Goal: Task Accomplishment & Management: Manage account settings

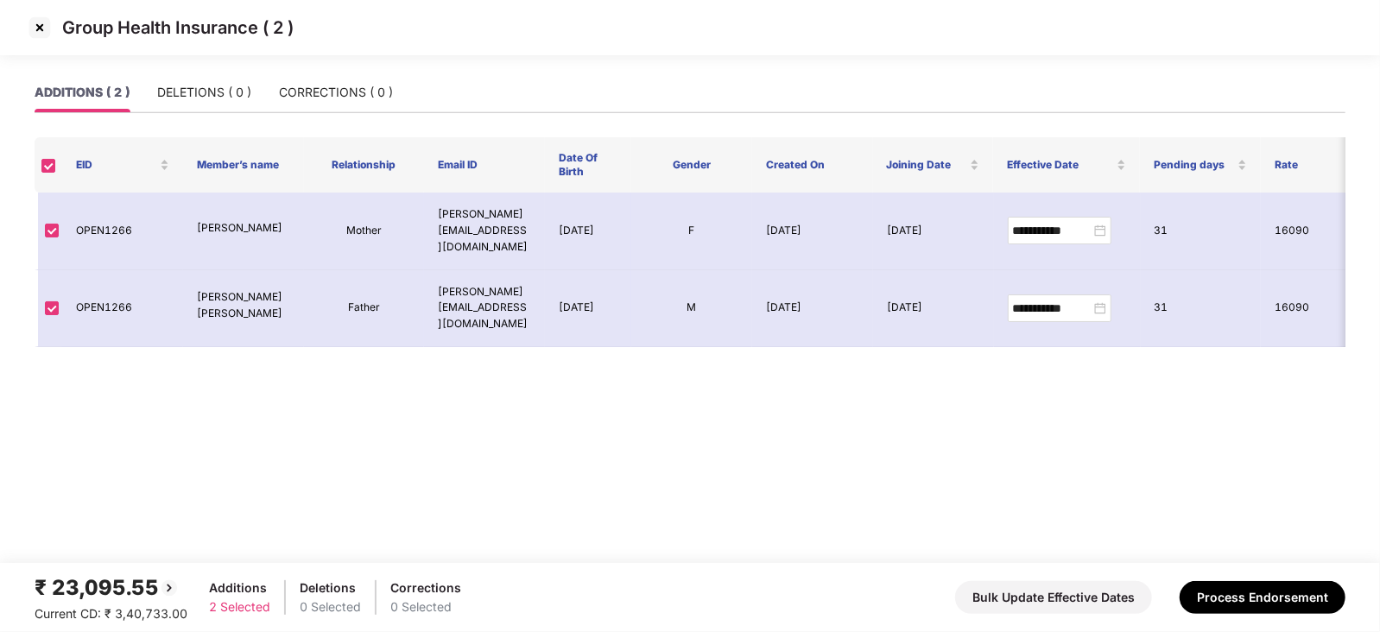
click at [36, 34] on img at bounding box center [40, 28] width 28 height 28
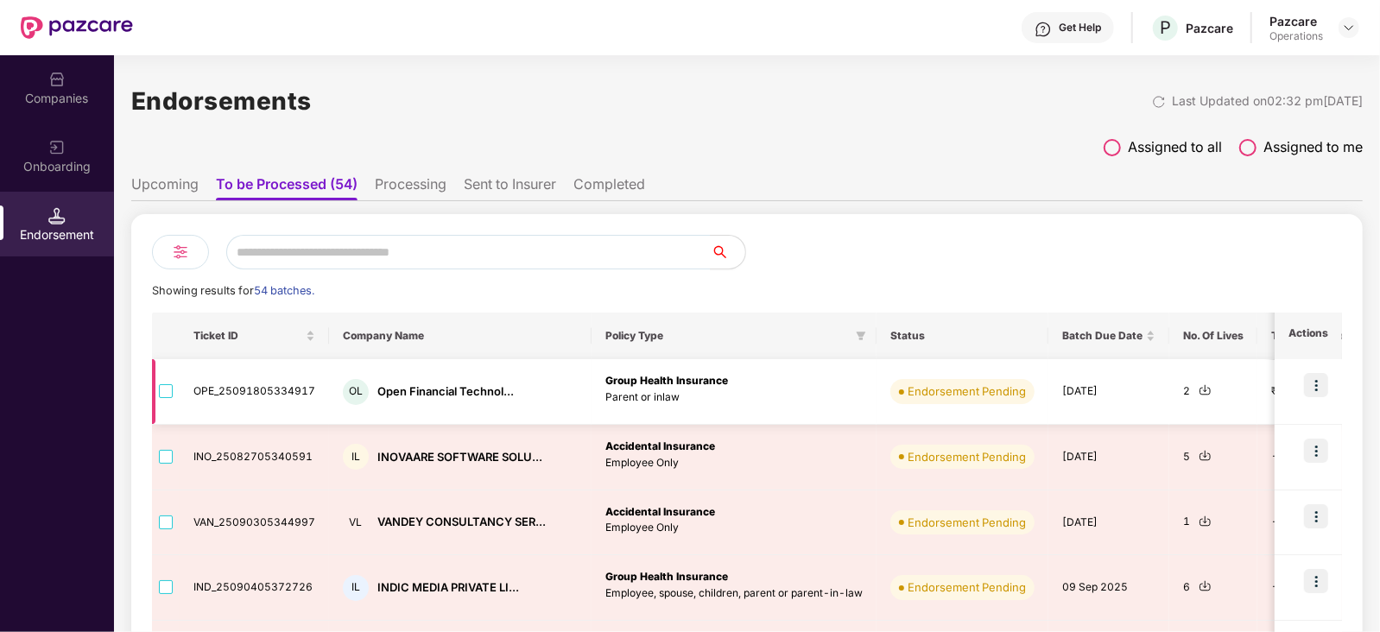
click at [1199, 396] on img at bounding box center [1205, 390] width 13 height 13
click at [1322, 386] on img at bounding box center [1316, 385] width 24 height 24
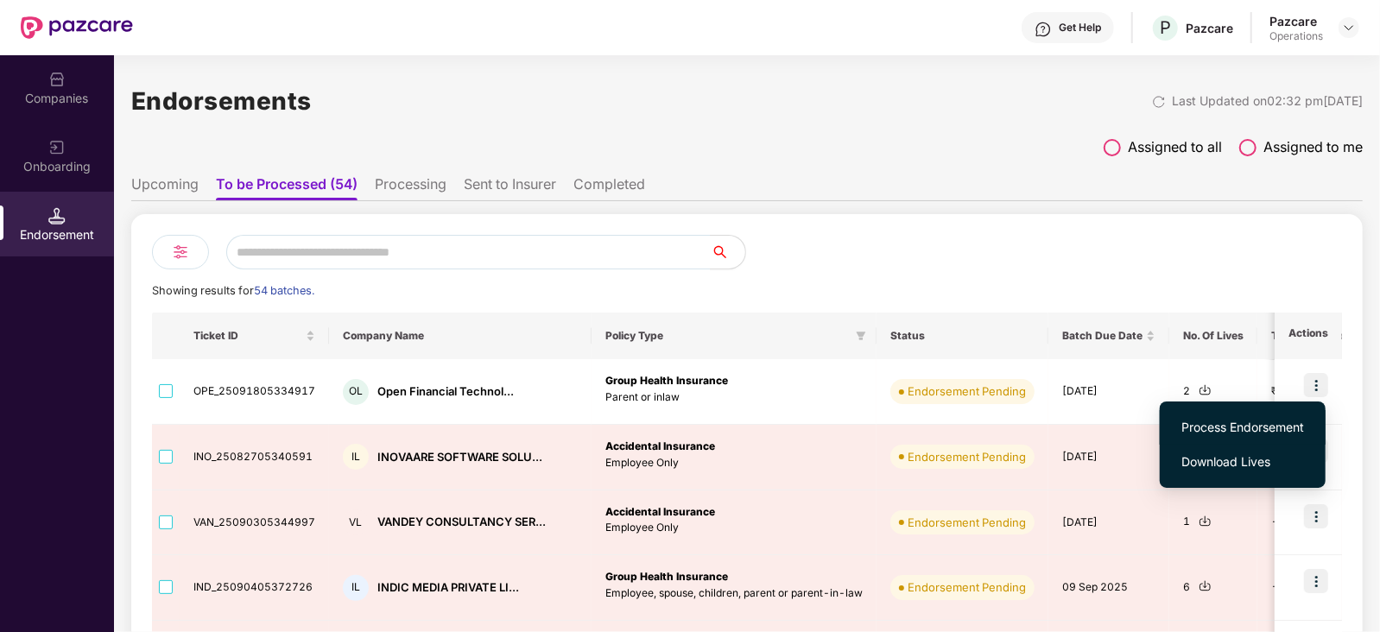
click at [1261, 429] on span "Process Endorsement" at bounding box center [1243, 427] width 123 height 19
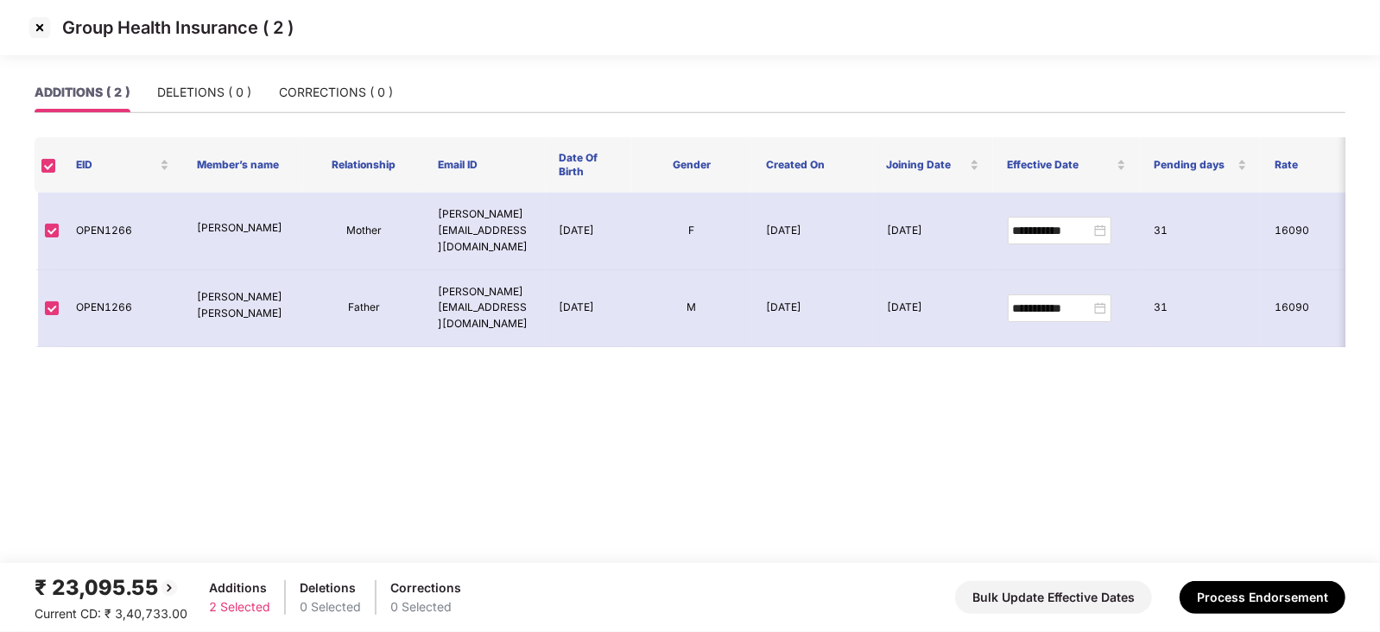
click at [1258, 614] on div "₹ 23,095.55 Current CD: ₹ 3,40,733.00 Additions 2 Selected Deletions 0 Selected…" at bounding box center [690, 598] width 1311 height 52
click at [1249, 591] on button "Process Endorsement" at bounding box center [1263, 597] width 166 height 33
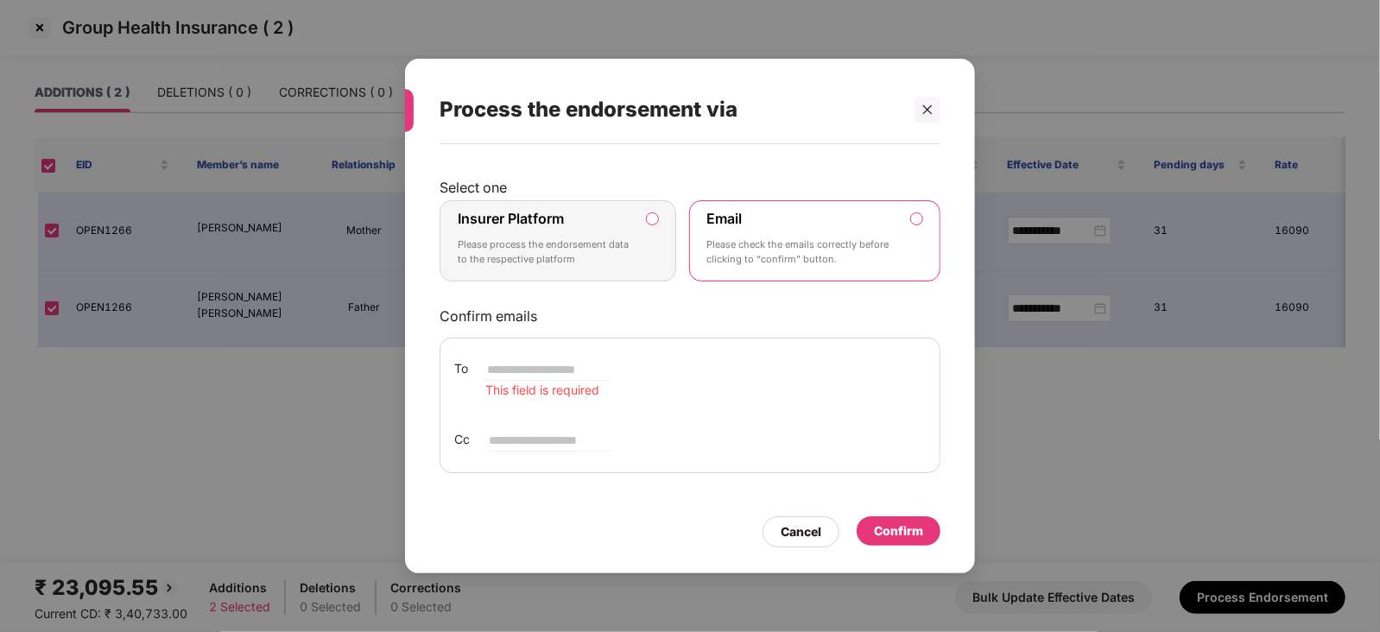
click at [648, 207] on label "Insurer Platform Please process the endorsement data to the respective platform" at bounding box center [558, 240] width 237 height 81
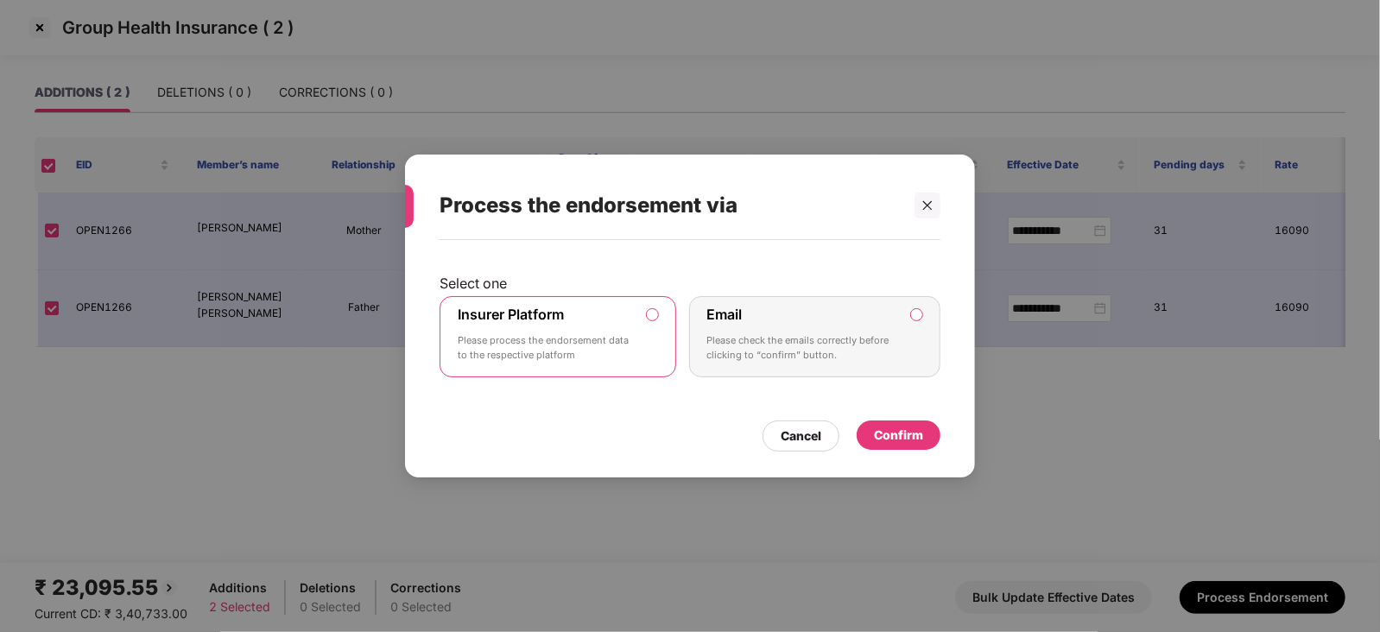
click at [883, 438] on div "Confirm" at bounding box center [898, 435] width 49 height 19
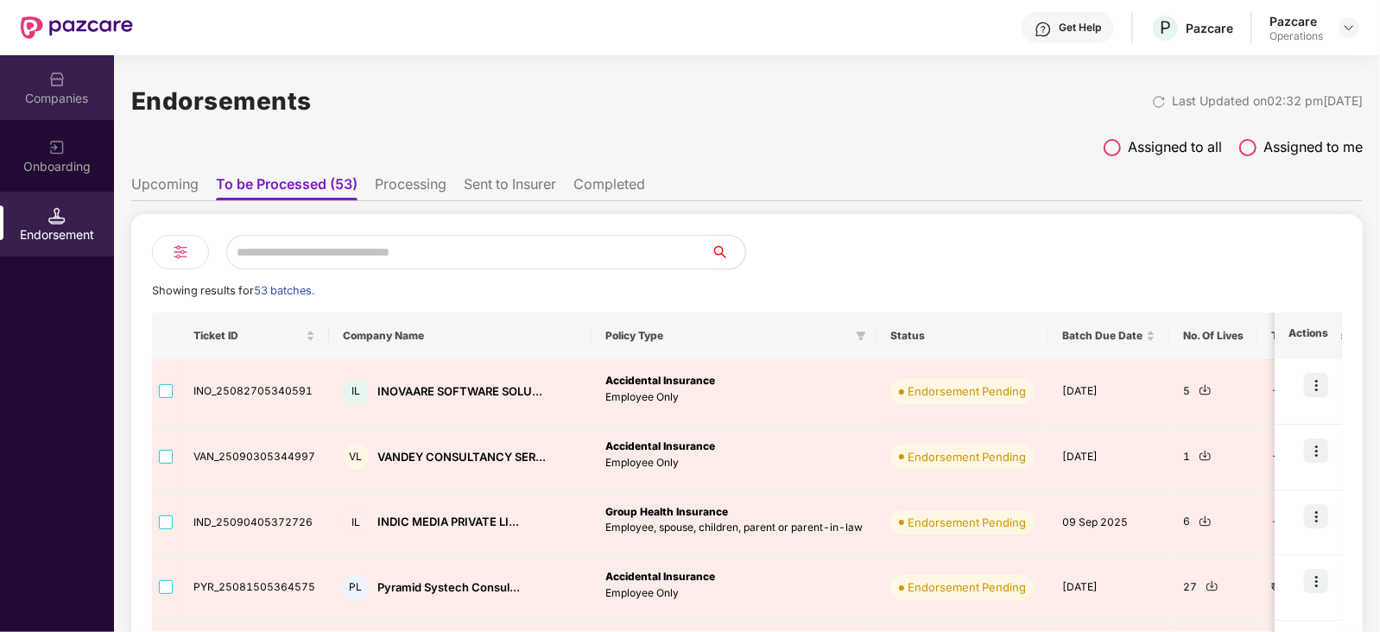
click at [88, 95] on div "Companies" at bounding box center [57, 98] width 114 height 17
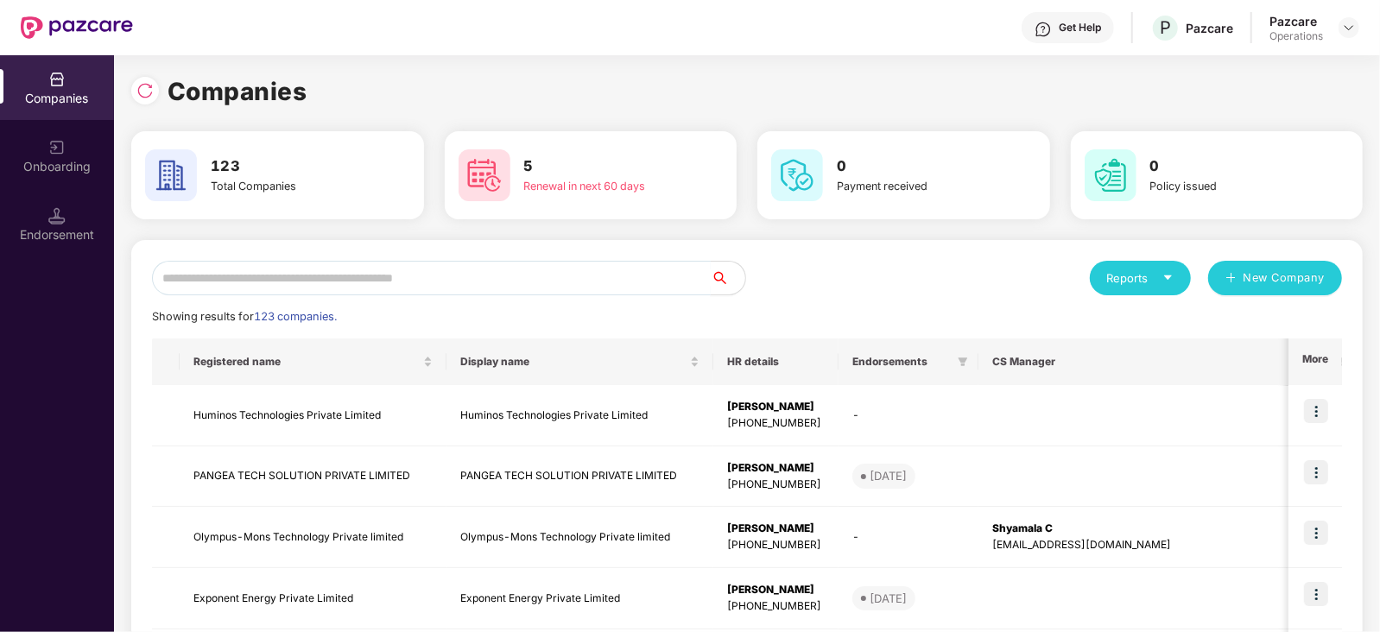
click at [424, 282] on input "text" at bounding box center [431, 278] width 559 height 35
paste input "**********"
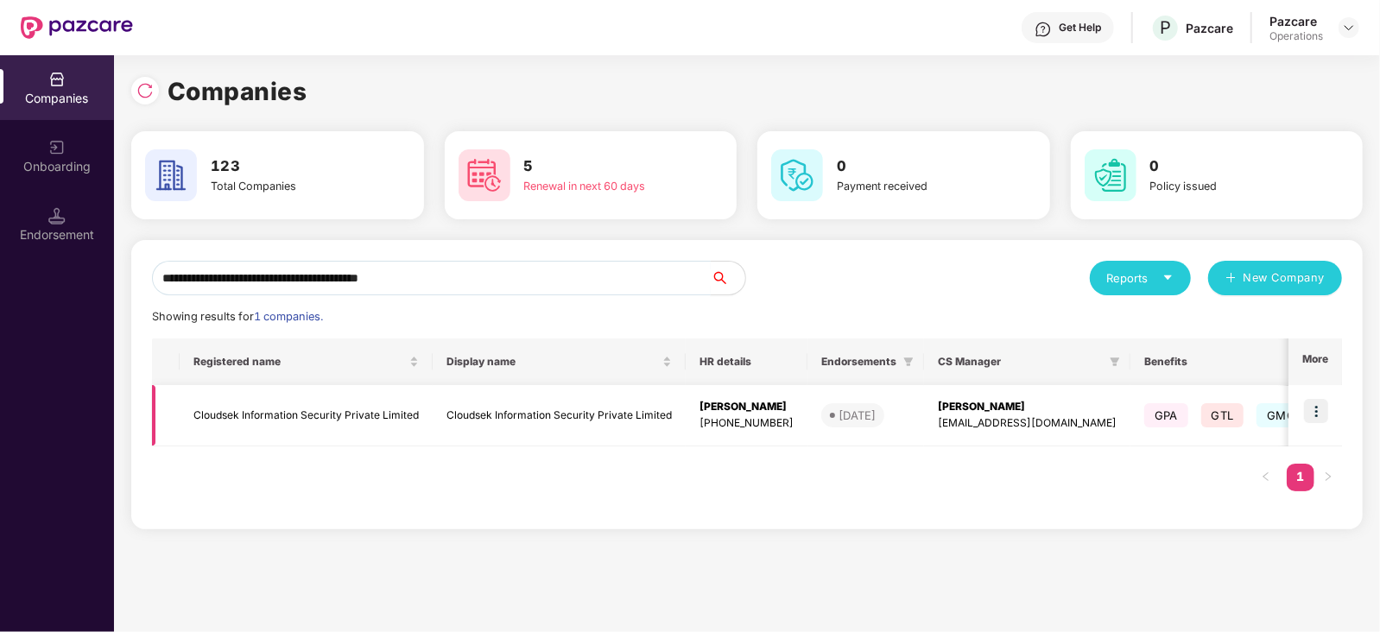
type input "**********"
click at [320, 409] on td "Cloudsek Information Security Private Limited" at bounding box center [306, 415] width 253 height 61
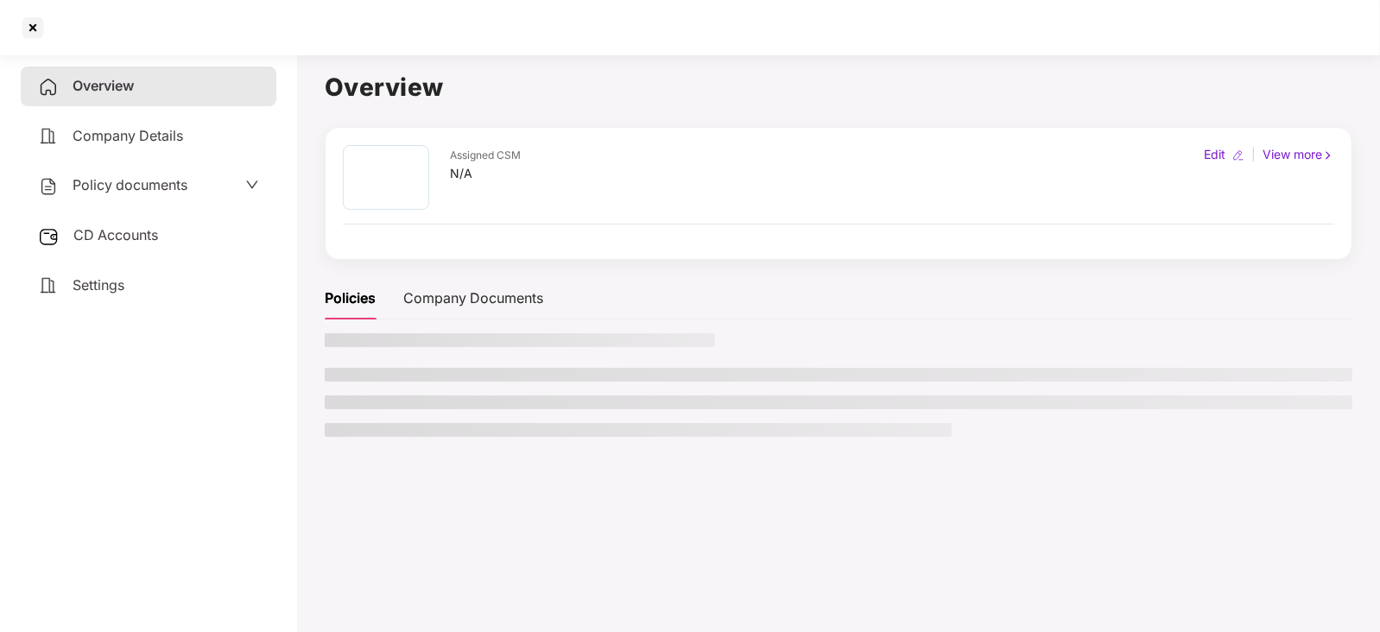
click at [147, 235] on span "CD Accounts" at bounding box center [115, 234] width 85 height 17
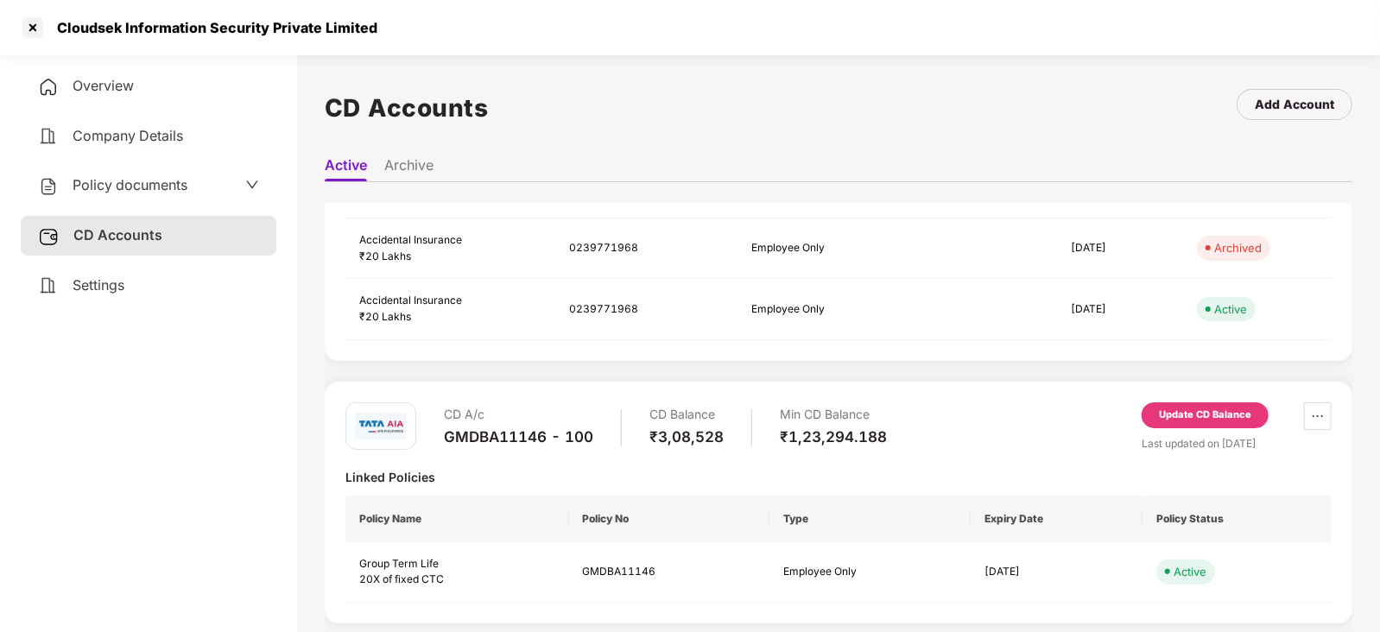
scroll to position [334, 0]
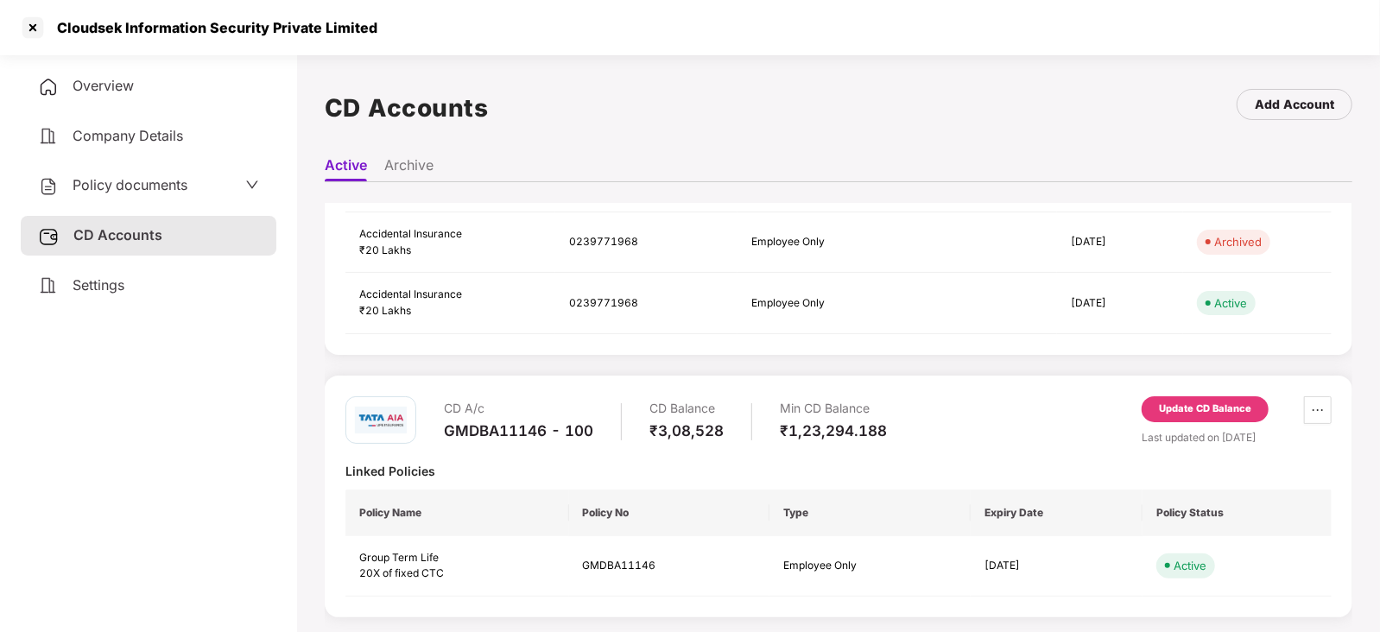
click at [1152, 408] on div "Update CD Balance" at bounding box center [1205, 409] width 127 height 26
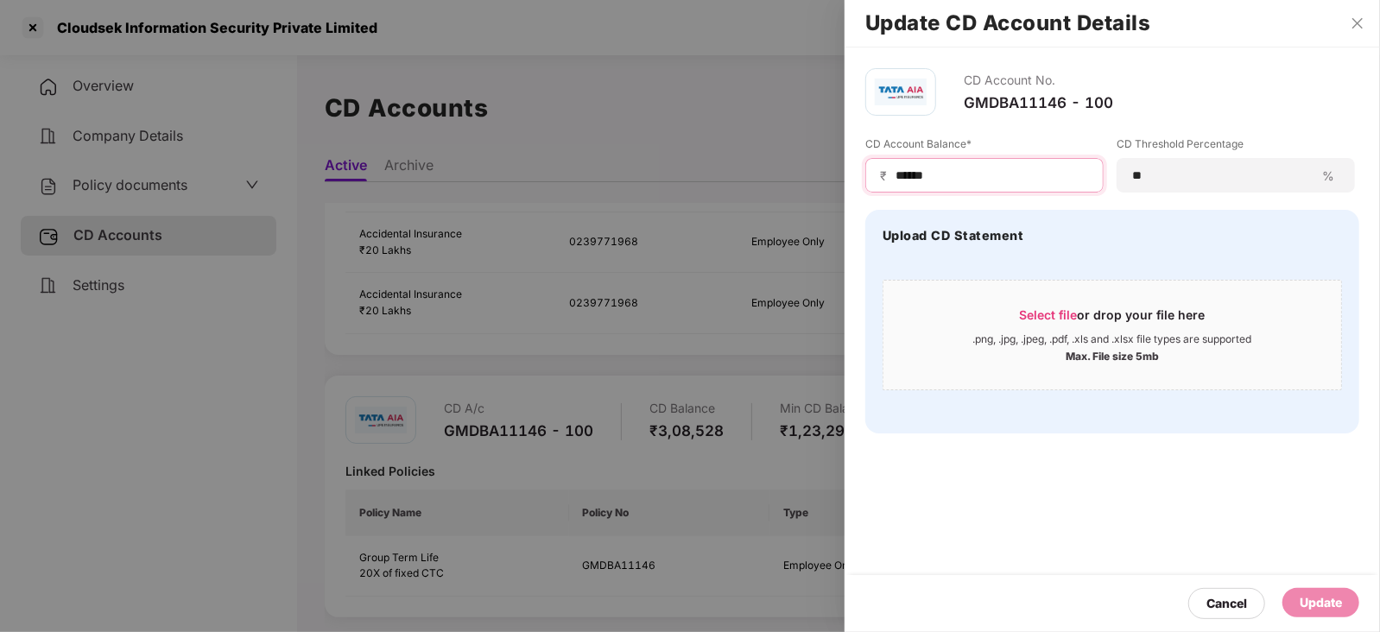
drag, startPoint x: 941, startPoint y: 172, endPoint x: 878, endPoint y: 165, distance: 63.4
click at [878, 165] on div "₹ ******" at bounding box center [984, 175] width 238 height 35
paste input
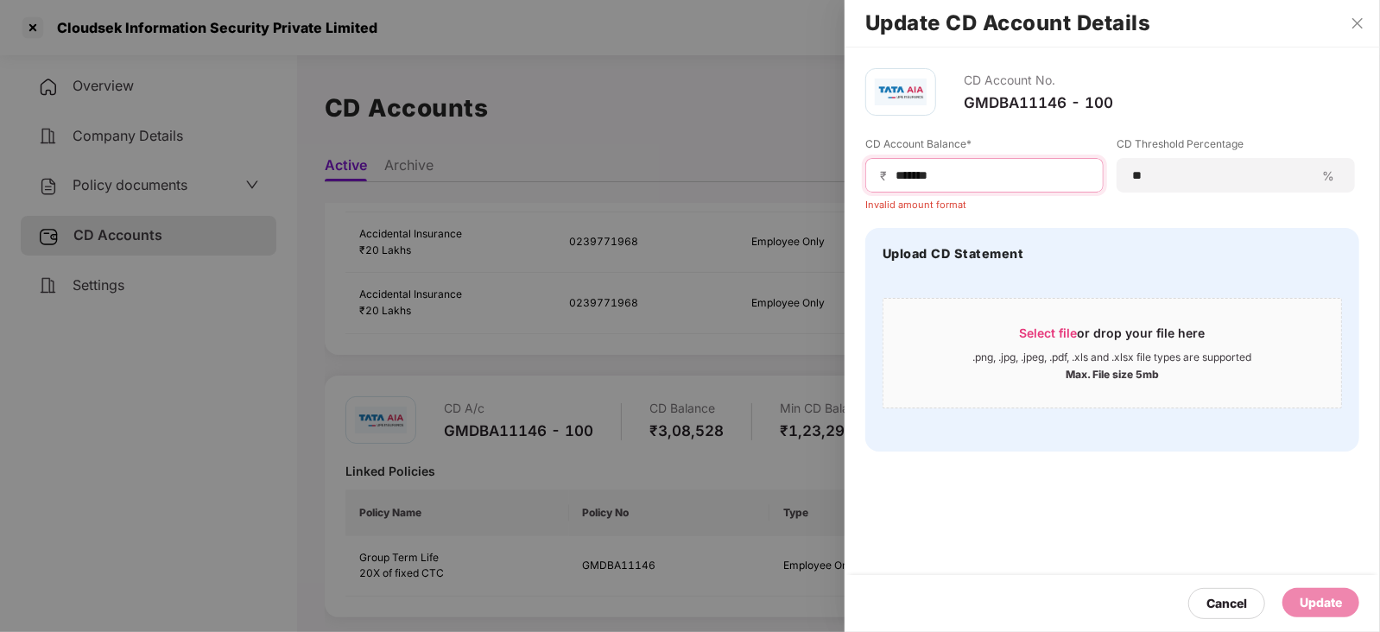
click at [897, 175] on input "******" at bounding box center [991, 176] width 195 height 18
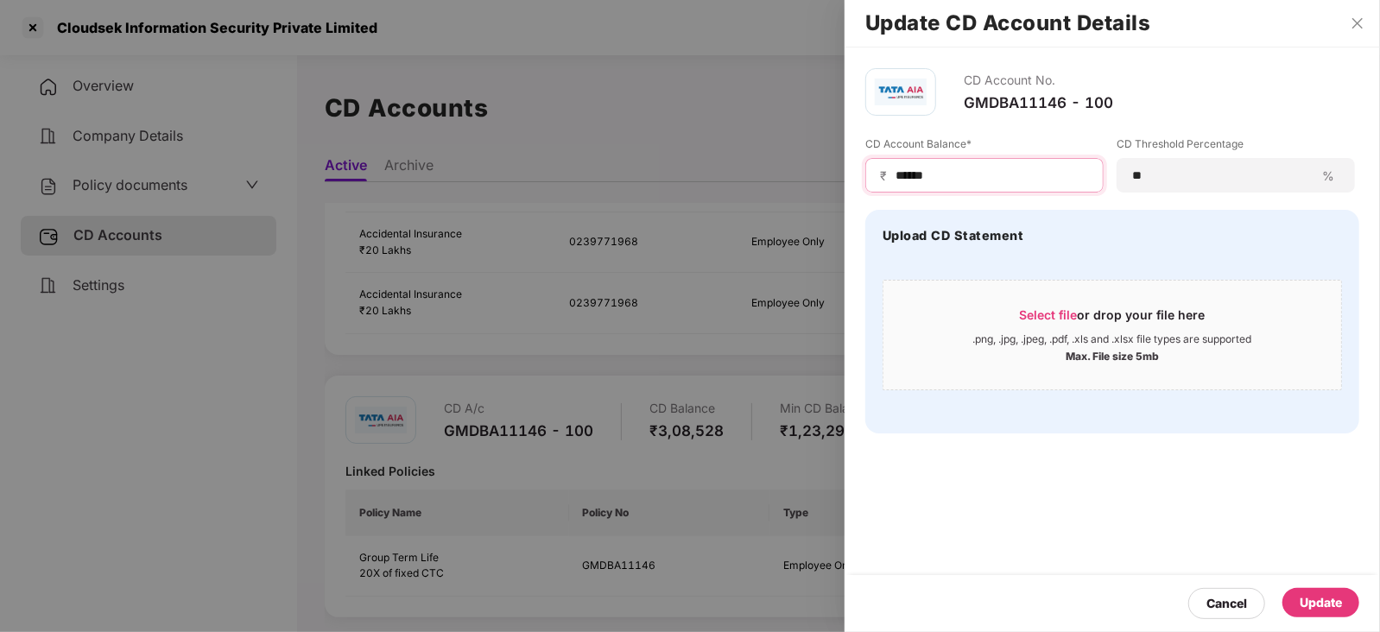
type input "******"
click at [1323, 599] on div "Update" at bounding box center [1321, 602] width 42 height 19
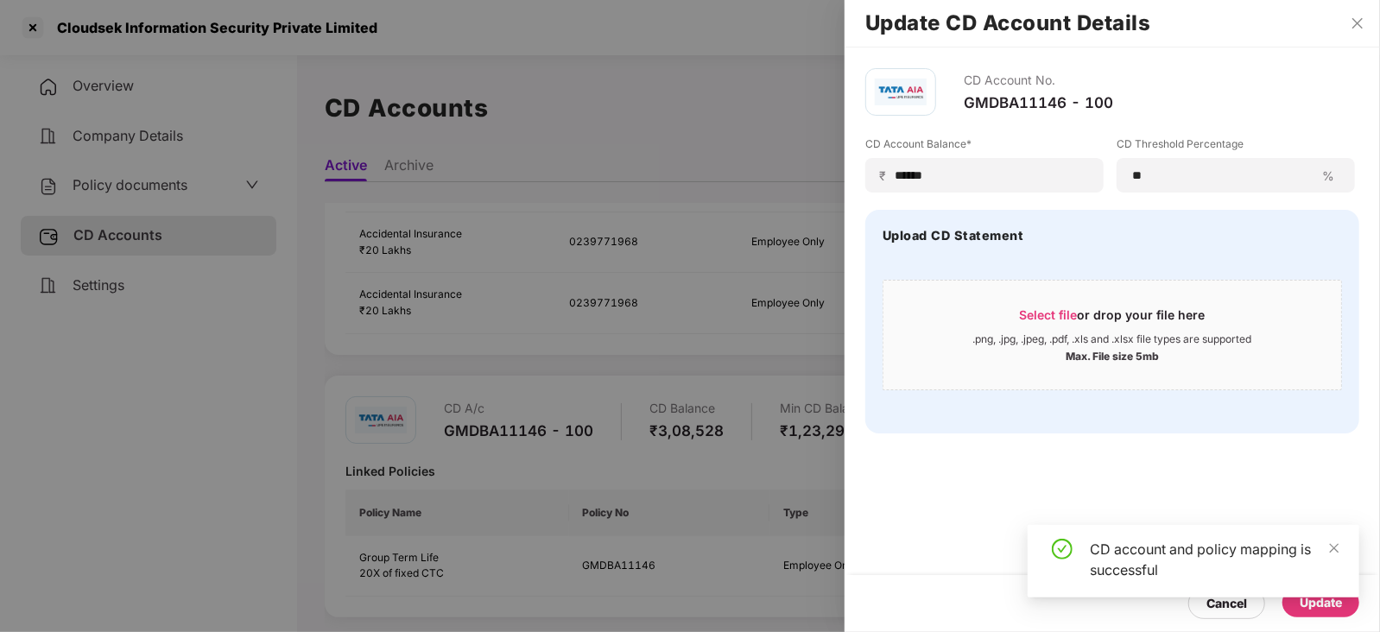
click at [1306, 605] on div "CD account and policy mapping is successful" at bounding box center [1194, 568] width 332 height 86
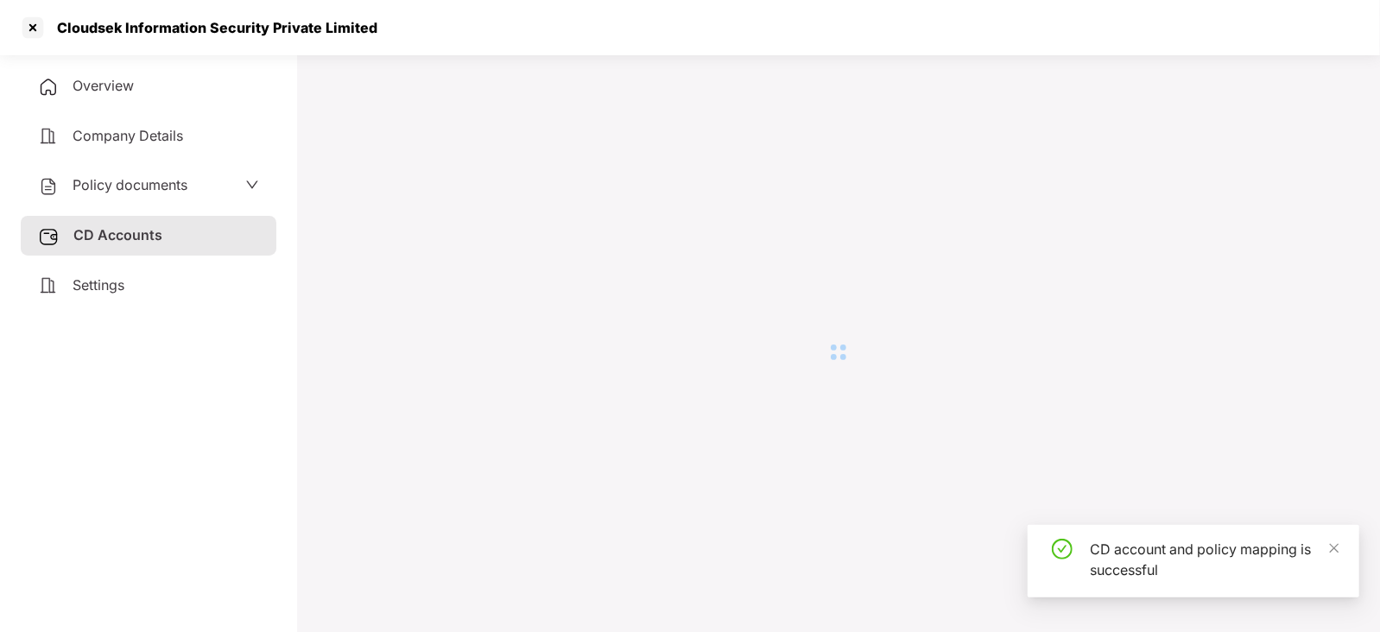
click at [104, 187] on span "Policy documents" at bounding box center [130, 184] width 115 height 17
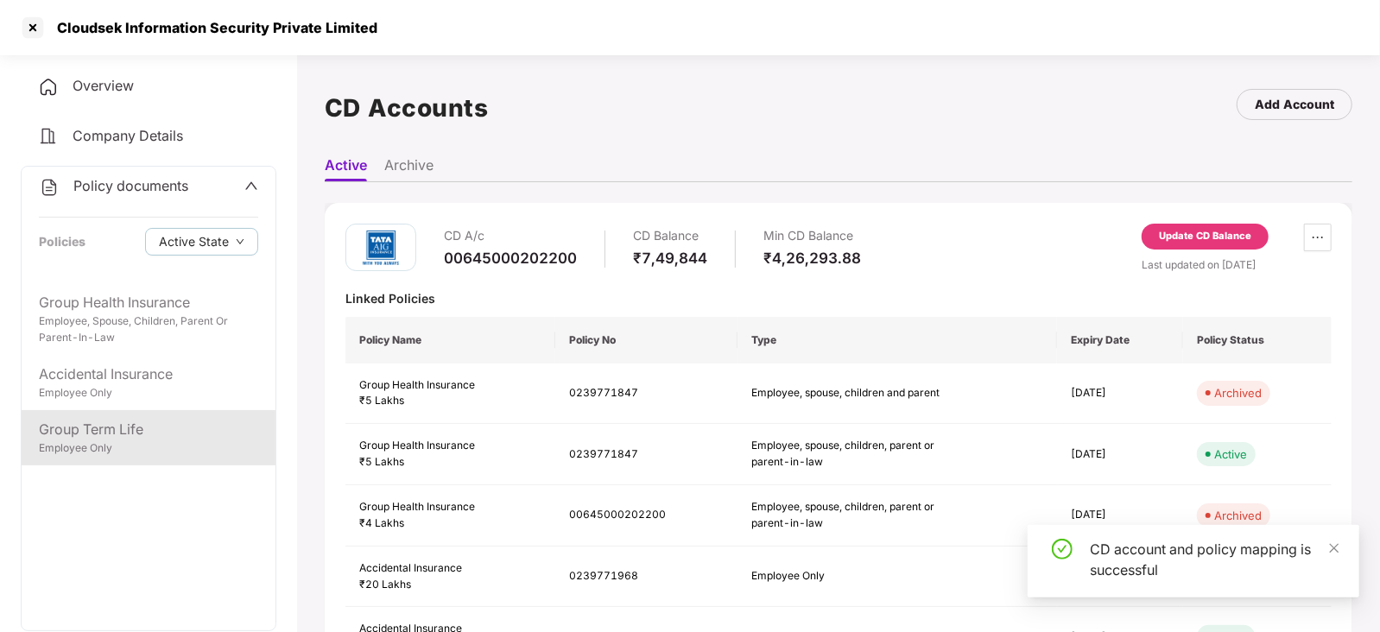
click at [124, 442] on div "Employee Only" at bounding box center [148, 449] width 219 height 16
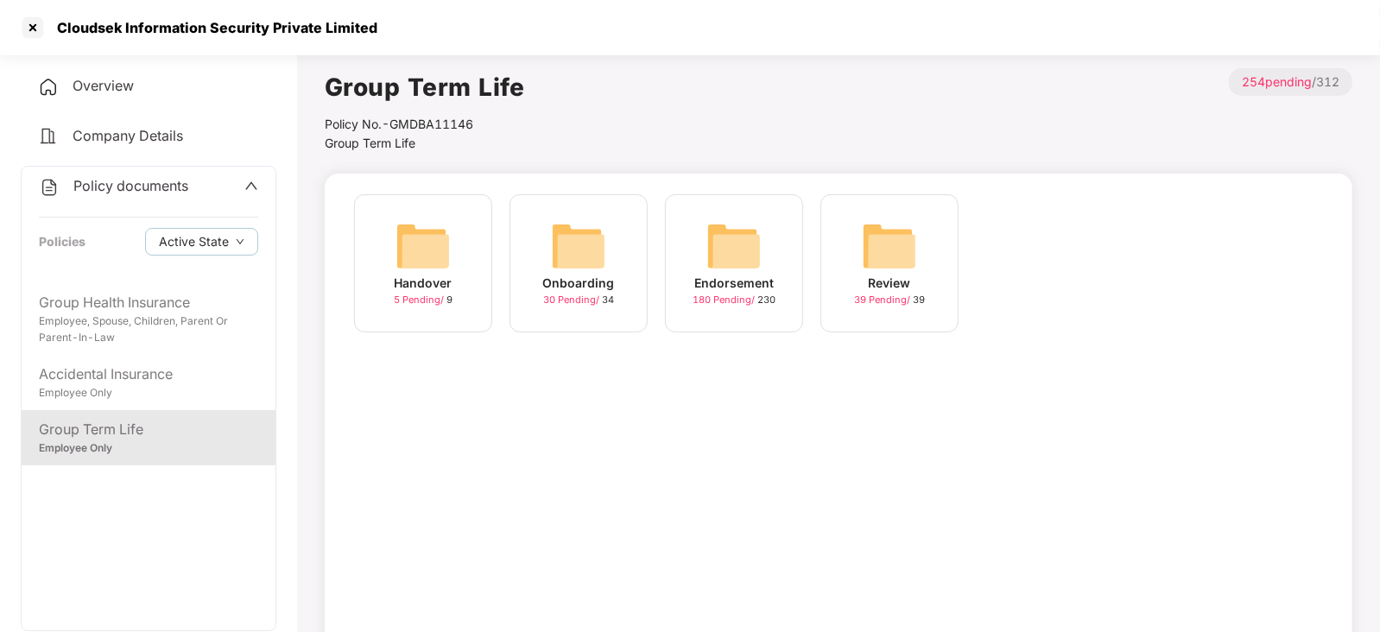
click at [745, 258] on img at bounding box center [734, 246] width 55 height 55
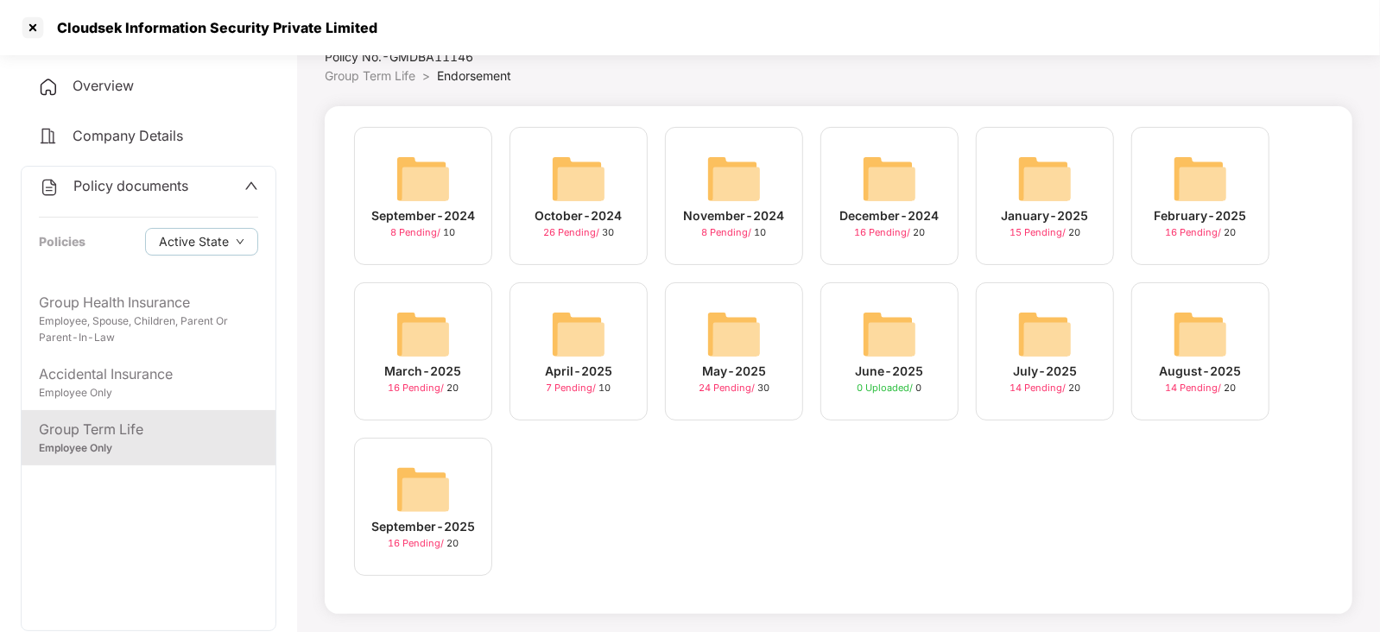
scroll to position [70, 0]
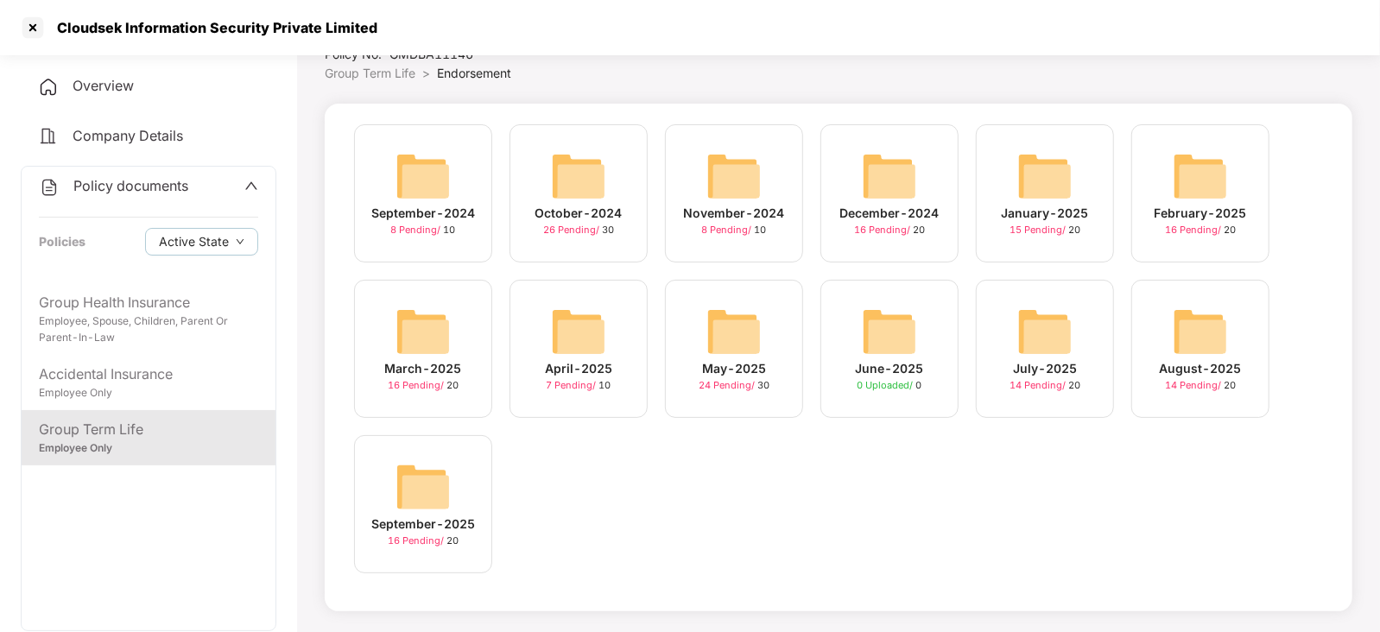
click at [409, 485] on img at bounding box center [423, 487] width 55 height 55
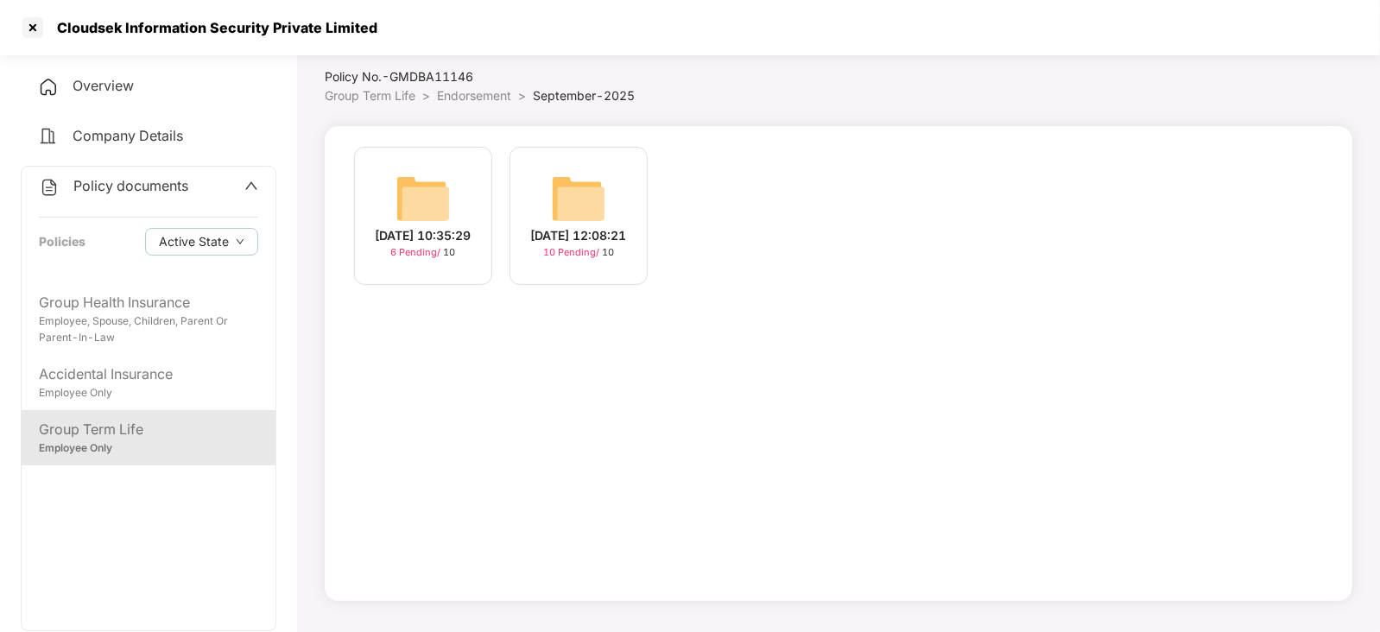
scroll to position [47, 0]
click at [580, 200] on img at bounding box center [578, 199] width 55 height 55
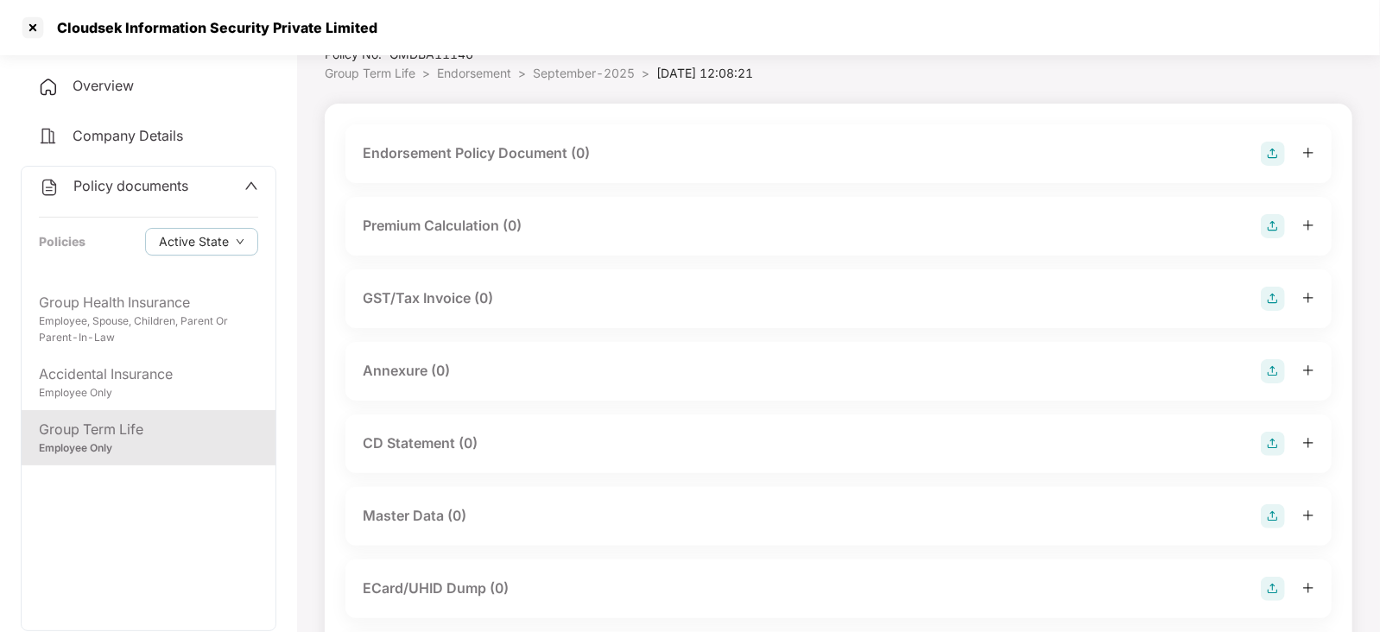
click at [1262, 155] on img at bounding box center [1273, 154] width 24 height 24
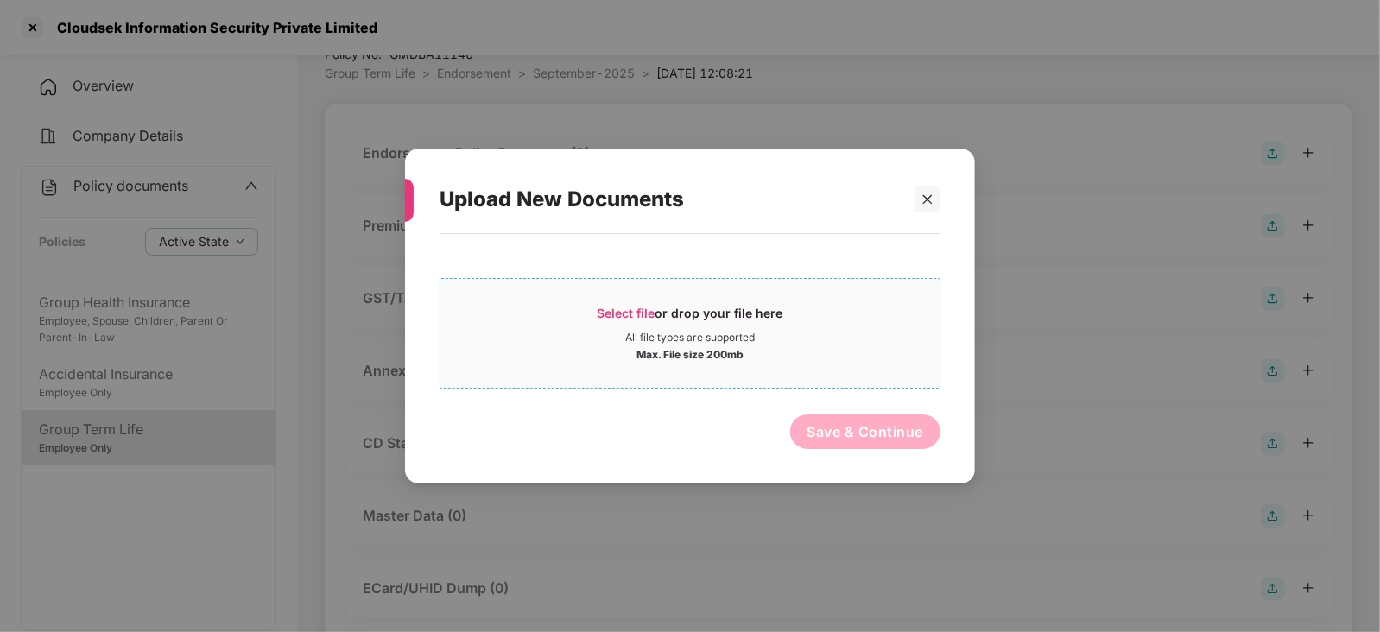
click at [642, 309] on span "Select file" at bounding box center [627, 313] width 58 height 15
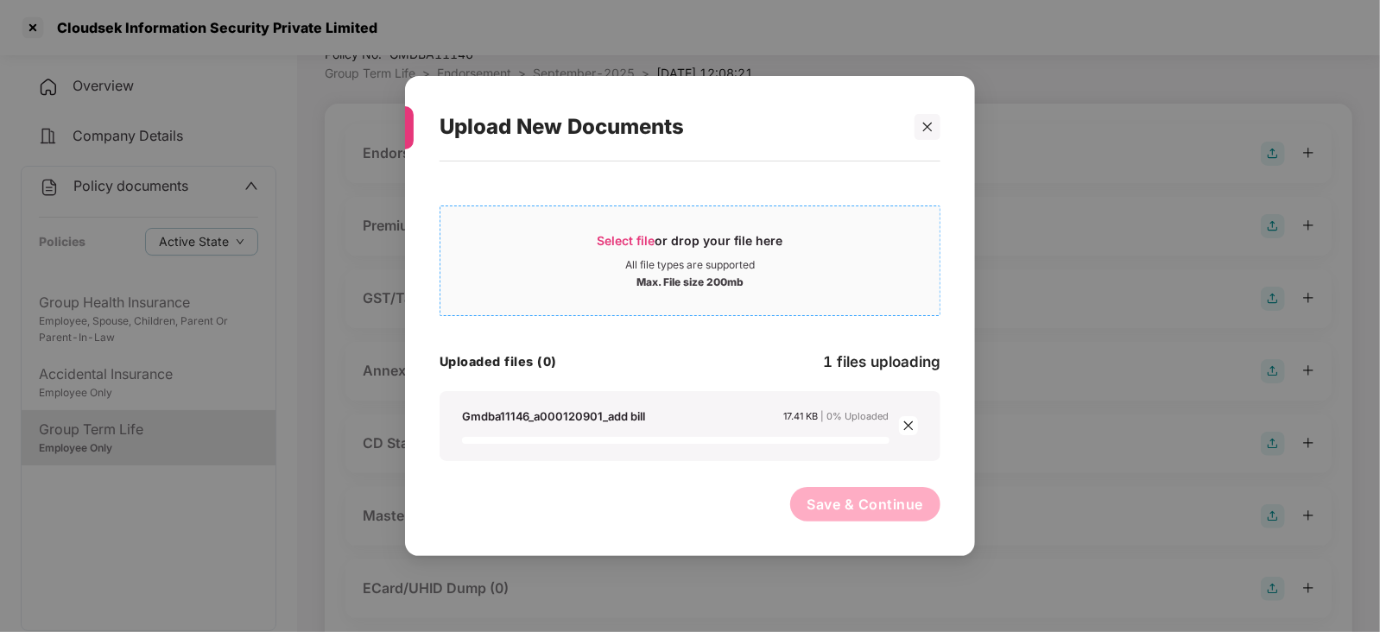
click at [620, 238] on span "Select file" at bounding box center [627, 240] width 58 height 15
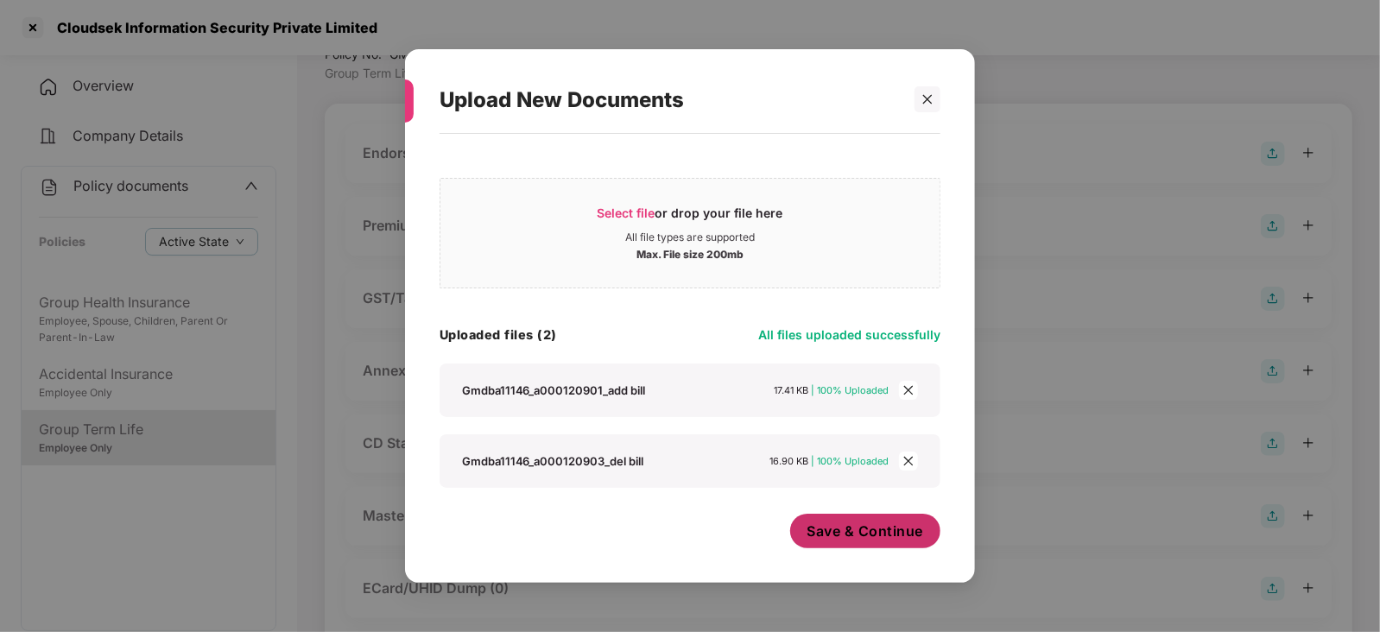
scroll to position [0, 0]
click at [864, 520] on button "Save & Continue" at bounding box center [865, 531] width 151 height 35
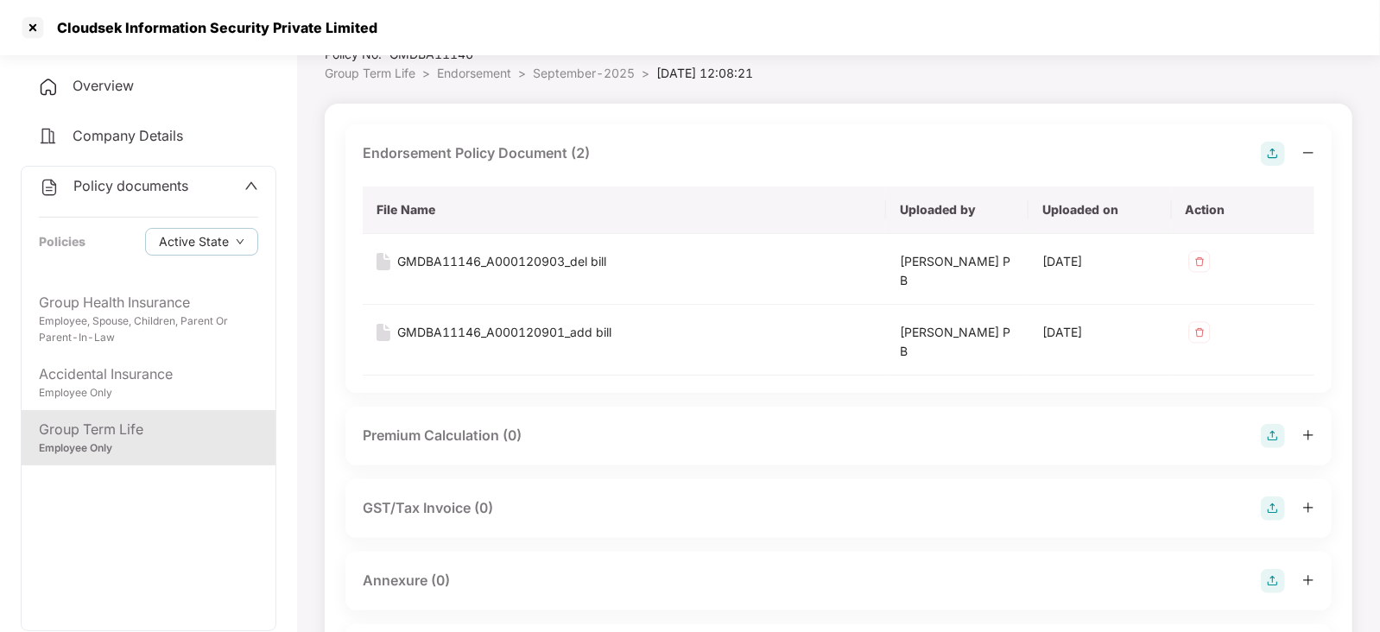
click at [1271, 434] on img at bounding box center [1273, 436] width 24 height 24
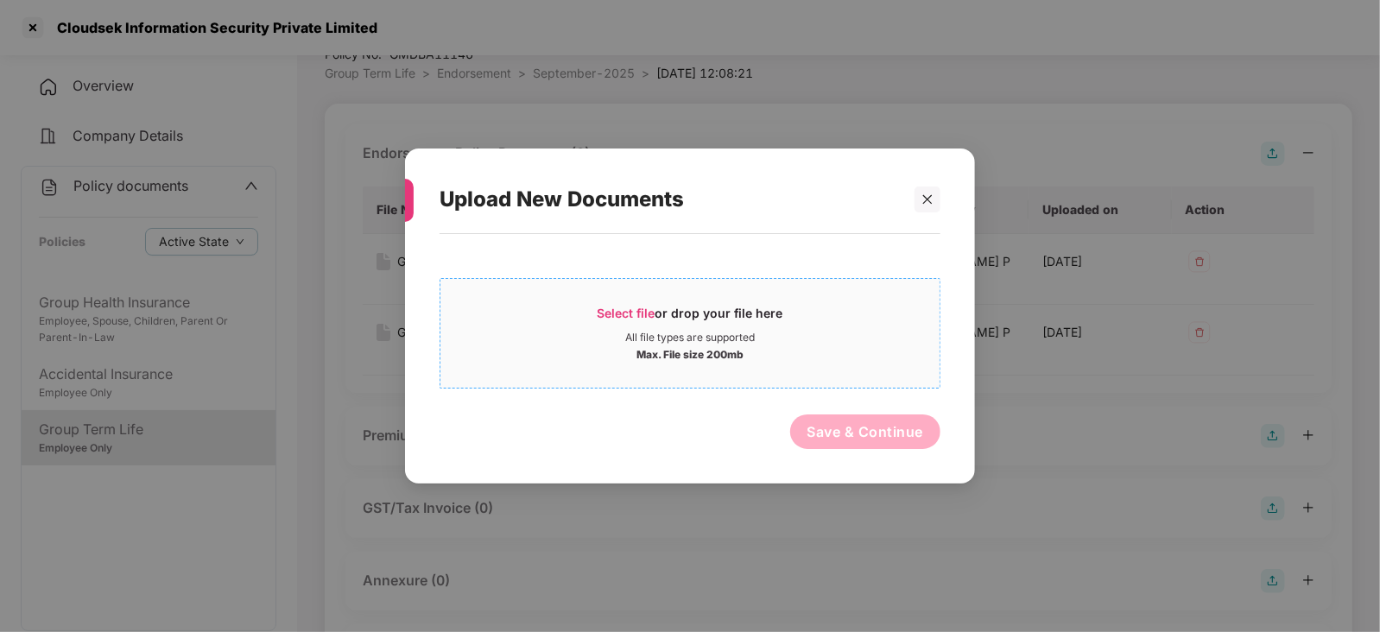
click at [631, 314] on span "Select file" at bounding box center [627, 313] width 58 height 15
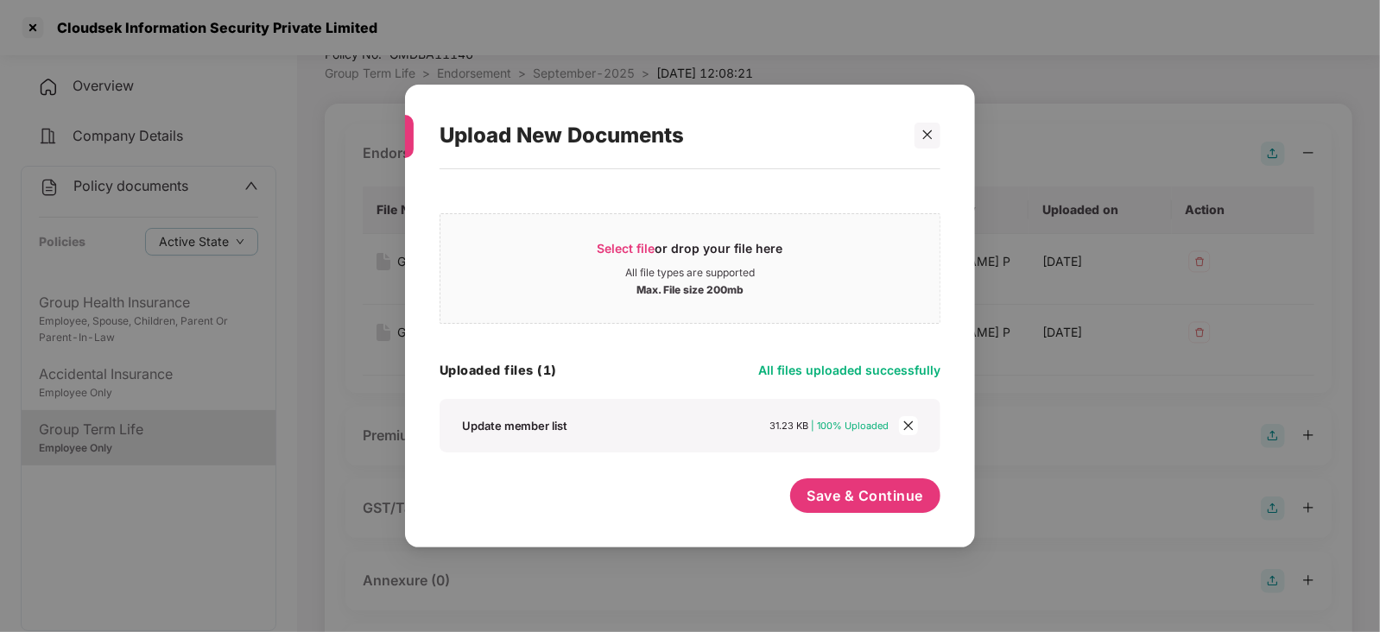
click at [852, 471] on div "Select file or drop your file here All file types are supported Max. File size …" at bounding box center [690, 350] width 501 height 344
click at [852, 485] on button "Save & Continue" at bounding box center [865, 496] width 151 height 35
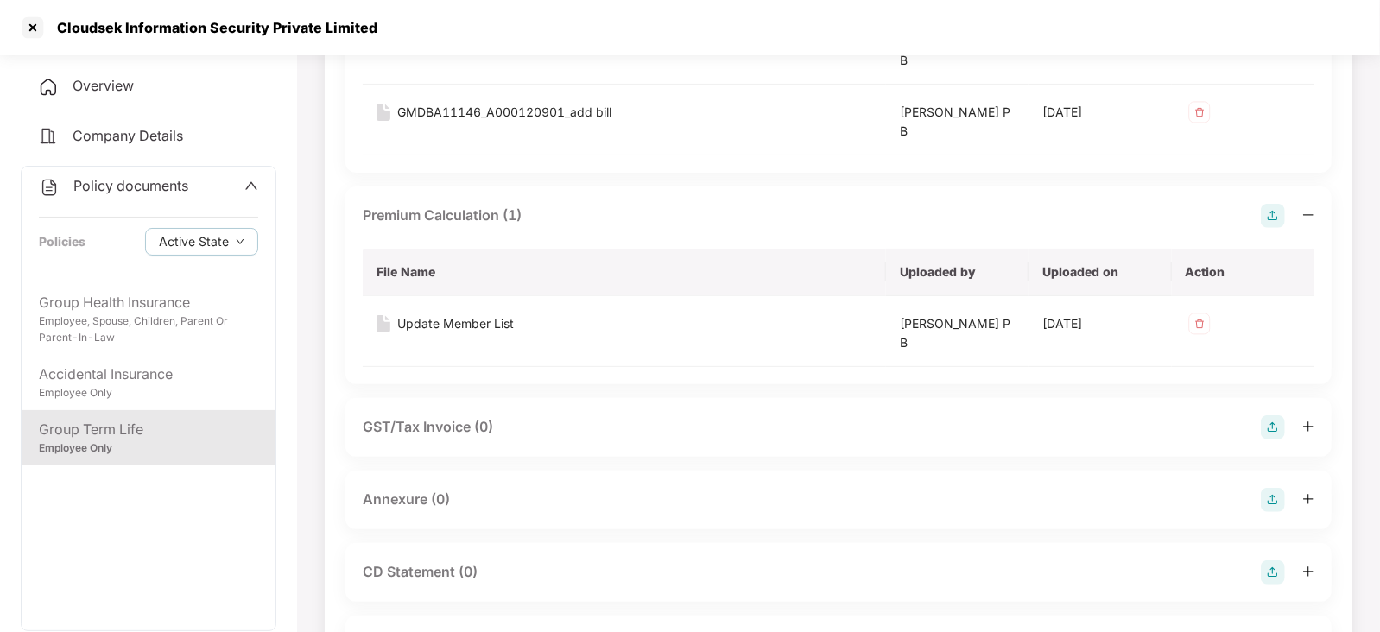
scroll to position [324, 0]
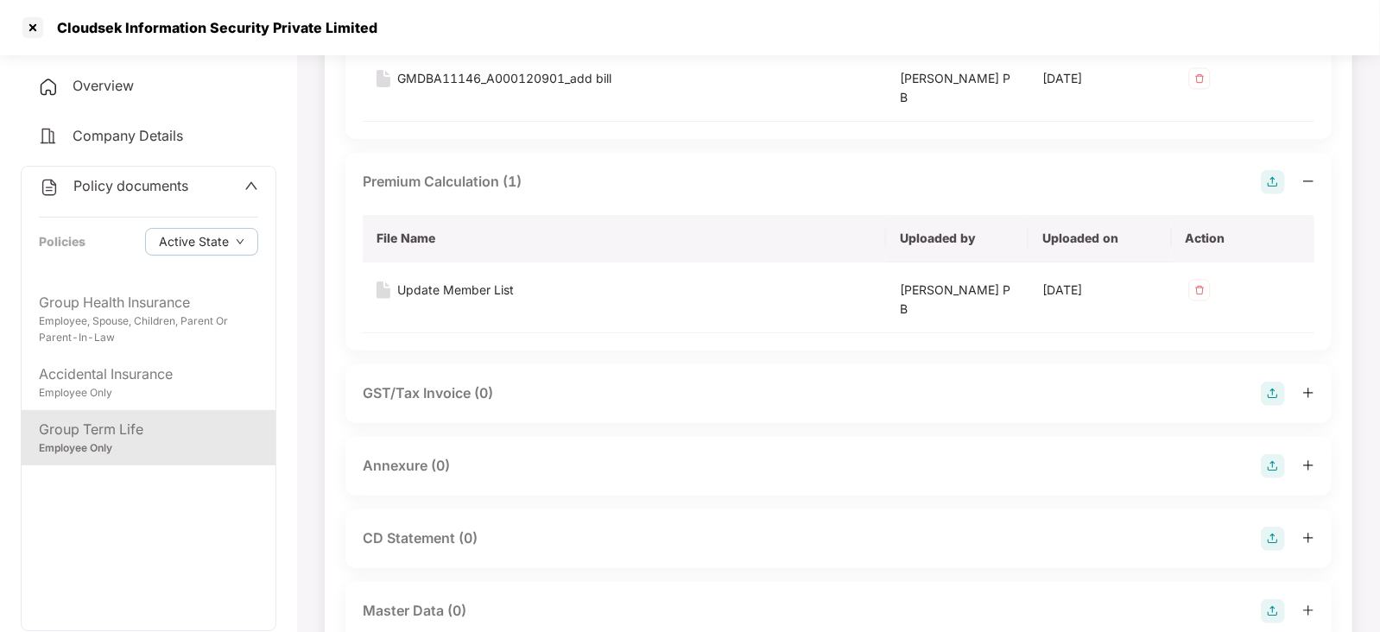
click at [1269, 466] on img at bounding box center [1273, 466] width 24 height 24
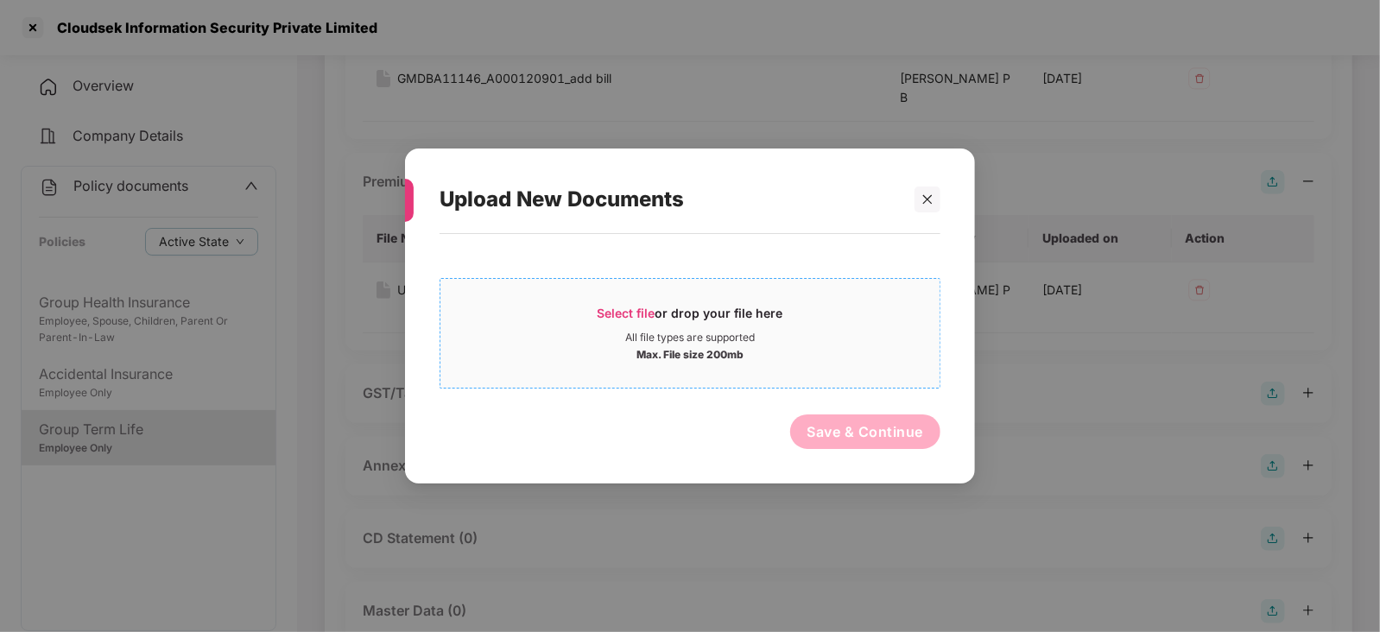
click at [634, 311] on span "Select file" at bounding box center [627, 313] width 58 height 15
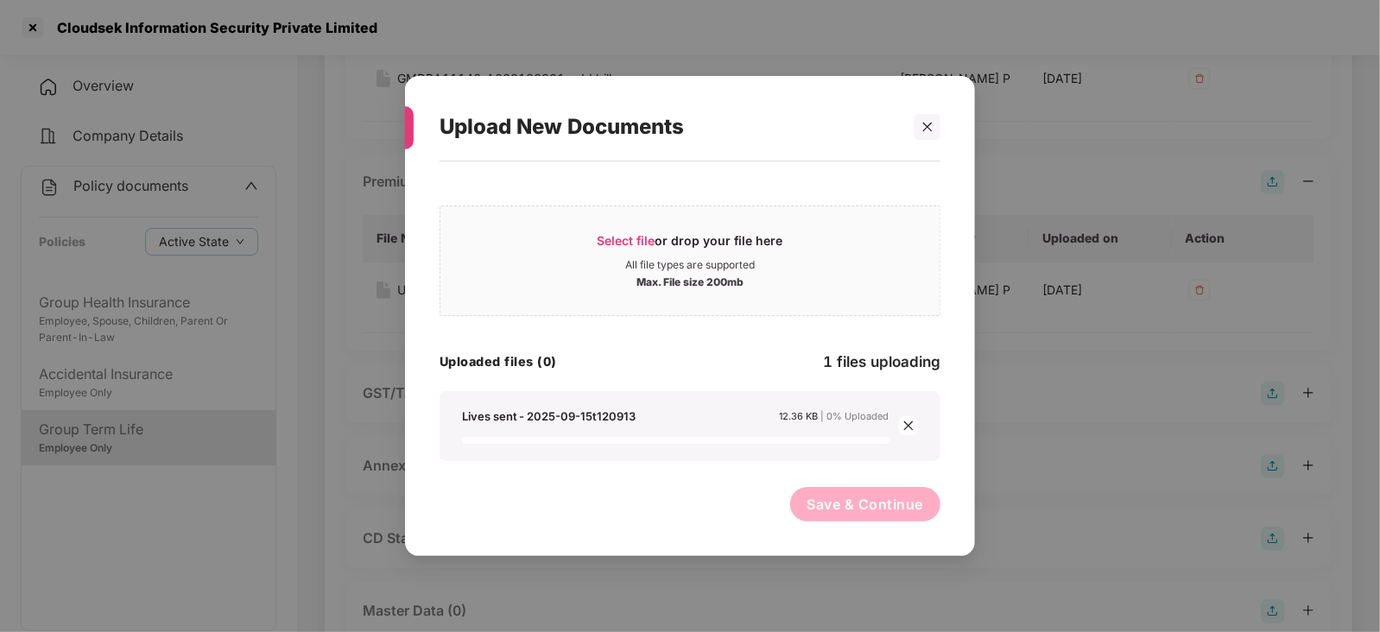
click at [847, 504] on button "Save & Continue" at bounding box center [865, 504] width 151 height 35
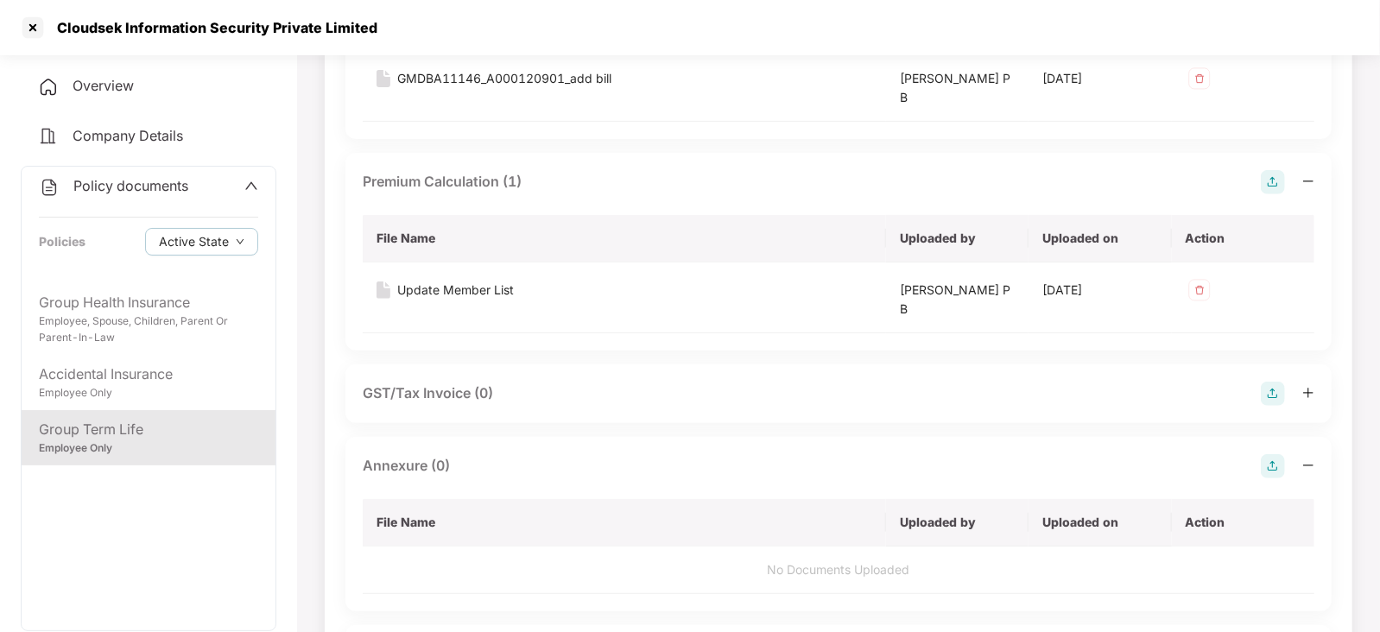
click at [847, 504] on th "File Name" at bounding box center [624, 523] width 523 height 48
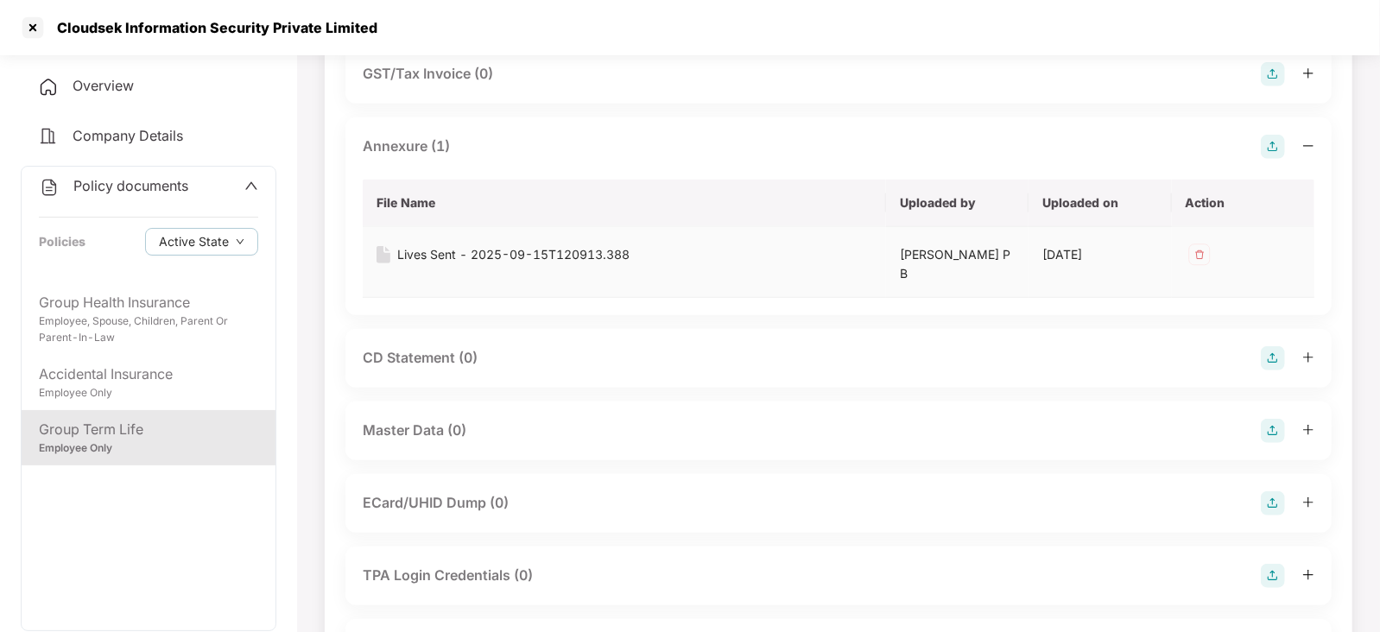
scroll to position [648, 0]
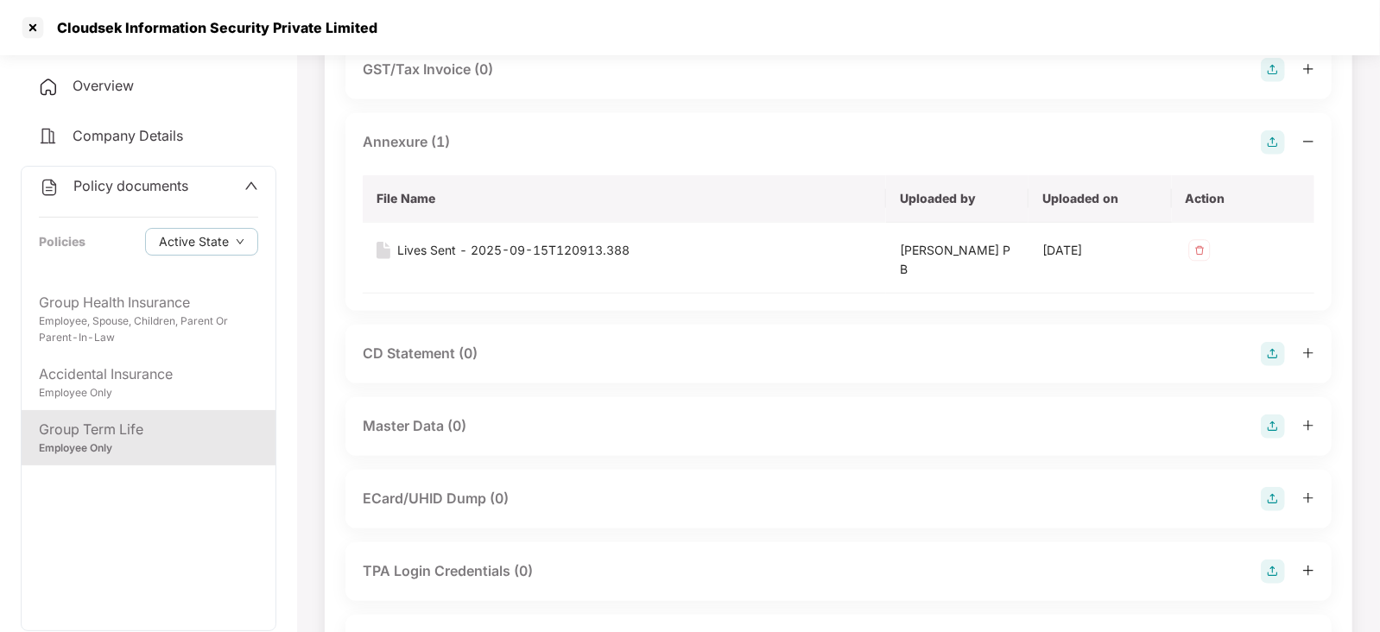
click at [1271, 365] on div "CD Statement (0)" at bounding box center [838, 354] width 986 height 59
click at [1271, 365] on img at bounding box center [1273, 354] width 24 height 24
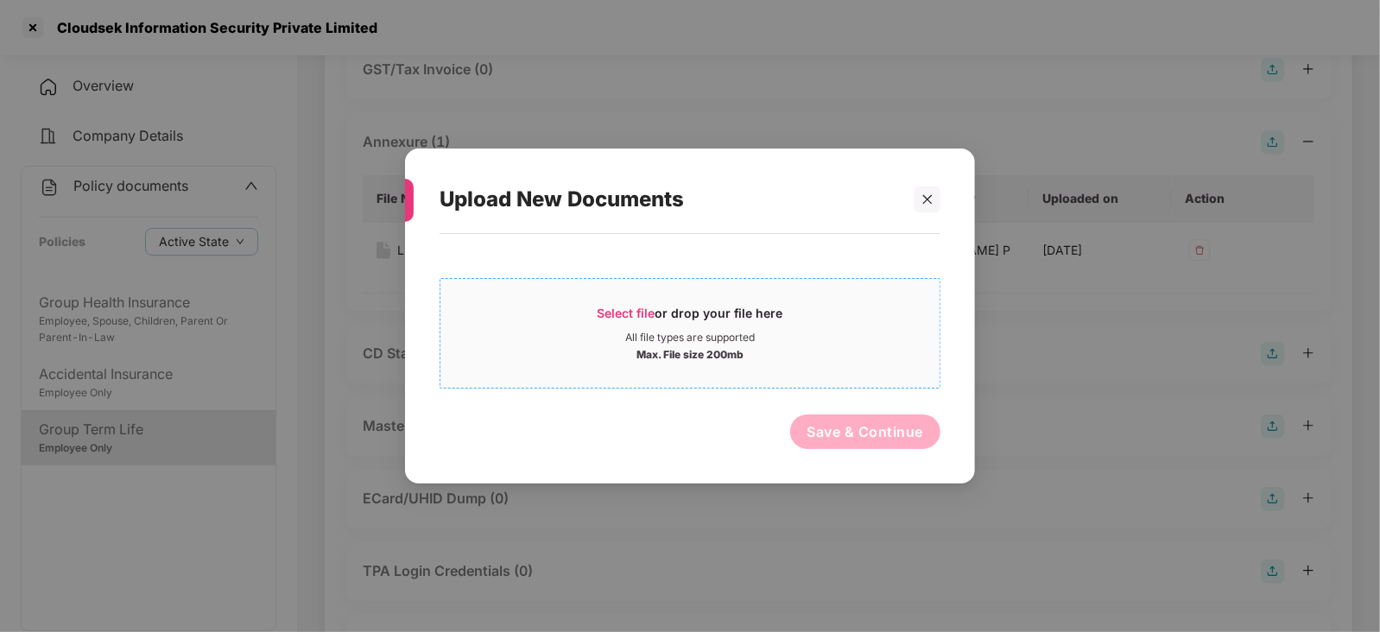
click at [624, 313] on span "Select file" at bounding box center [627, 313] width 58 height 15
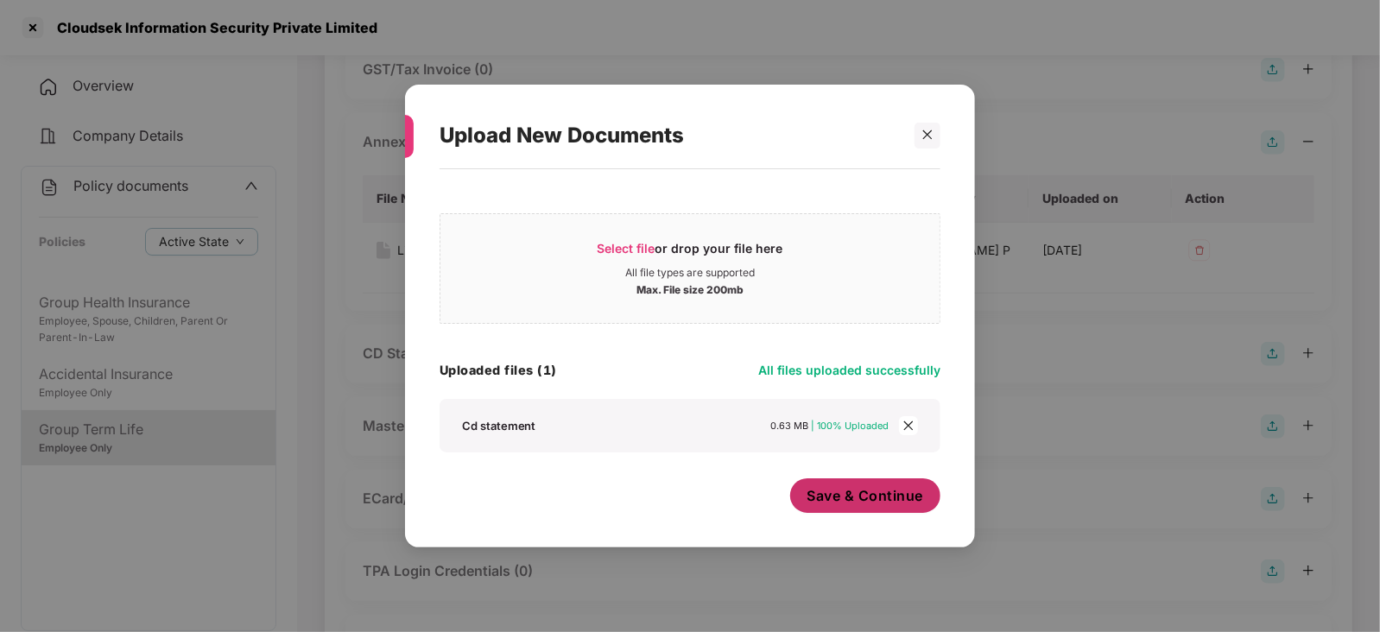
click at [827, 509] on button "Save & Continue" at bounding box center [865, 496] width 151 height 35
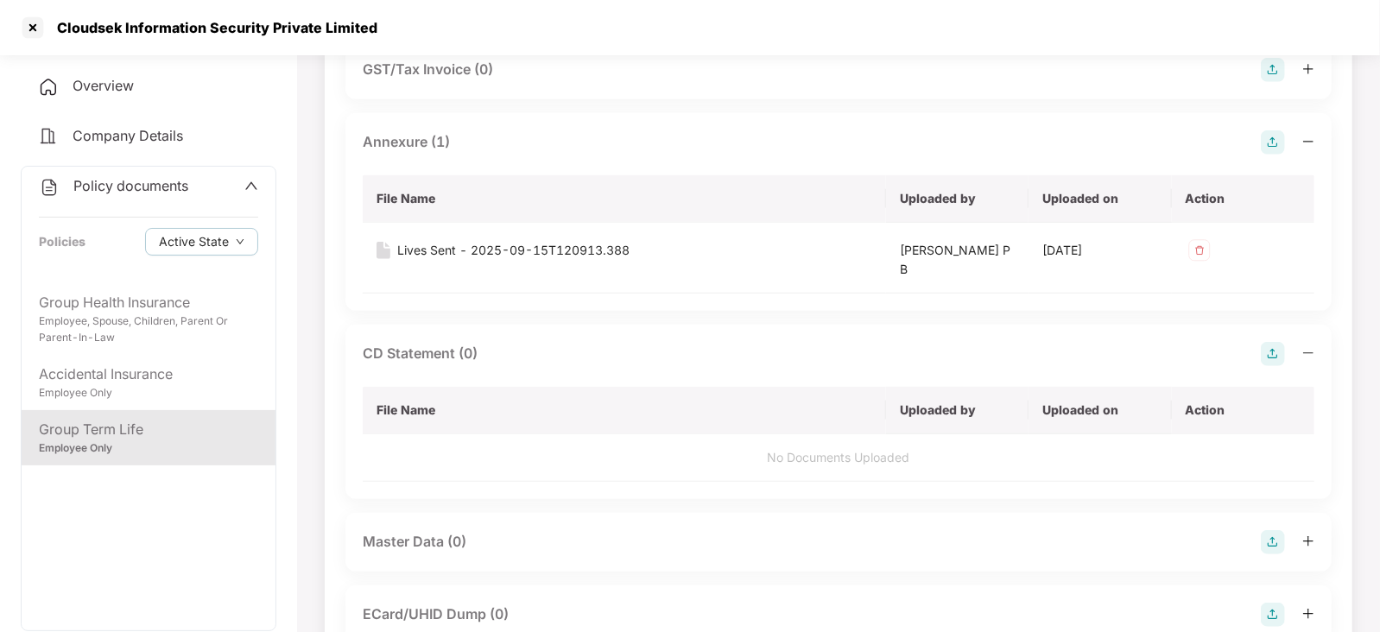
scroll to position [755, 0]
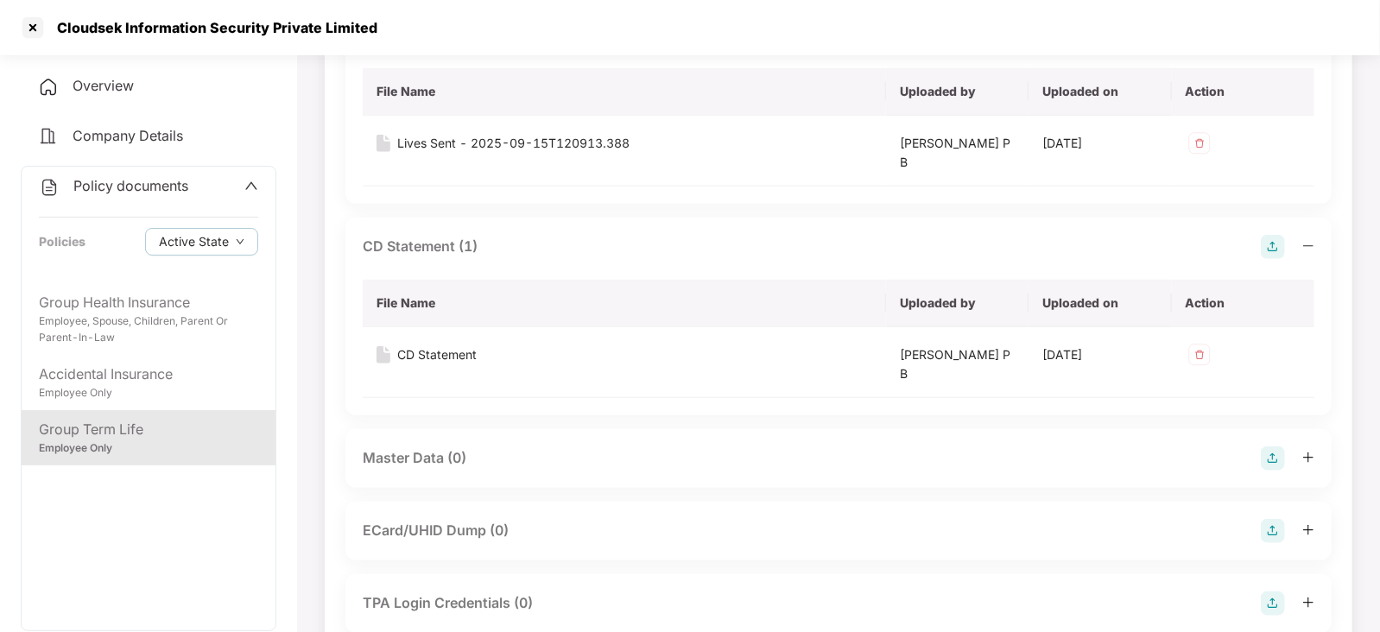
click at [1278, 455] on img at bounding box center [1273, 459] width 24 height 24
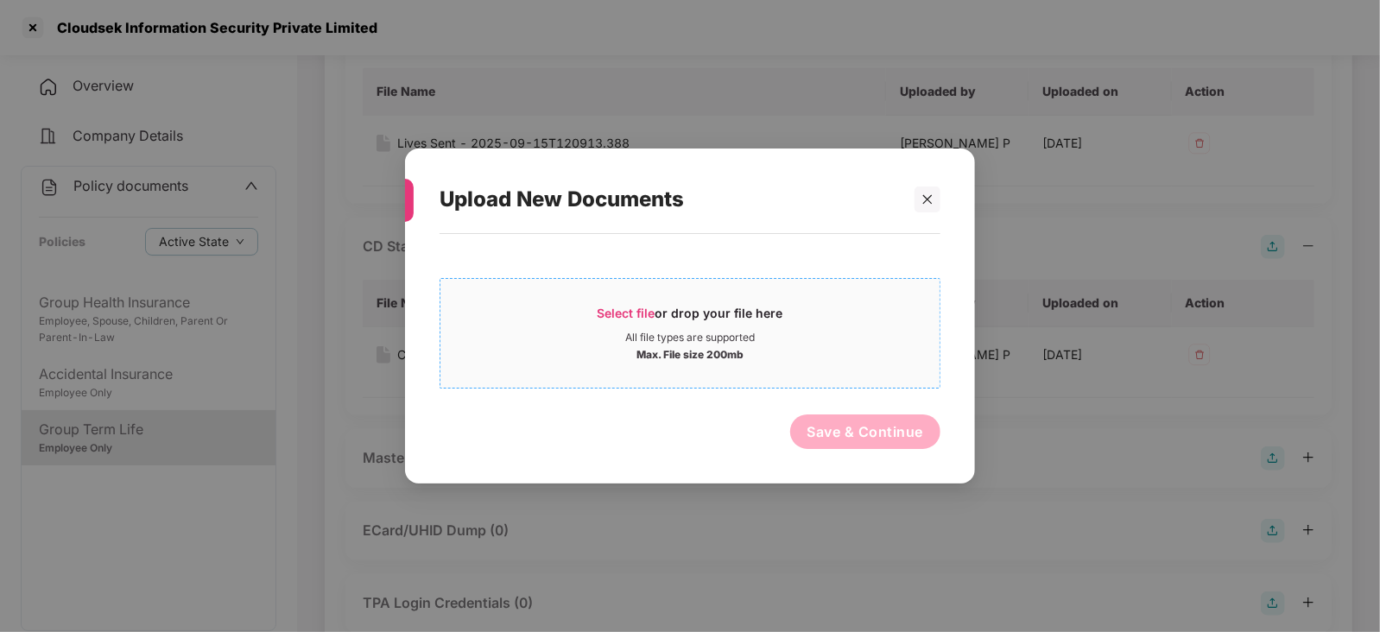
click at [627, 323] on div "Select file or drop your file here" at bounding box center [691, 318] width 186 height 26
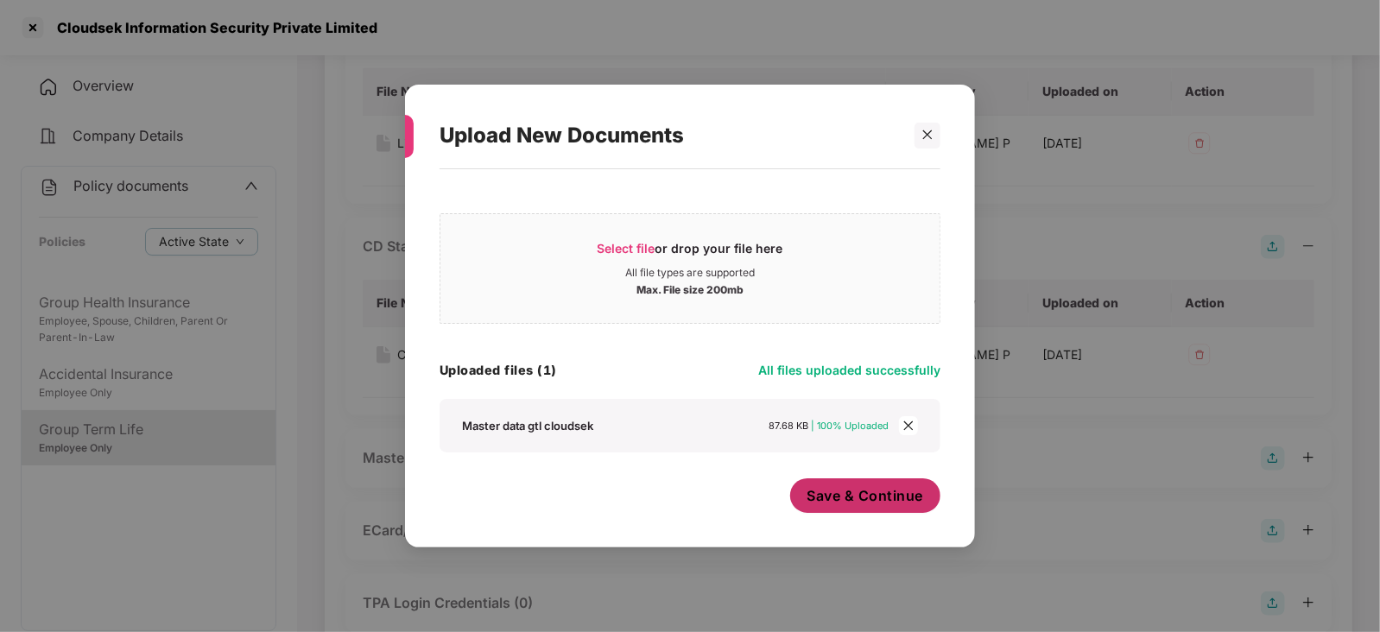
click at [857, 499] on span "Save & Continue" at bounding box center [866, 495] width 117 height 19
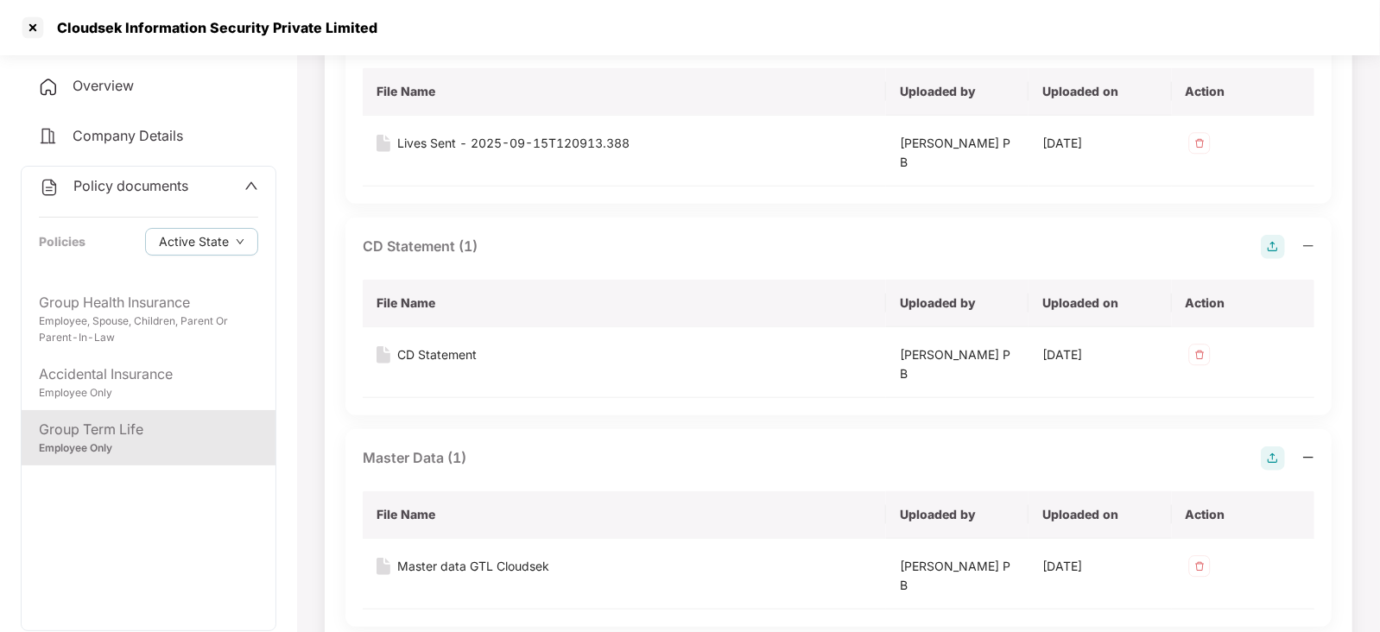
scroll to position [215, 0]
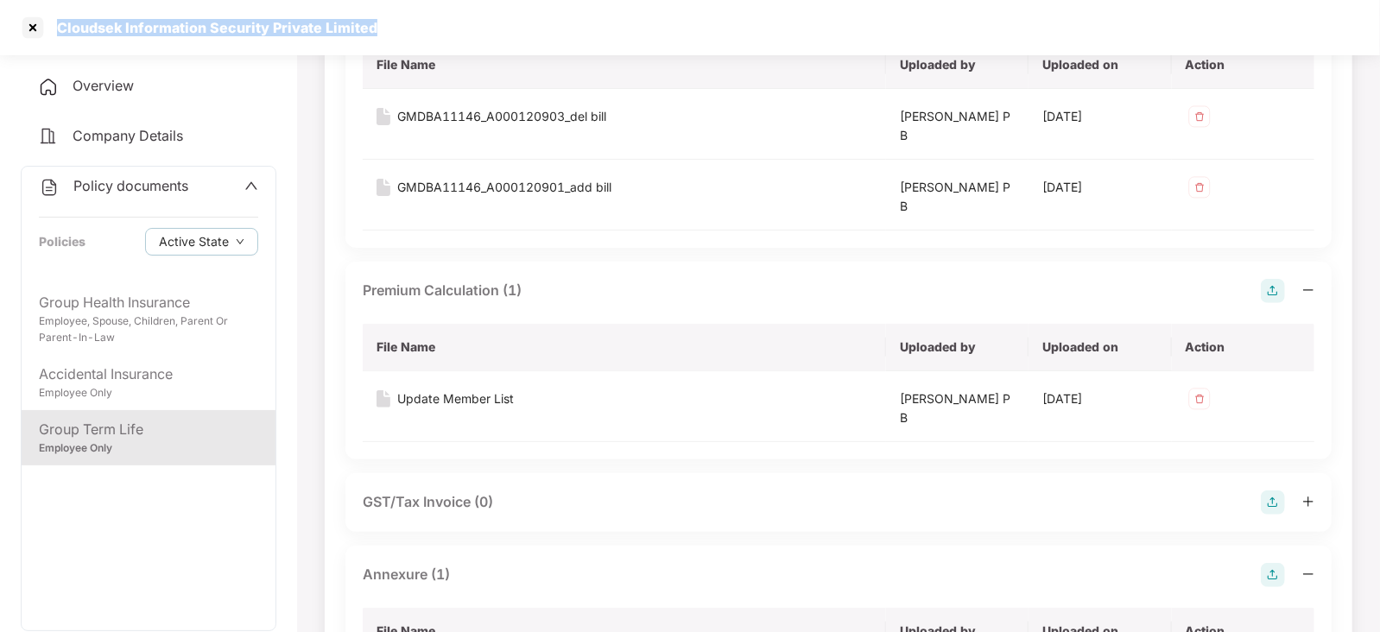
drag, startPoint x: 56, startPoint y: 29, endPoint x: 377, endPoint y: 29, distance: 320.4
click at [377, 29] on div "Cloudsek Information Security Private Limited" at bounding box center [690, 27] width 1380 height 55
copy div "Cloudsek Information Security Private Limited"
click at [32, 35] on div at bounding box center [33, 28] width 28 height 28
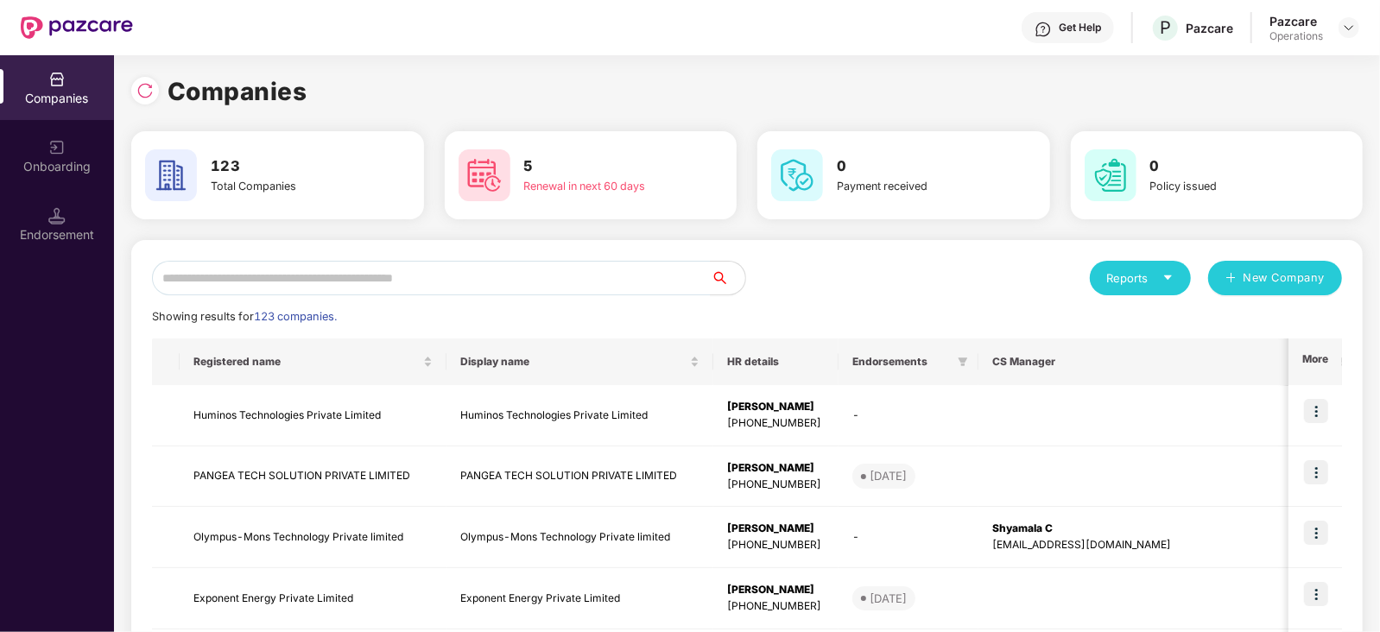
scroll to position [0, 0]
click at [415, 274] on input "text" at bounding box center [431, 278] width 559 height 35
paste input "**********"
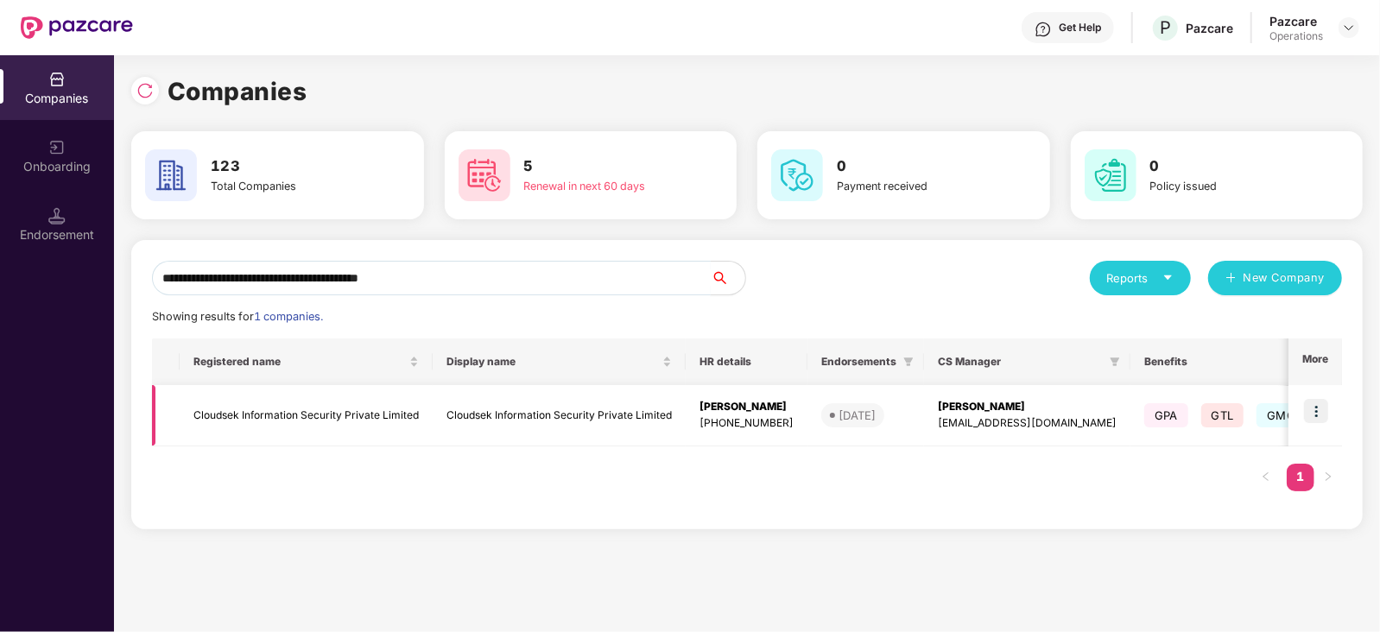
type input "**********"
click at [1317, 422] on img at bounding box center [1316, 411] width 24 height 24
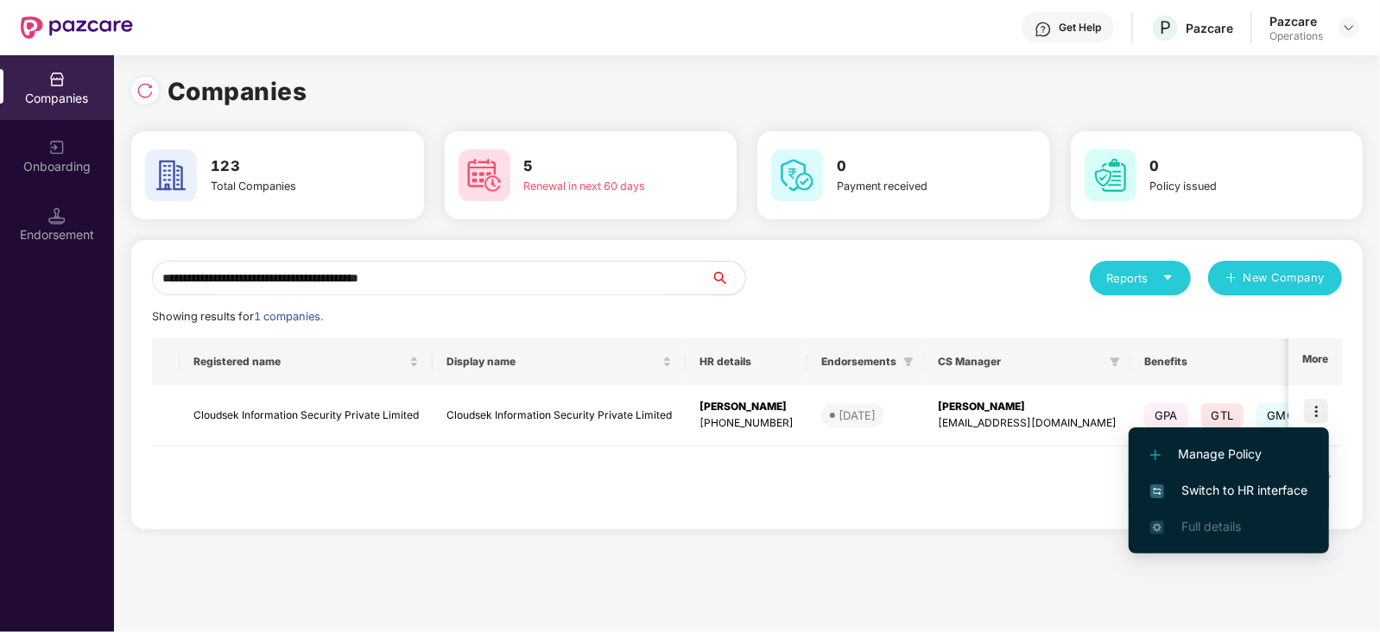
click at [1281, 478] on li "Switch to HR interface" at bounding box center [1229, 490] width 200 height 36
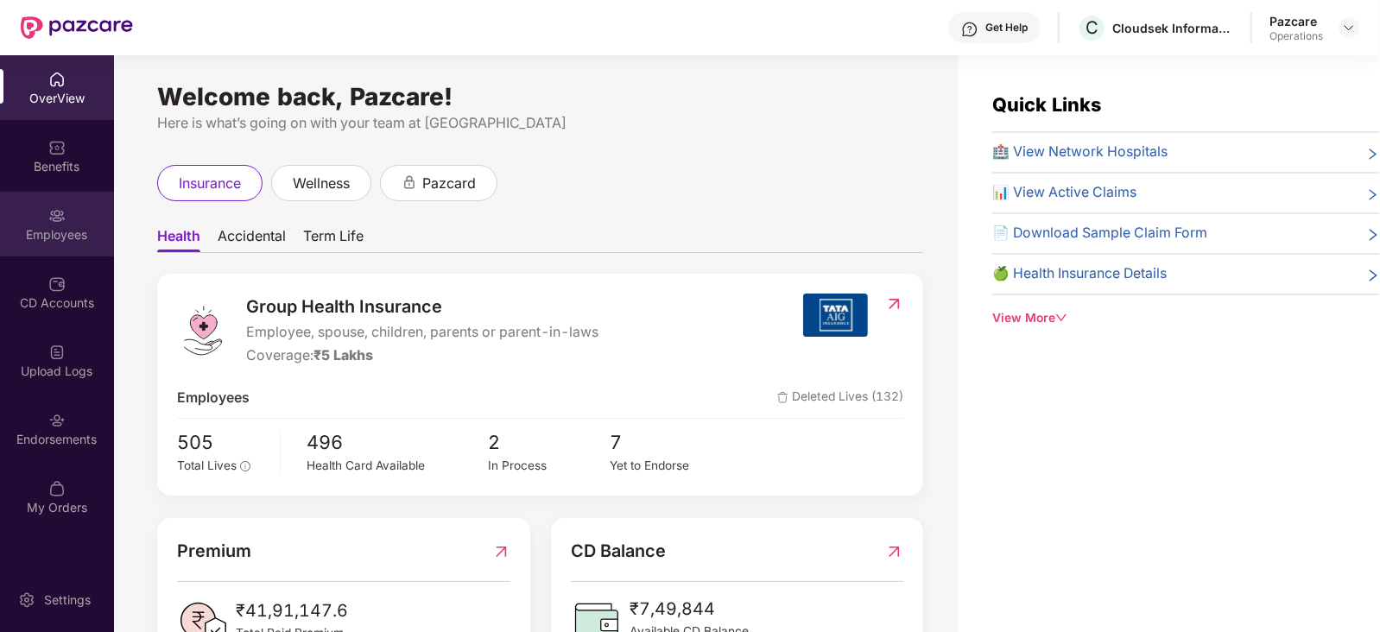
click at [56, 244] on div "Employees" at bounding box center [57, 224] width 114 height 65
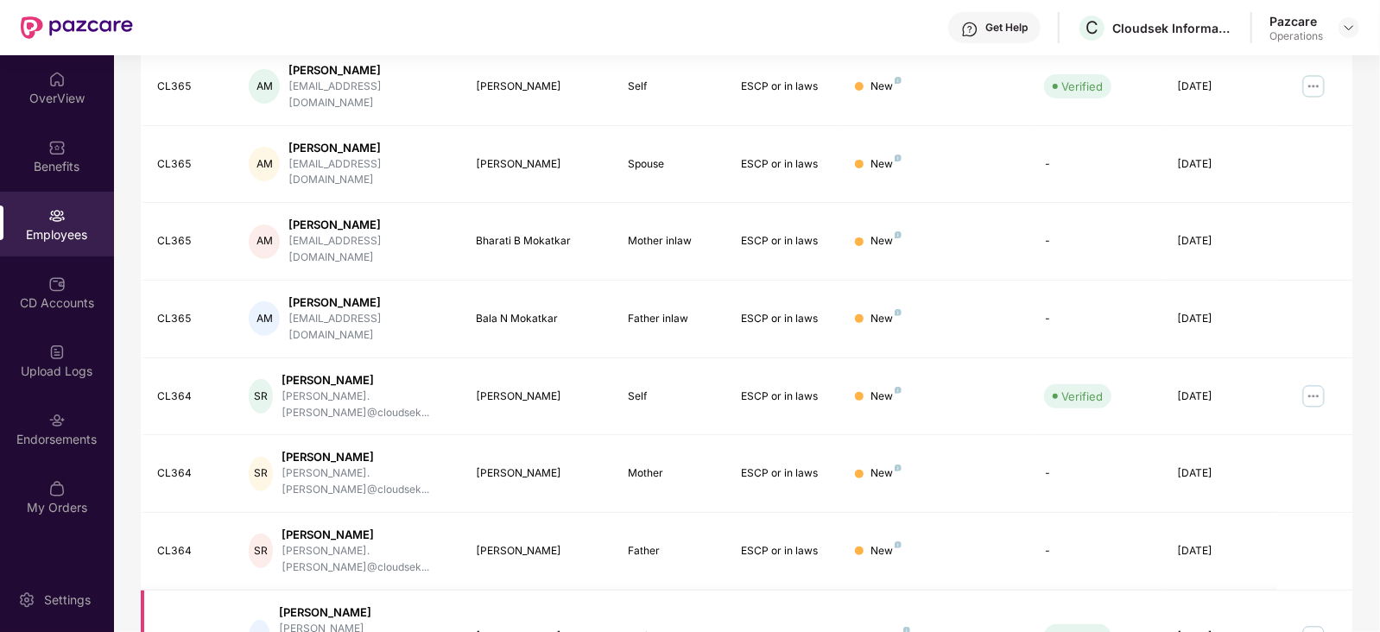
scroll to position [427, 0]
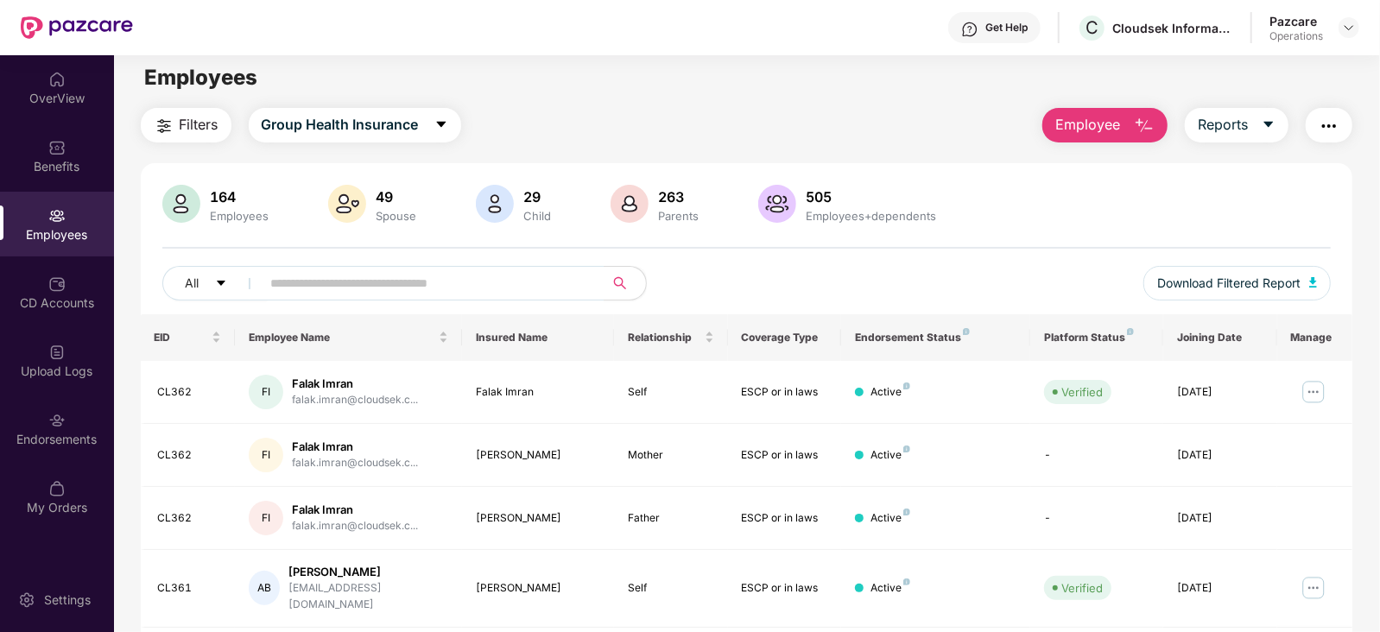
scroll to position [0, 0]
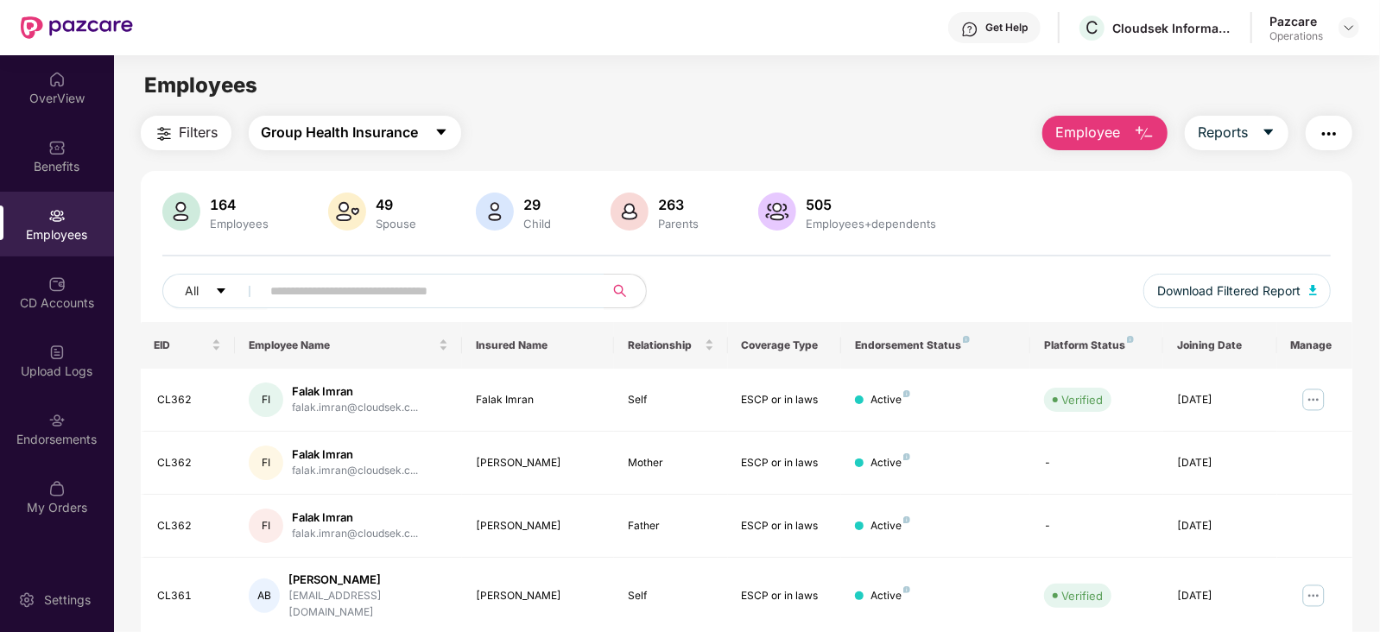
click at [336, 122] on span "Group Health Insurance" at bounding box center [340, 133] width 157 height 22
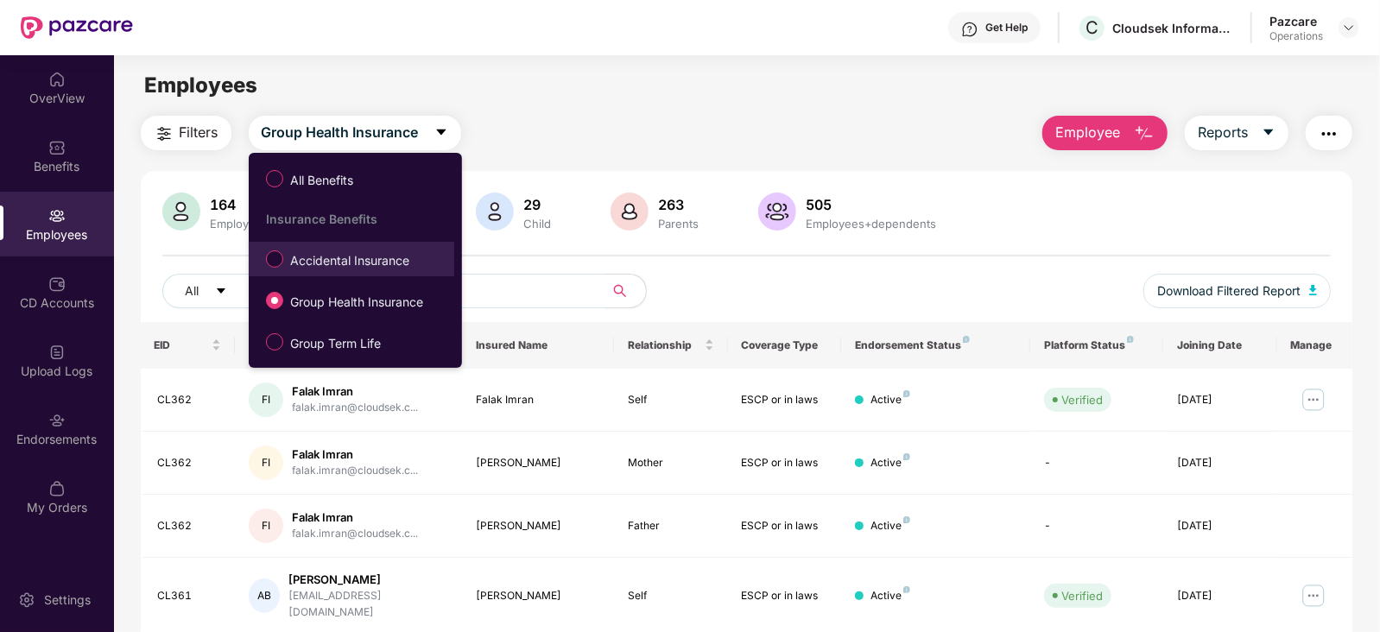
click at [320, 257] on span "Accidental Insurance" at bounding box center [349, 260] width 133 height 19
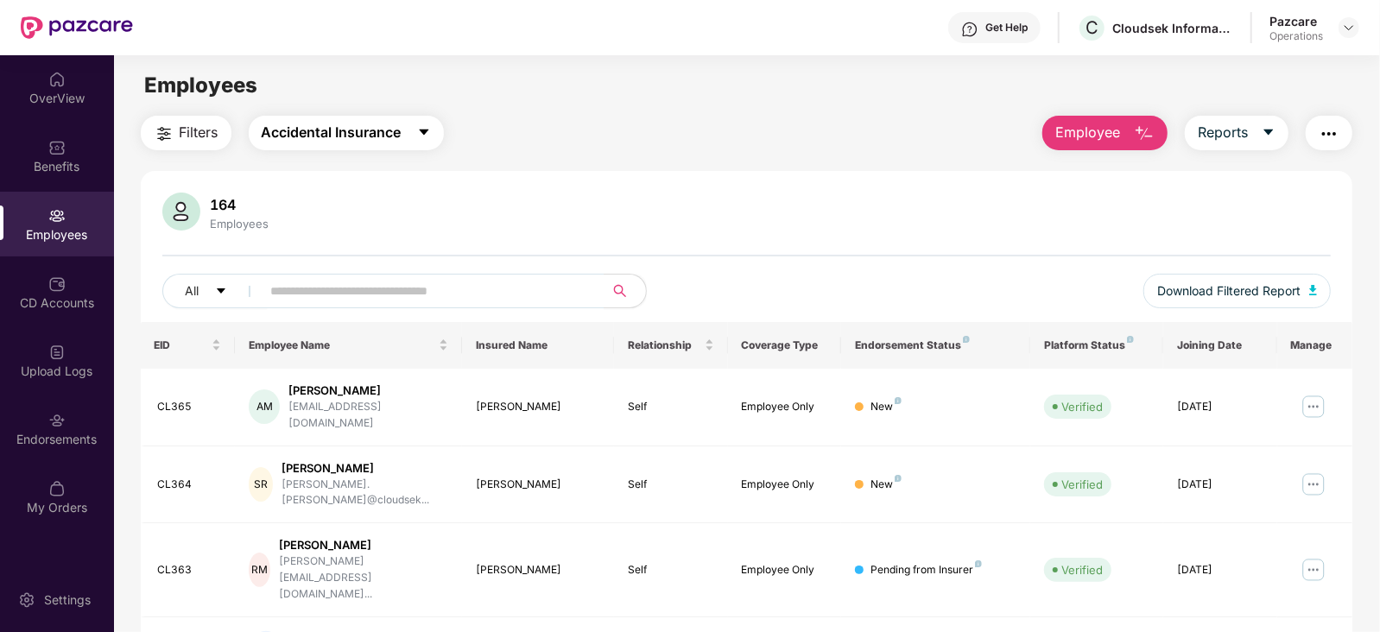
click at [320, 139] on span "Accidental Insurance" at bounding box center [332, 133] width 140 height 22
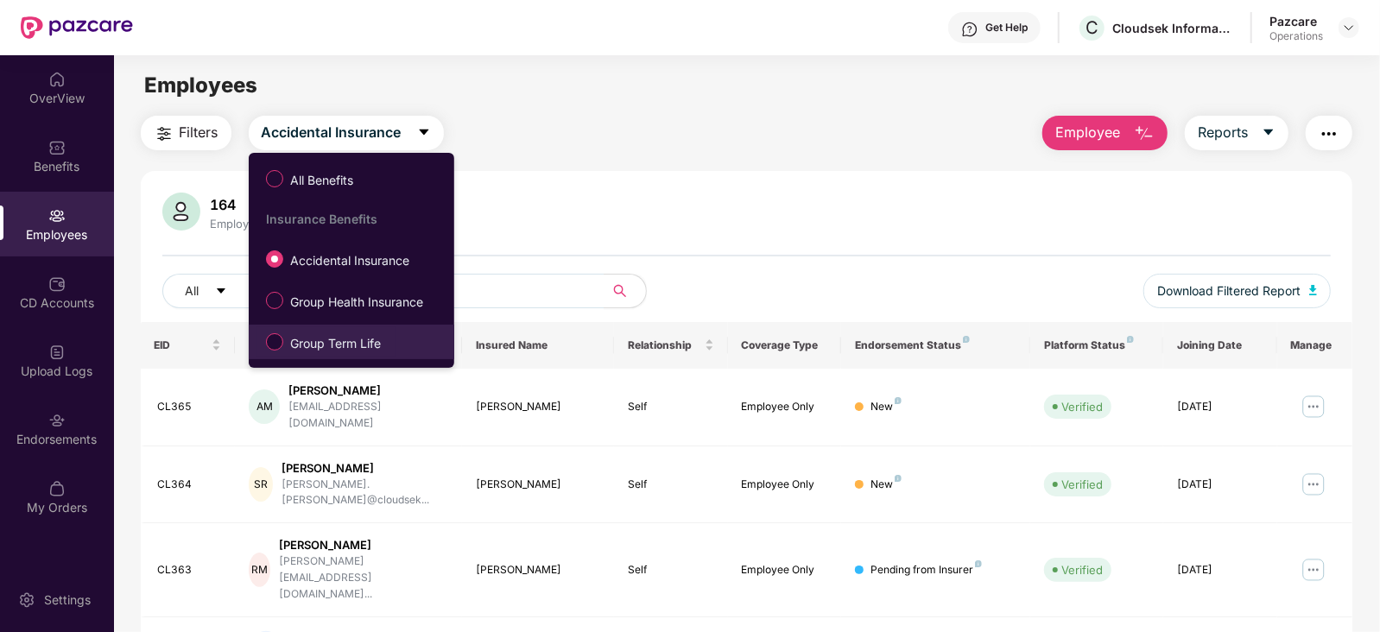
click at [302, 334] on span "Group Term Life" at bounding box center [335, 343] width 105 height 19
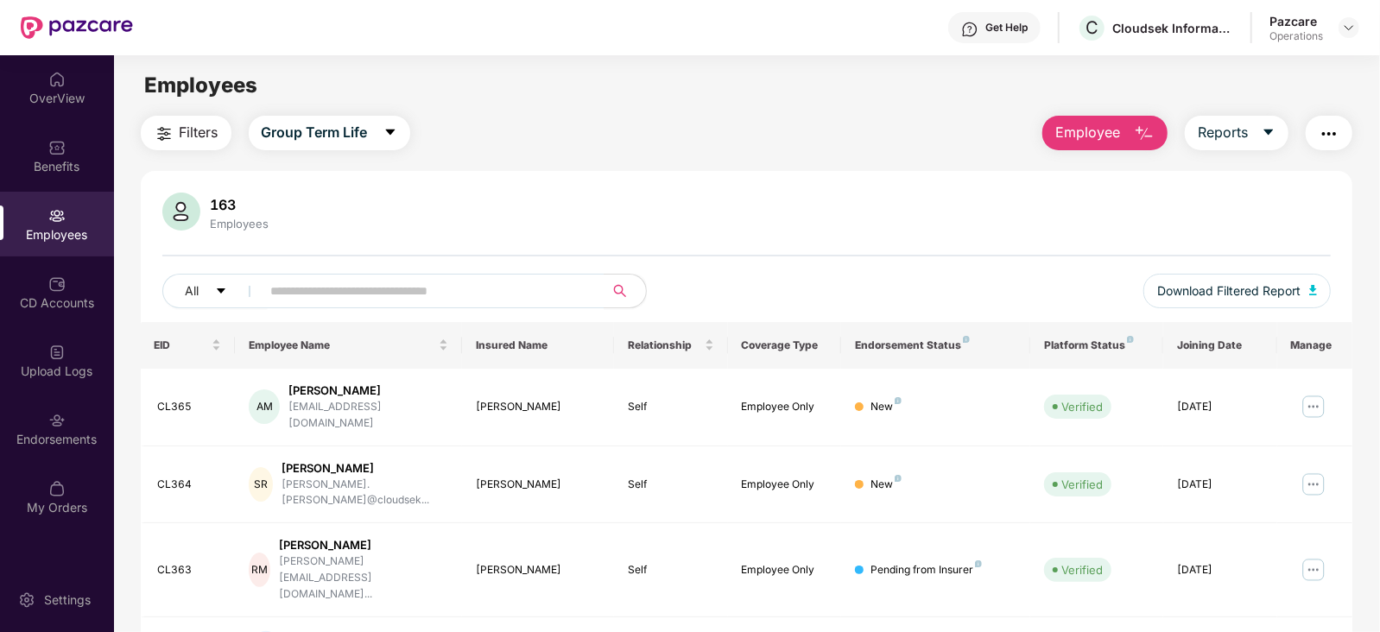
click at [186, 130] on span "Filters" at bounding box center [199, 133] width 39 height 22
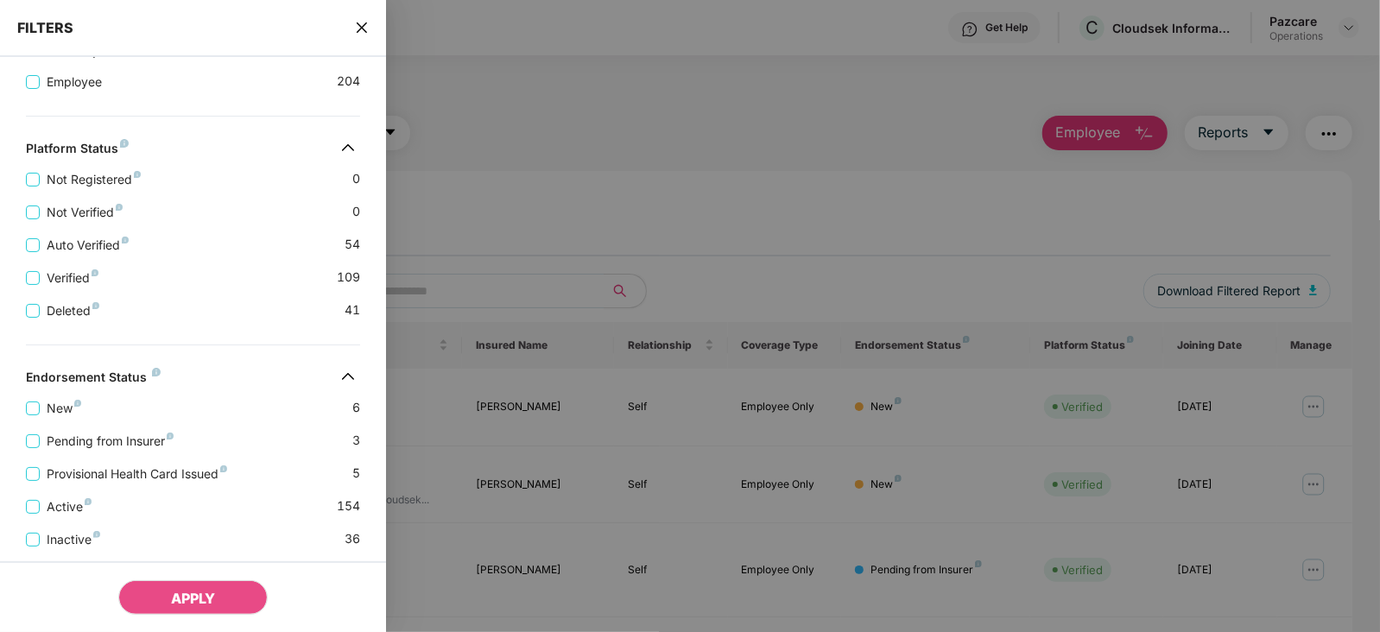
scroll to position [431, 0]
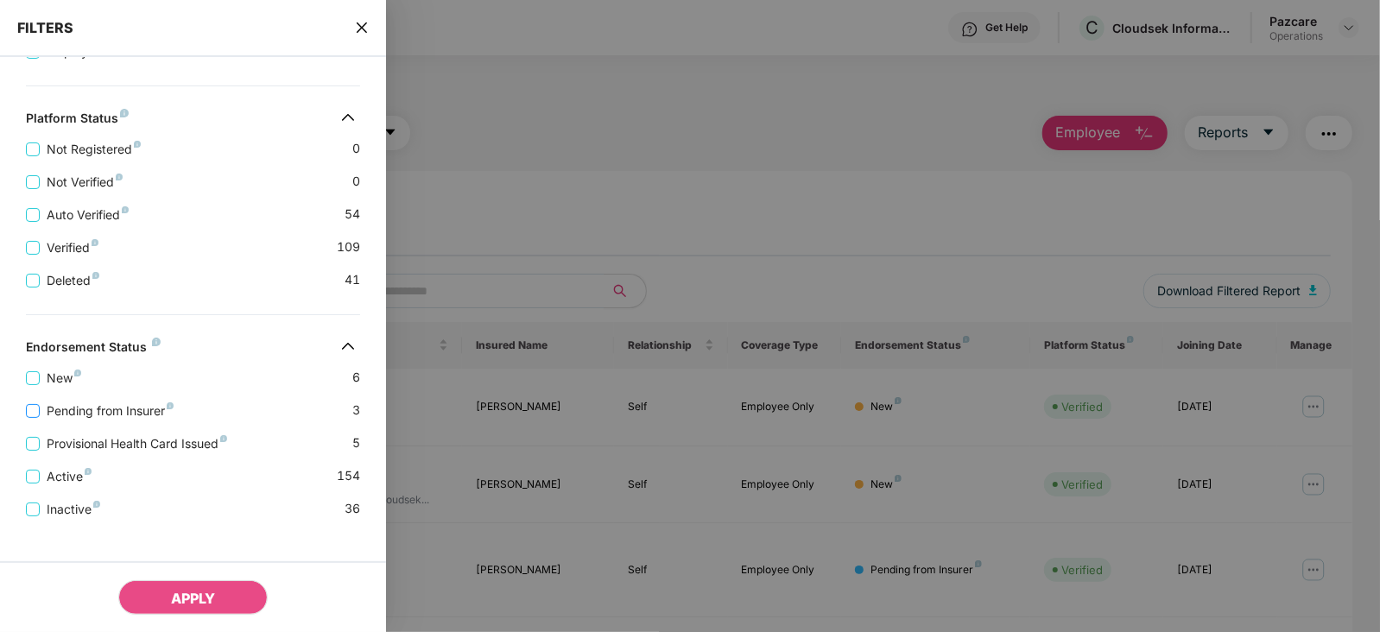
click at [129, 412] on span "Pending from Insurer" at bounding box center [110, 411] width 141 height 19
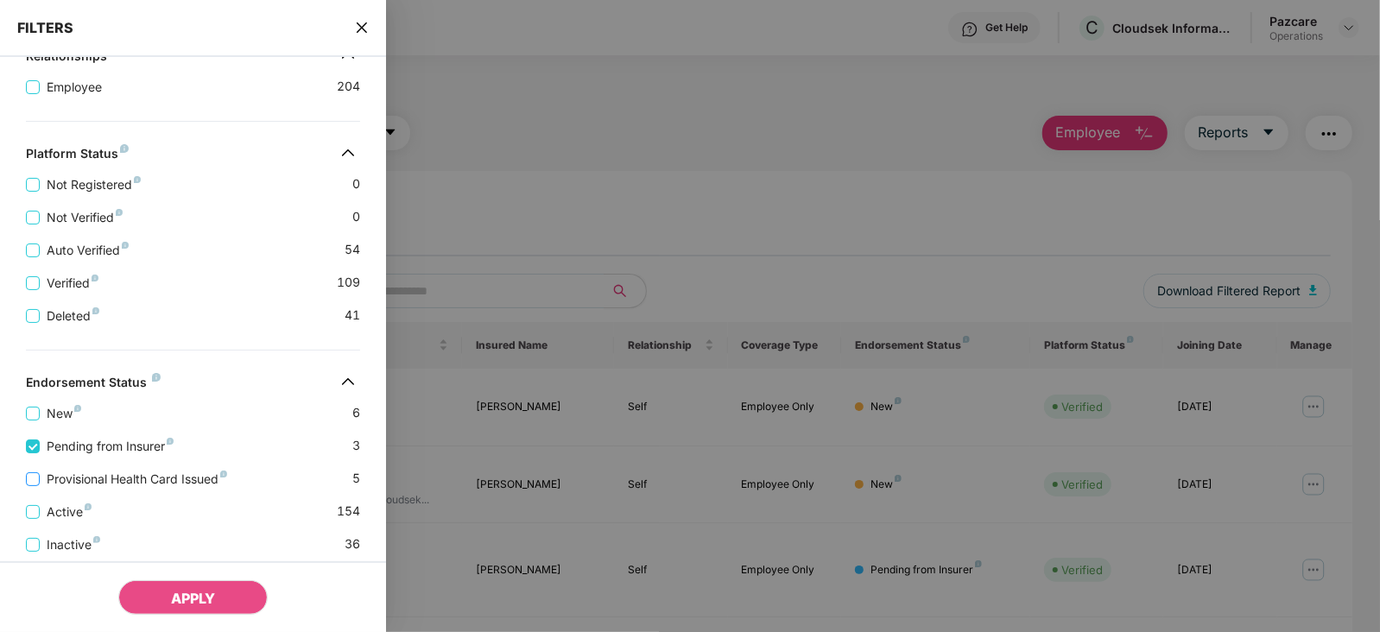
click at [155, 476] on span "Provisional Health Card Issued" at bounding box center [137, 479] width 194 height 19
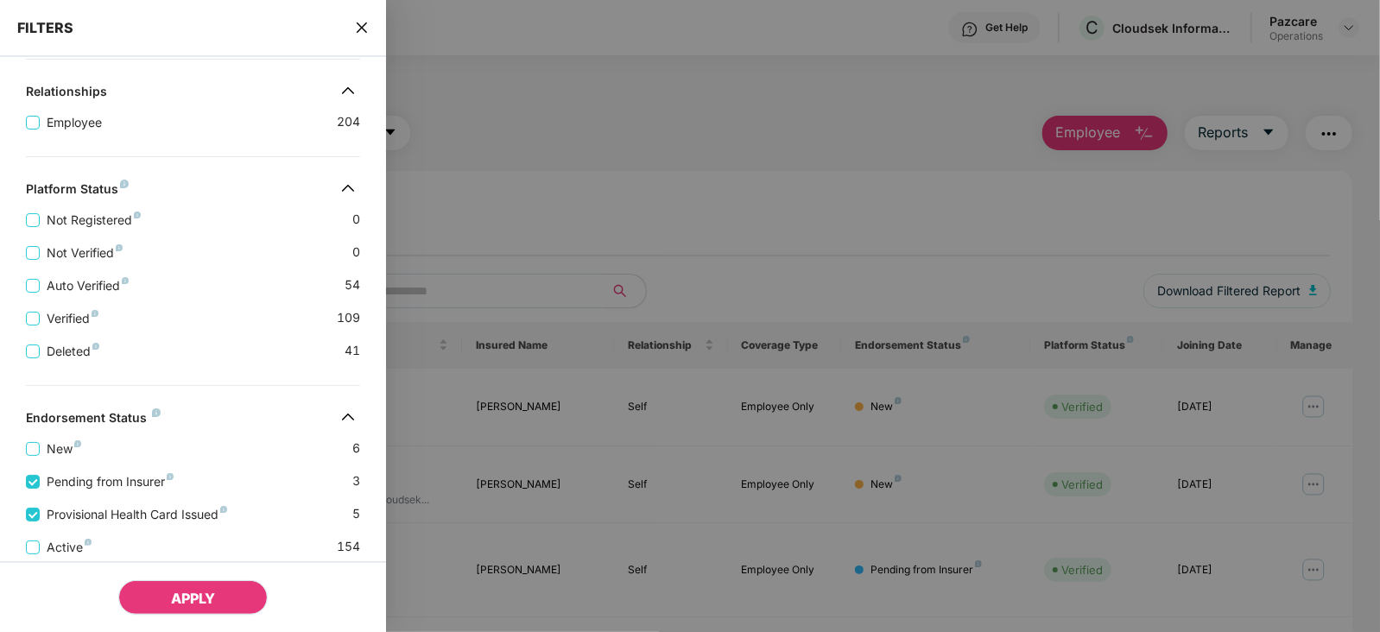
click at [184, 599] on span "APPLY" at bounding box center [193, 598] width 44 height 17
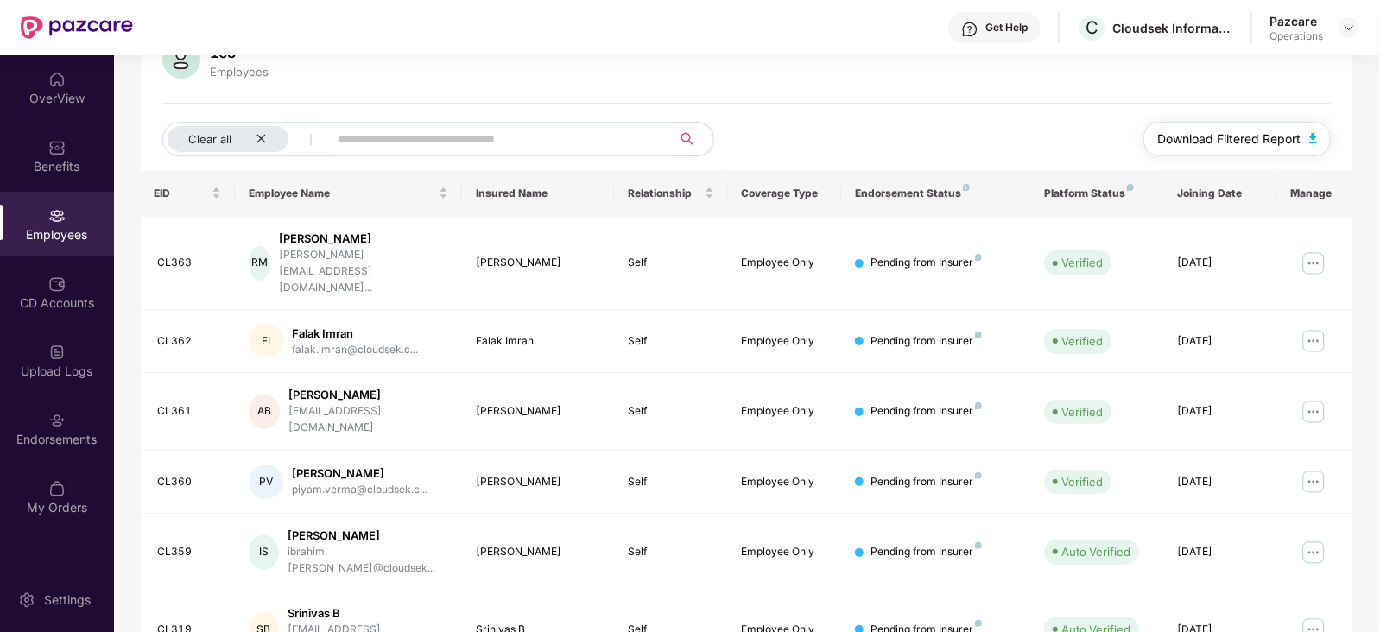
scroll to position [0, 0]
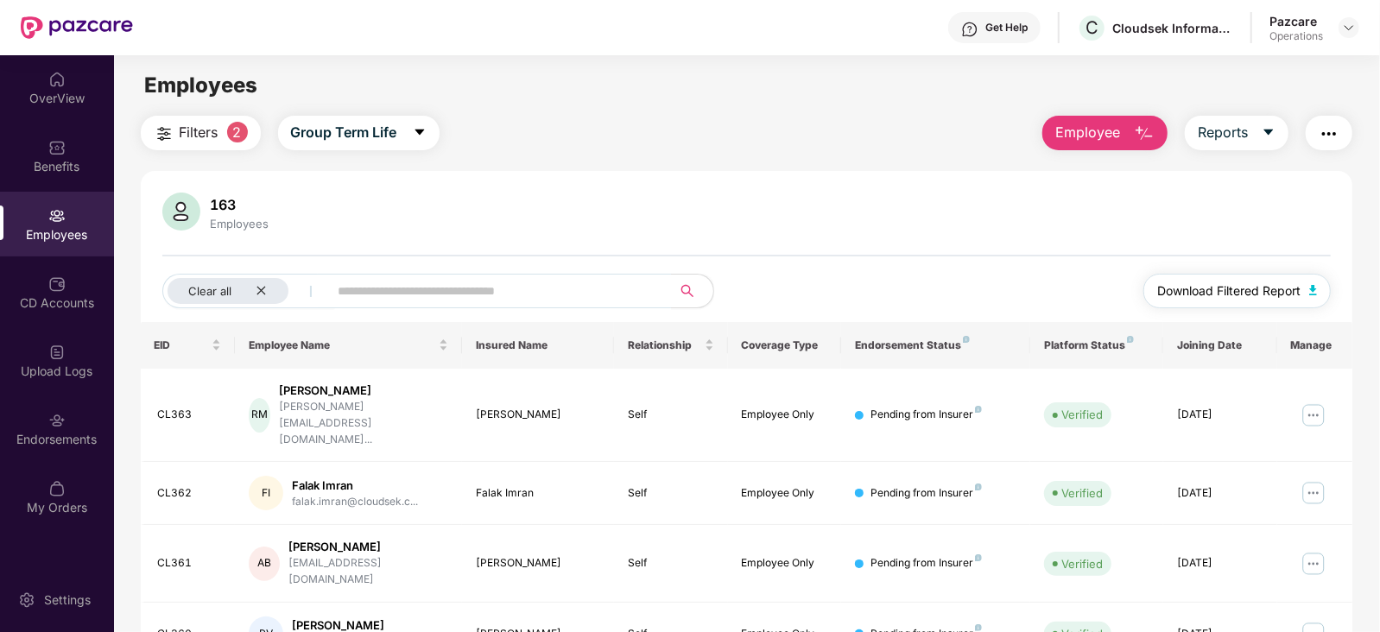
click at [1321, 292] on button "Download Filtered Report" at bounding box center [1238, 291] width 188 height 35
click at [1311, 295] on img "button" at bounding box center [1313, 290] width 9 height 10
click at [1336, 130] on img "button" at bounding box center [1329, 134] width 21 height 21
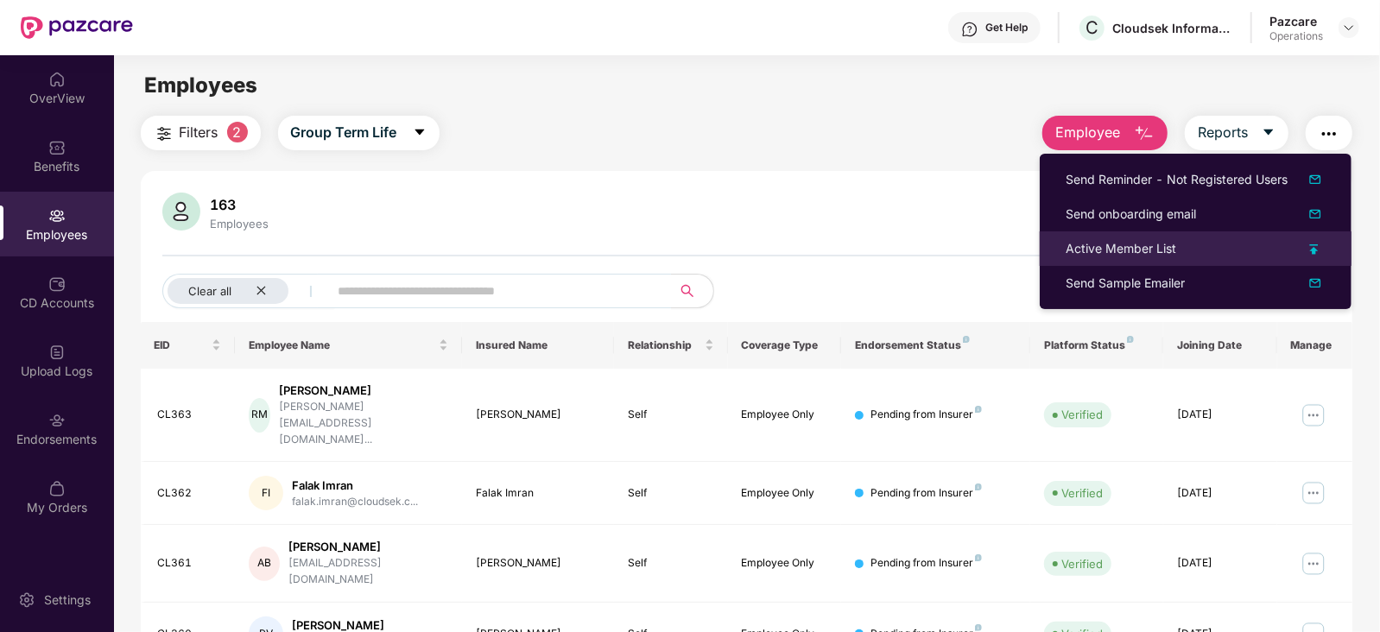
click at [1111, 257] on div "Active Member List" at bounding box center [1121, 248] width 111 height 19
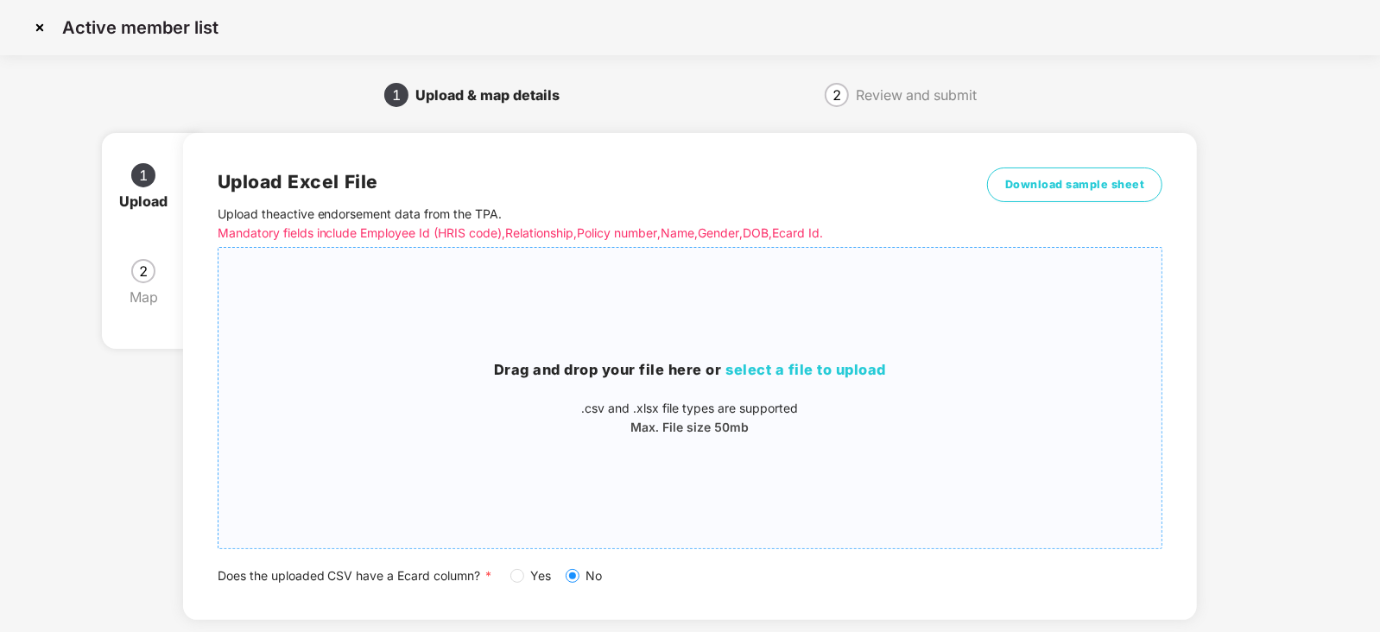
click at [747, 371] on span "select a file to upload" at bounding box center [806, 369] width 161 height 17
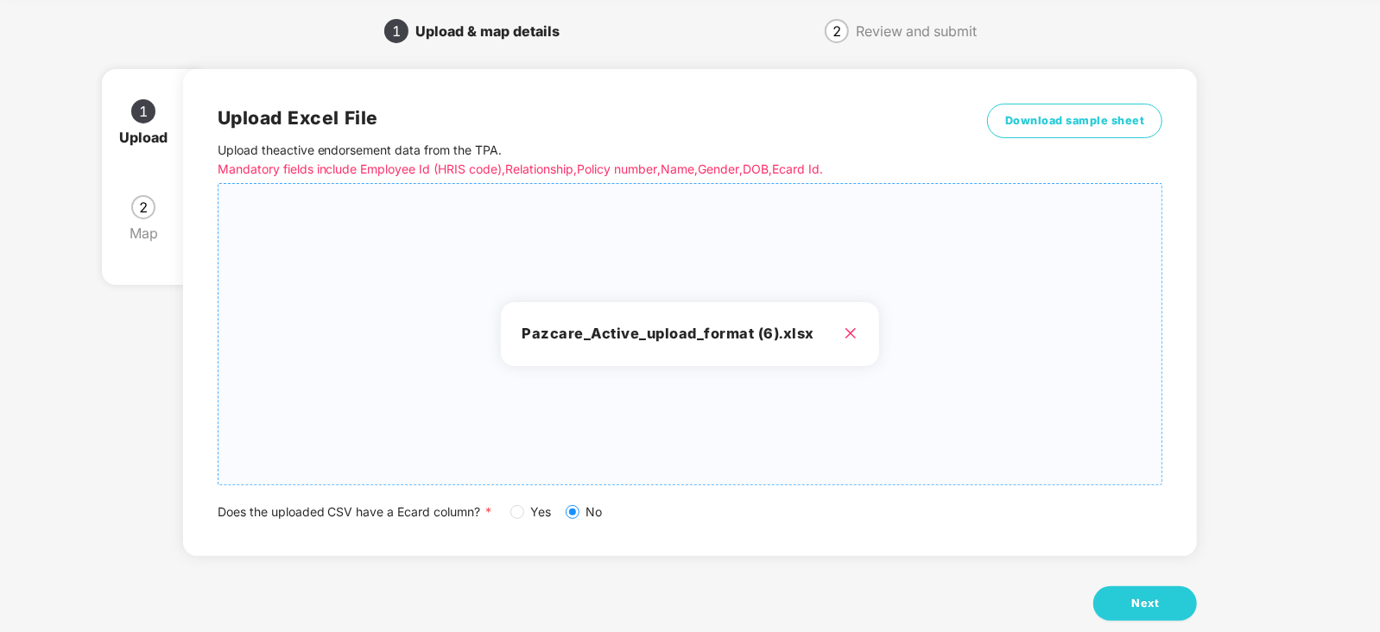
scroll to position [96, 0]
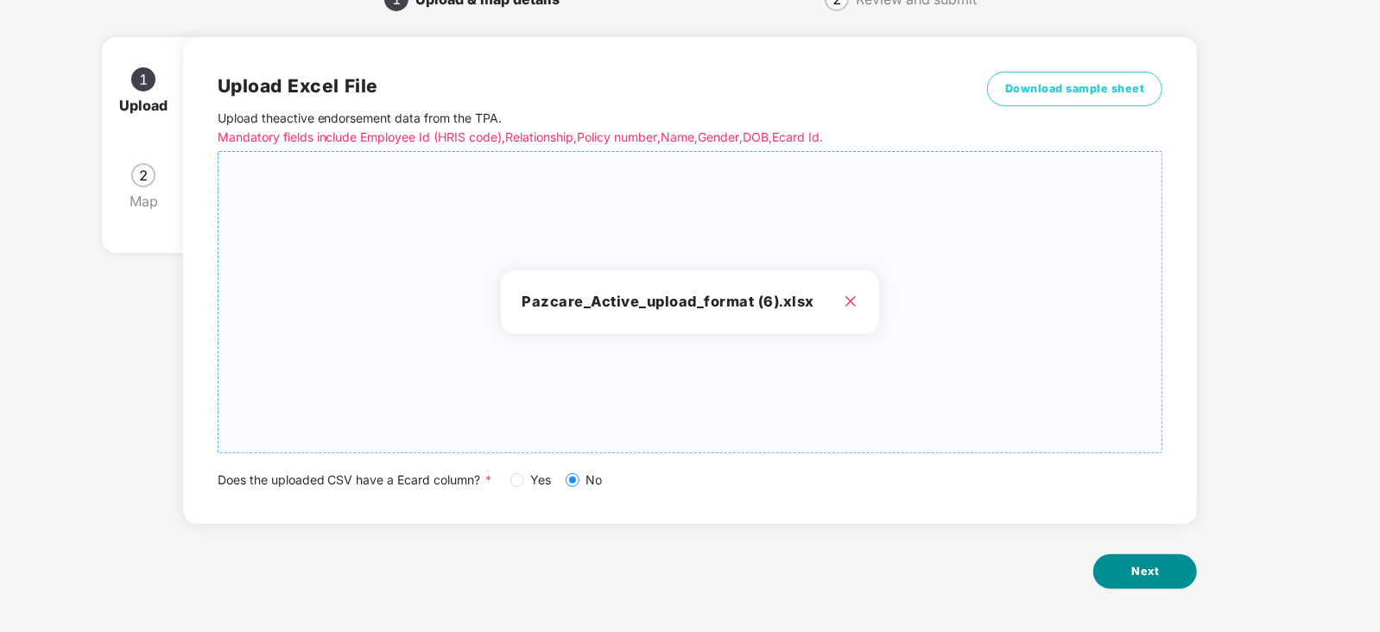
click at [1141, 569] on span "Next" at bounding box center [1146, 571] width 28 height 17
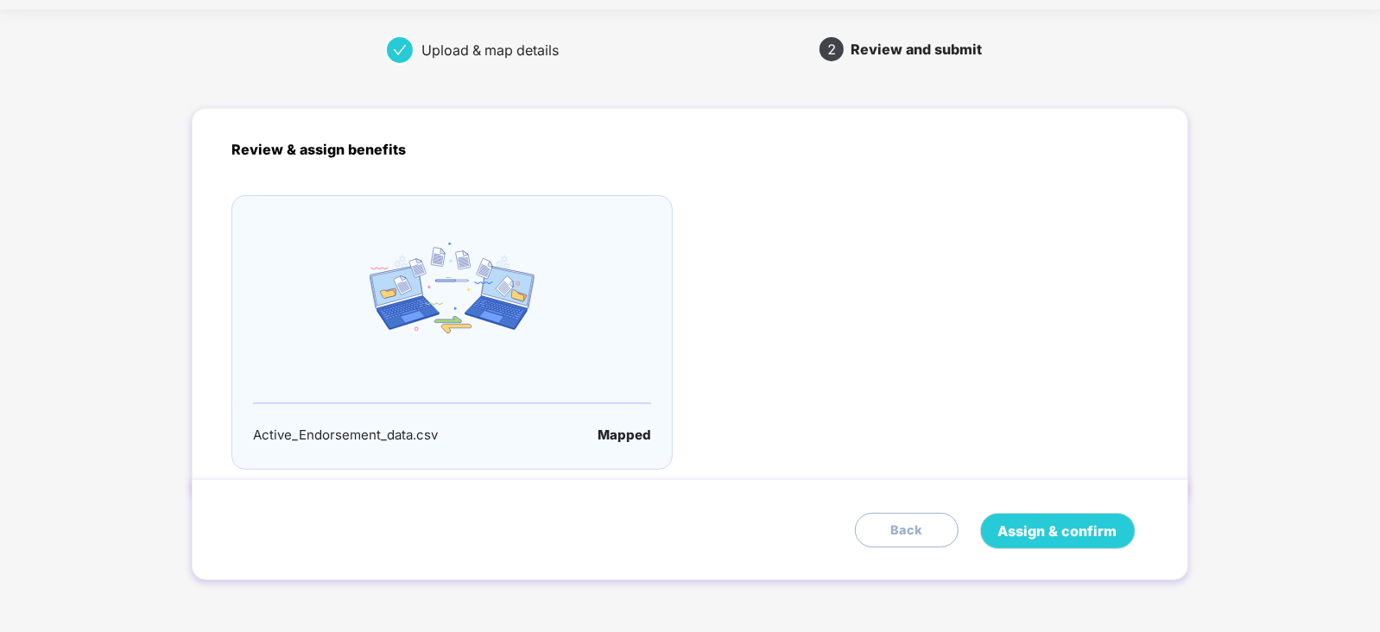
scroll to position [0, 0]
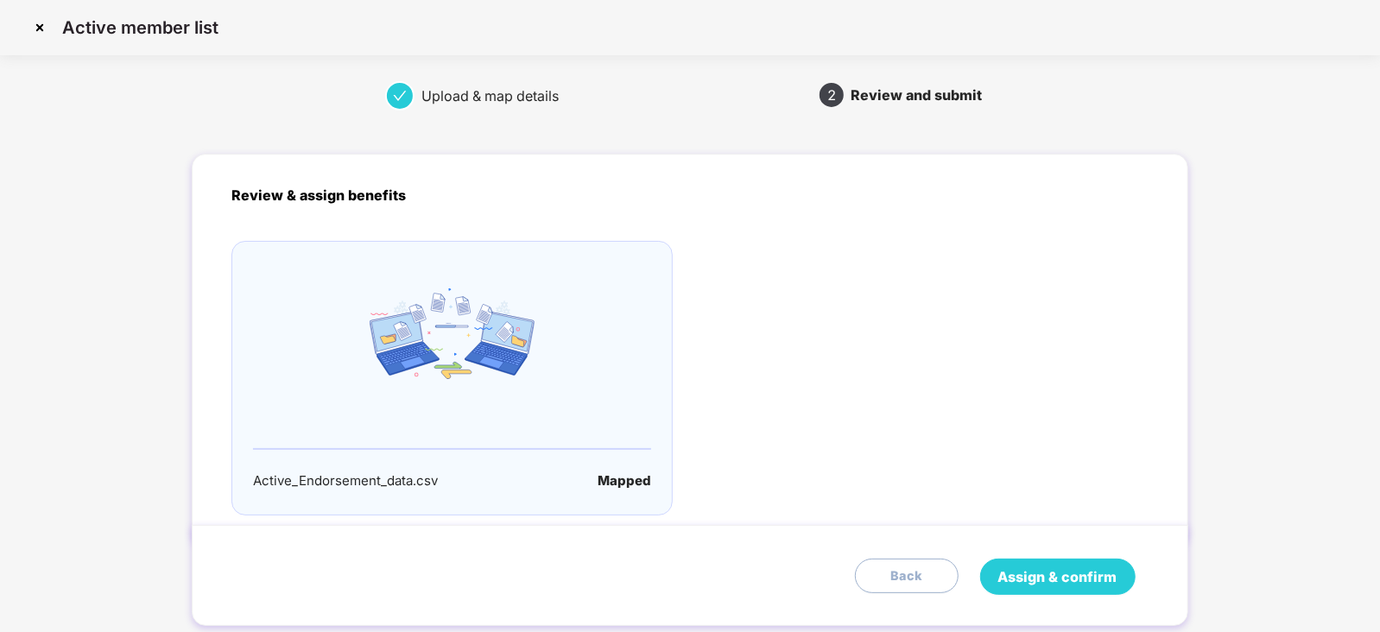
click at [1080, 567] on span "Assign & confirm" at bounding box center [1057, 578] width 119 height 22
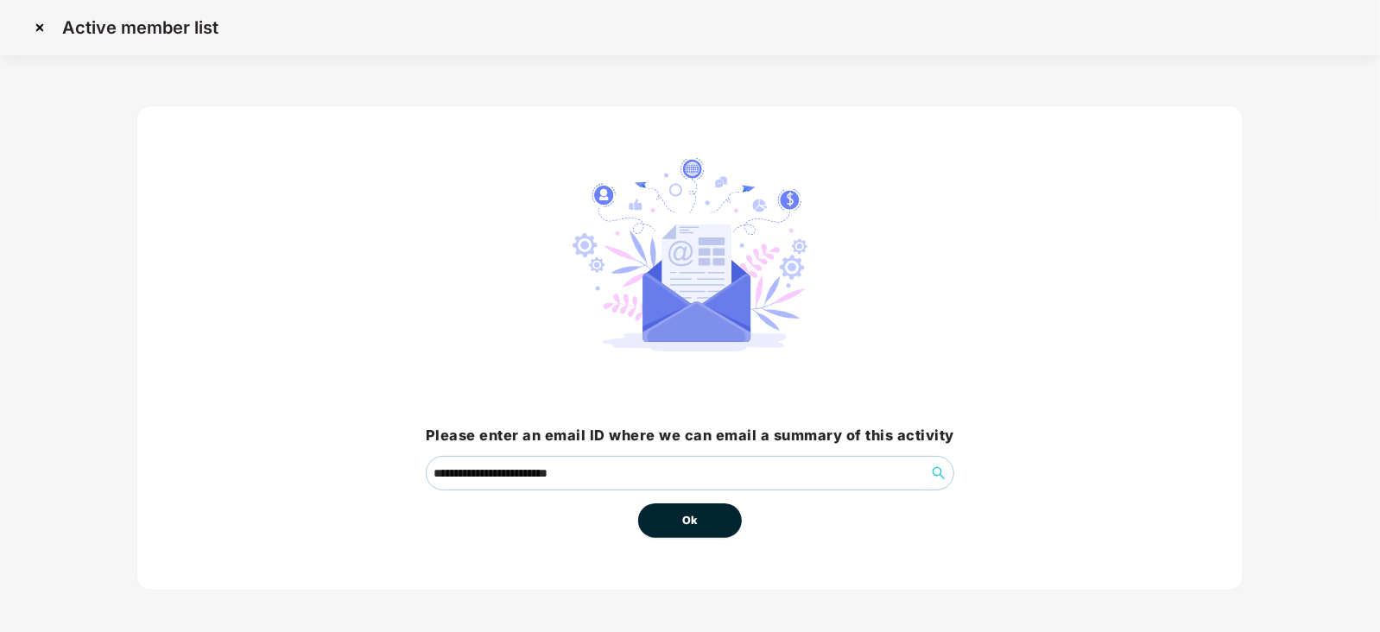
click at [682, 523] on span "Ok" at bounding box center [690, 520] width 16 height 17
click at [693, 531] on button "Ok" at bounding box center [690, 521] width 104 height 35
click at [700, 517] on button "Ok" at bounding box center [690, 521] width 104 height 35
click at [694, 517] on span "Ok" at bounding box center [690, 520] width 16 height 17
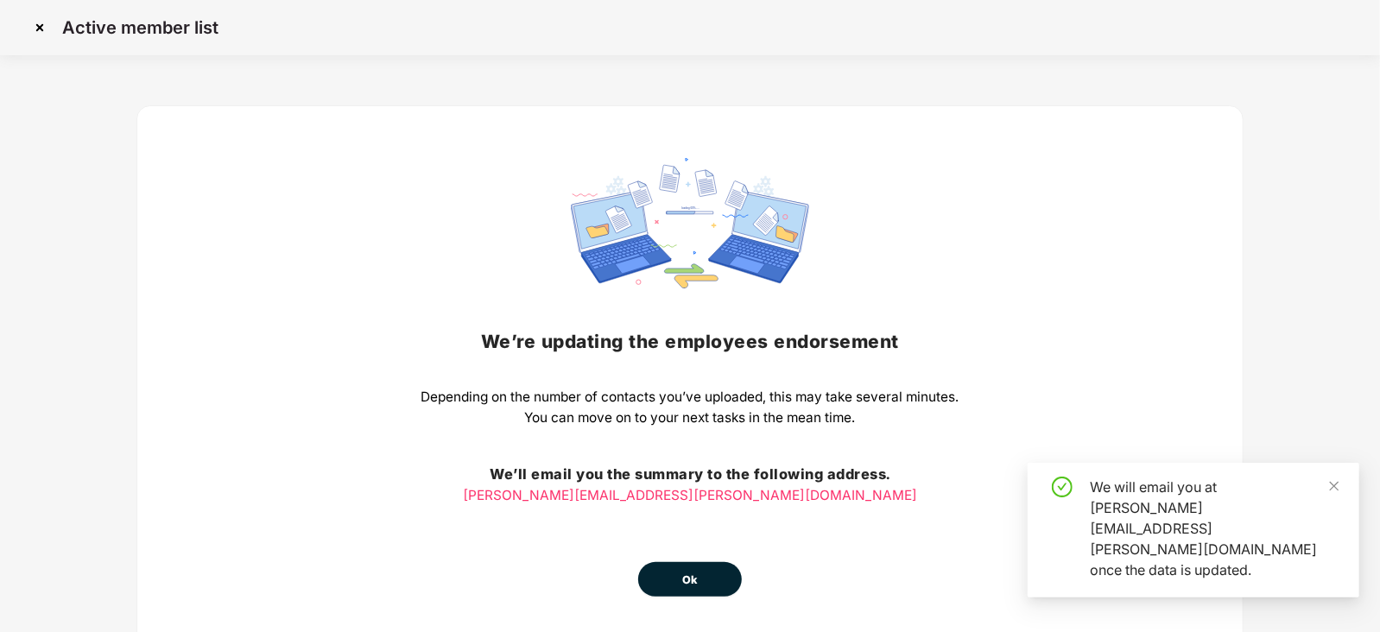
click at [688, 576] on span "Ok" at bounding box center [690, 580] width 16 height 17
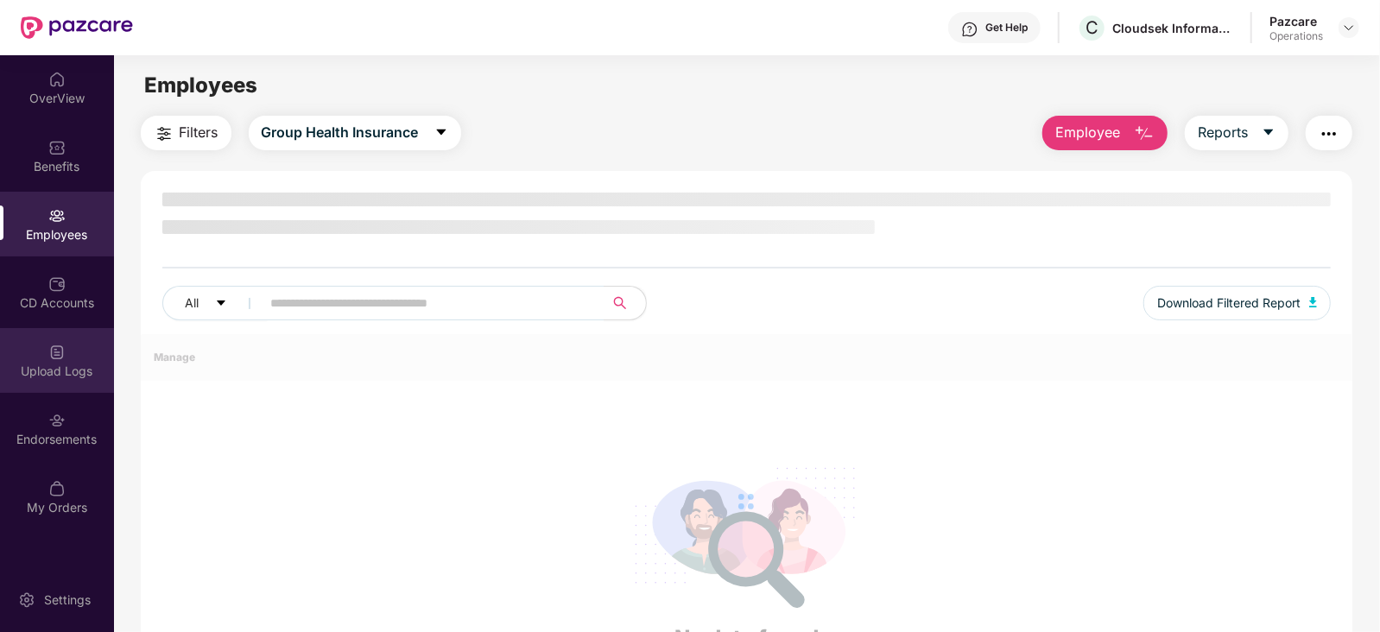
click at [55, 371] on div "Upload Logs" at bounding box center [57, 371] width 114 height 17
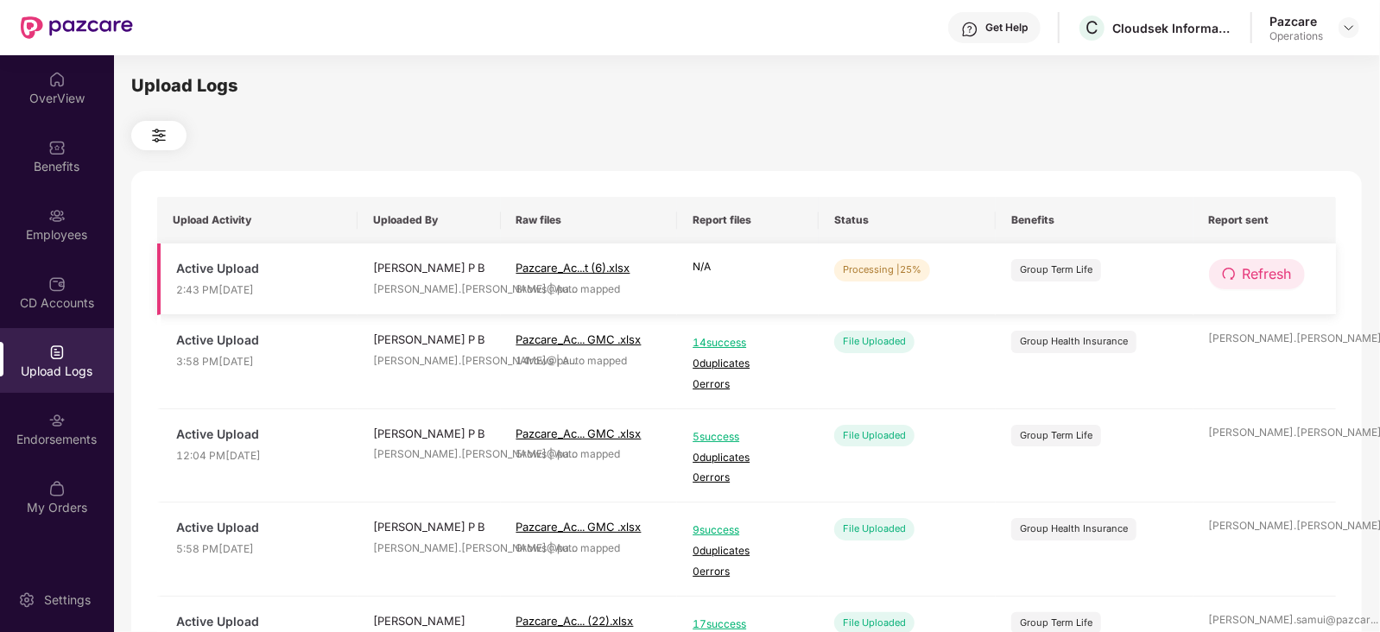
click at [1287, 277] on span "Refresh" at bounding box center [1267, 274] width 49 height 22
click at [1287, 277] on span "Refresh" at bounding box center [1268, 274] width 49 height 22
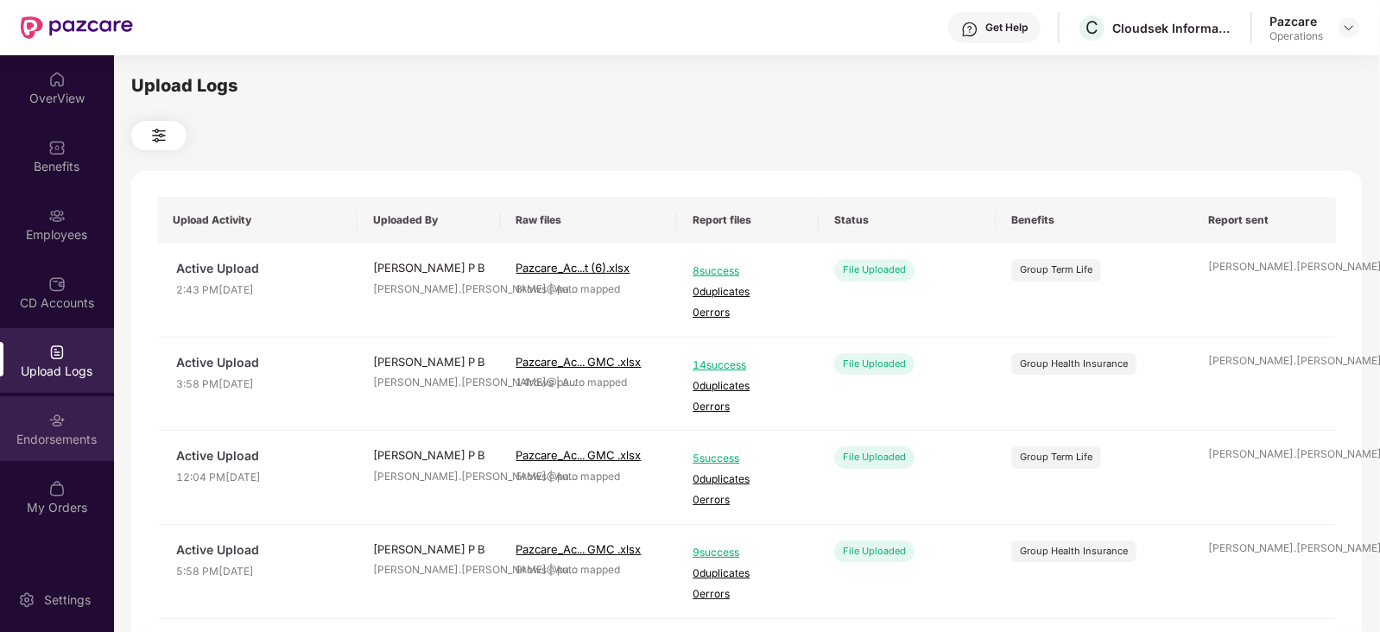
click at [24, 418] on div "Endorsements" at bounding box center [57, 428] width 114 height 65
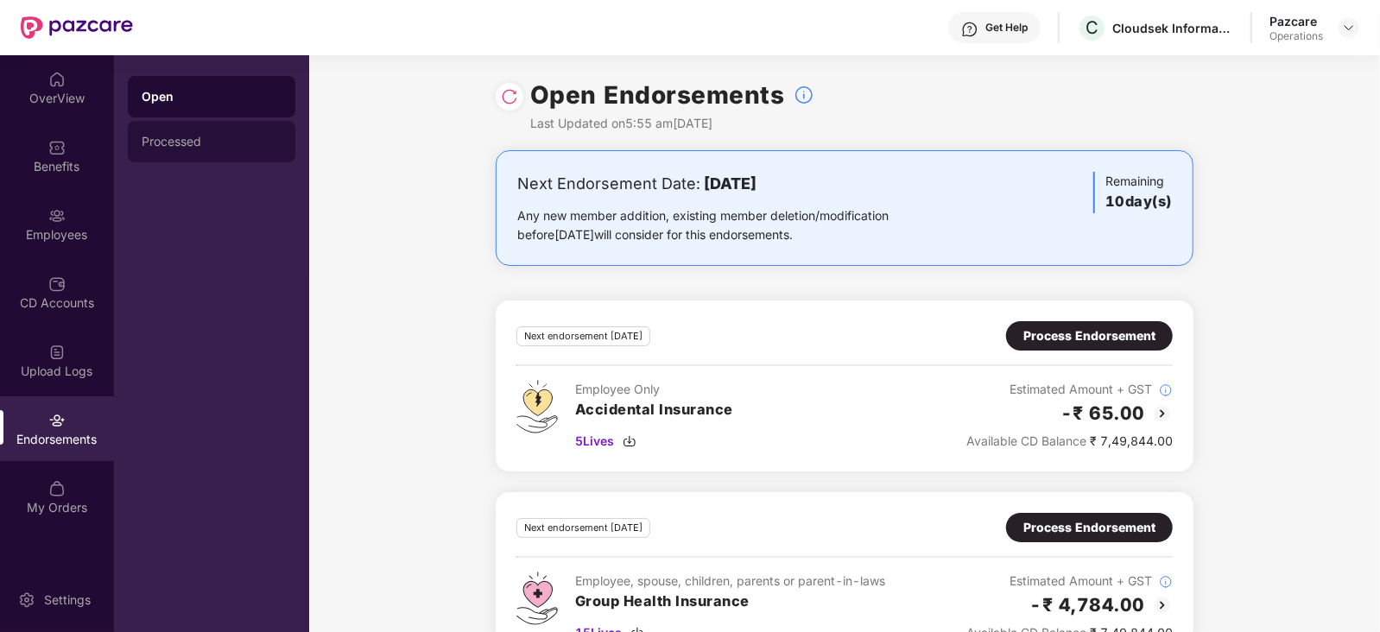
click at [176, 141] on div "Processed" at bounding box center [212, 142] width 140 height 14
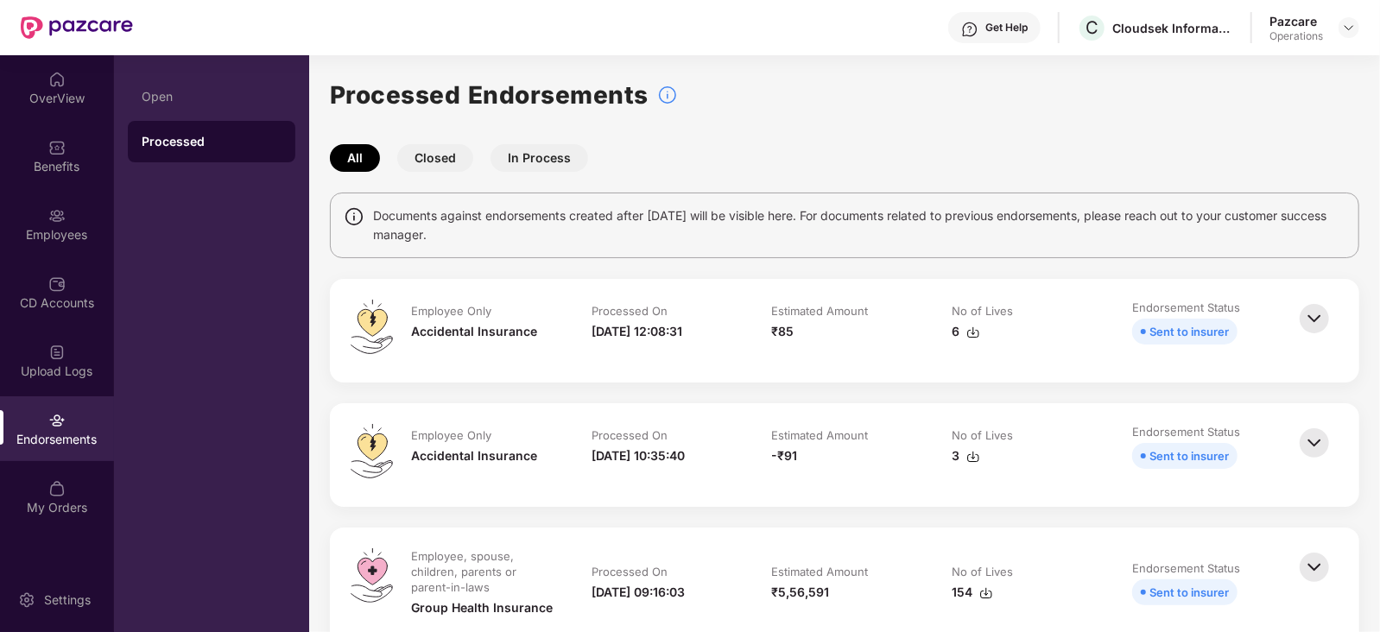
click at [1309, 314] on img at bounding box center [1315, 319] width 38 height 38
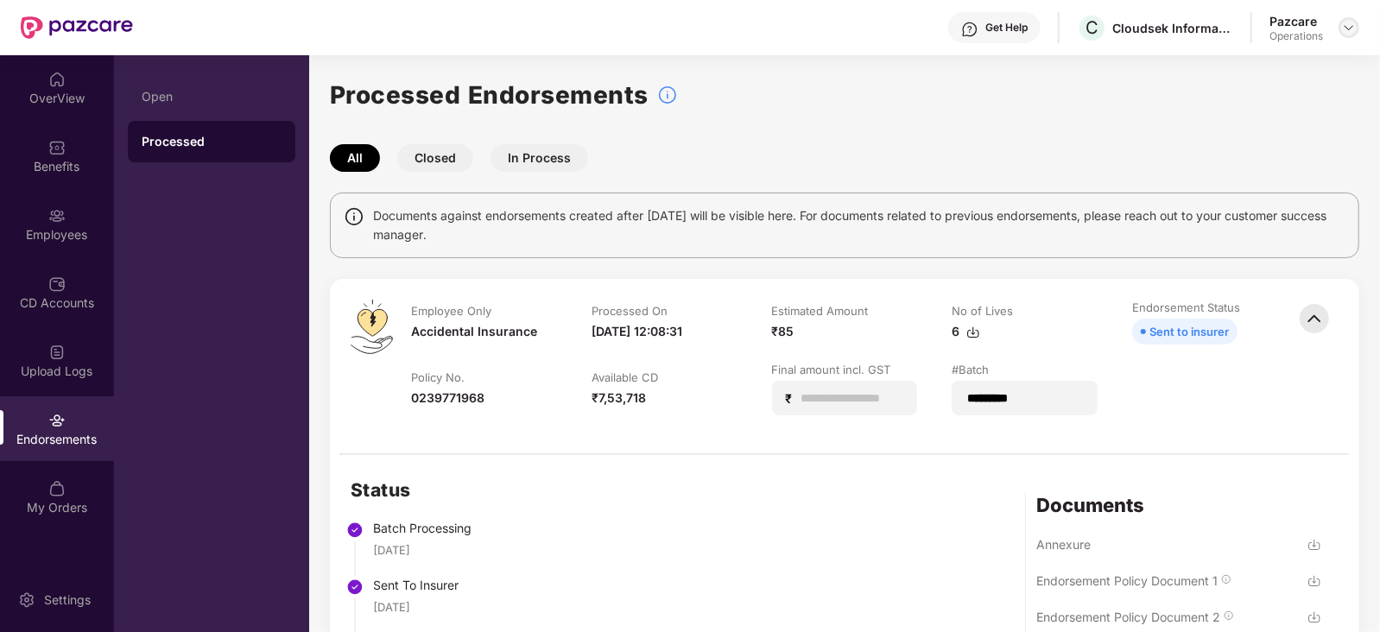
click at [1353, 22] on img at bounding box center [1349, 28] width 14 height 14
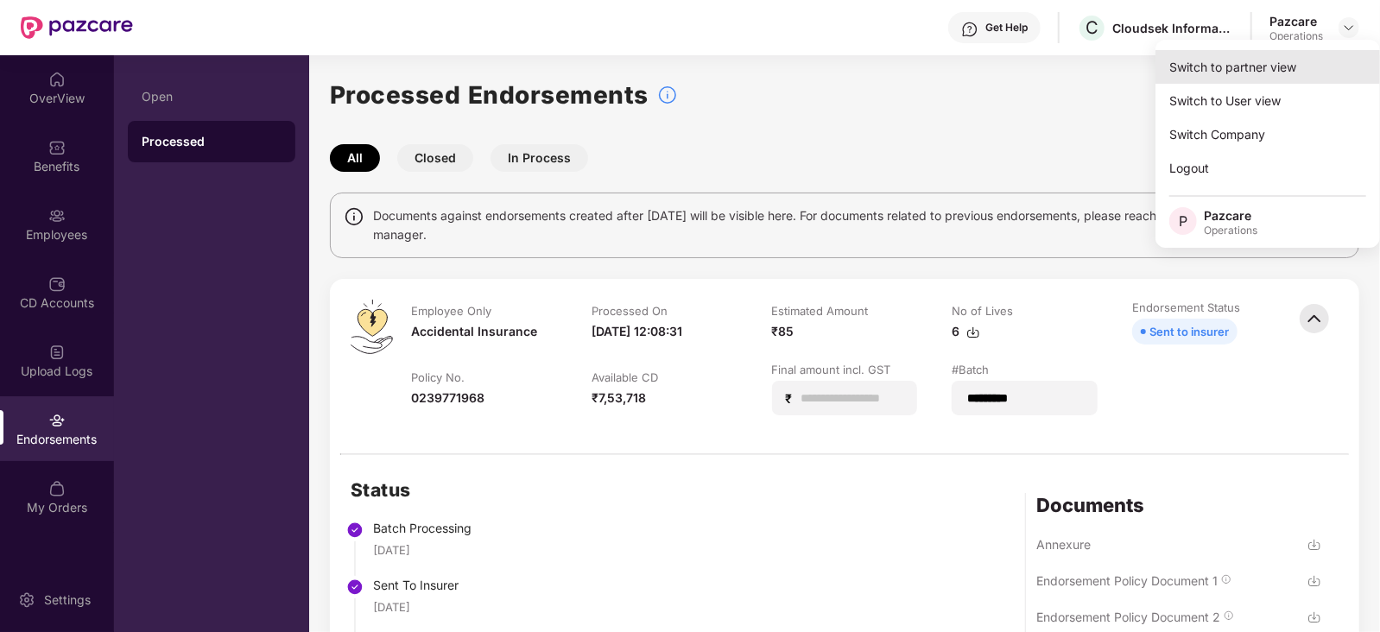
click at [1296, 68] on div "Switch to partner view" at bounding box center [1268, 67] width 225 height 34
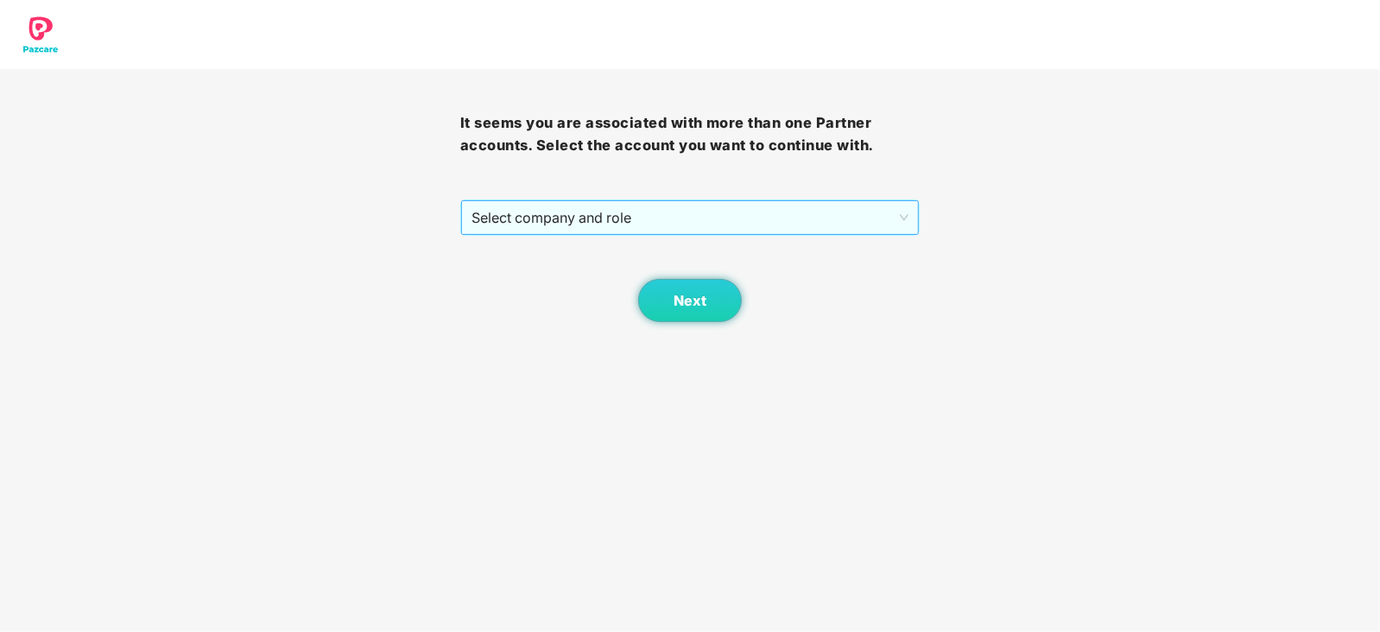
click at [618, 226] on span "Select company and role" at bounding box center [691, 217] width 438 height 33
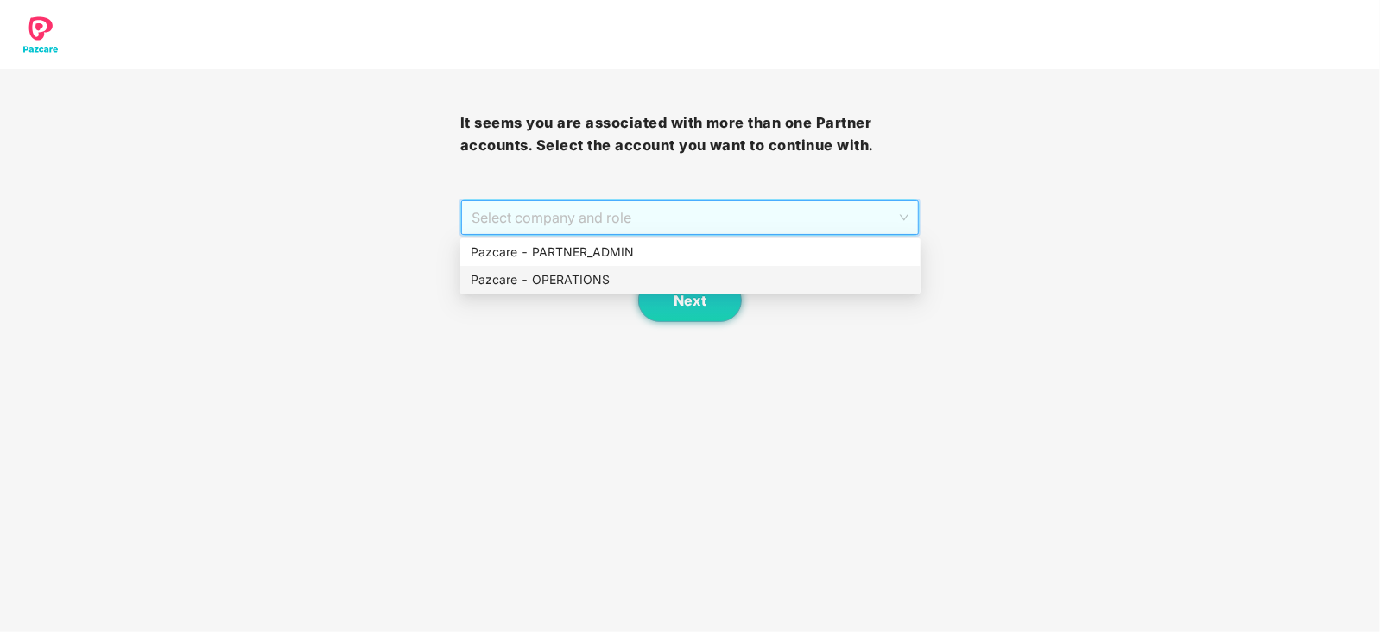
click at [574, 274] on div "Pazcare - OPERATIONS" at bounding box center [691, 279] width 440 height 19
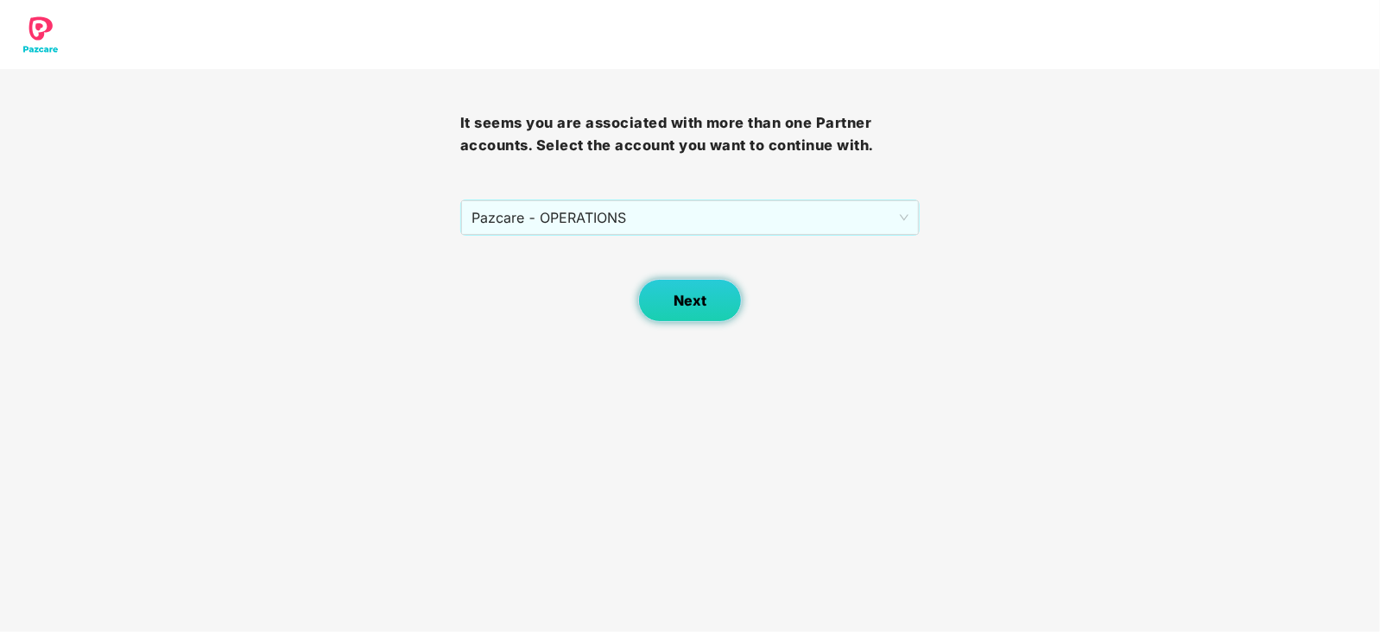
click at [702, 307] on span "Next" at bounding box center [690, 301] width 33 height 16
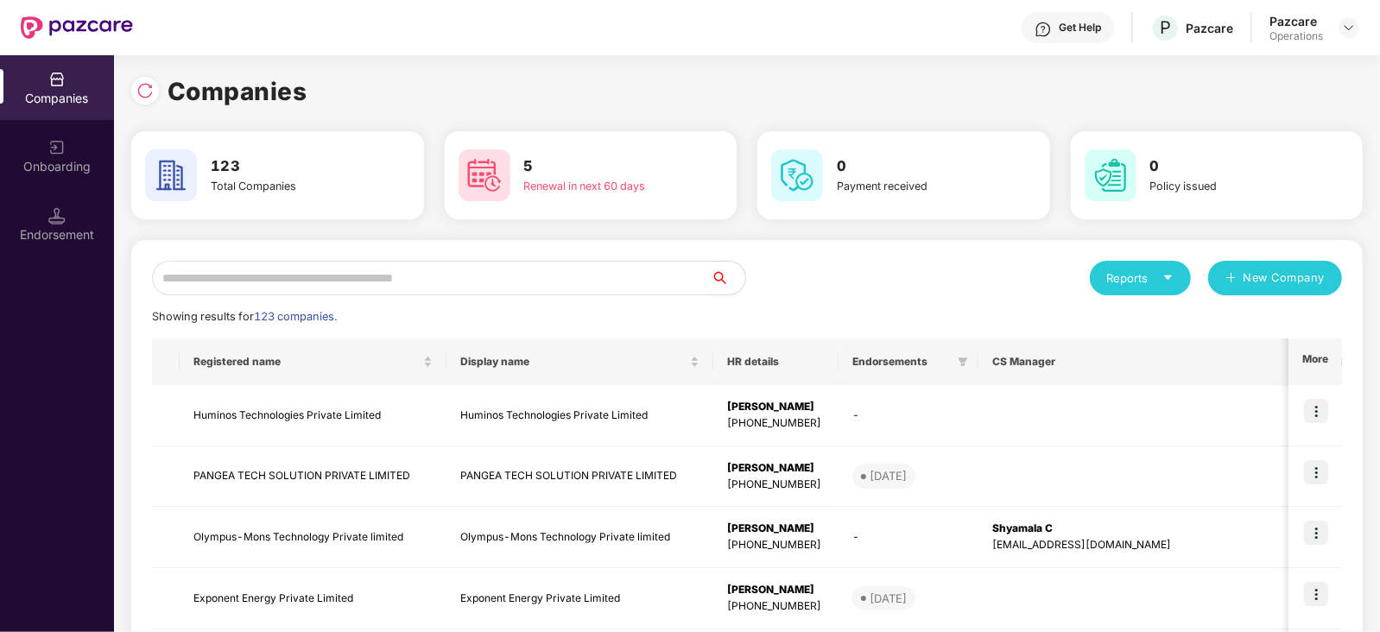
click at [482, 267] on input "text" at bounding box center [431, 278] width 559 height 35
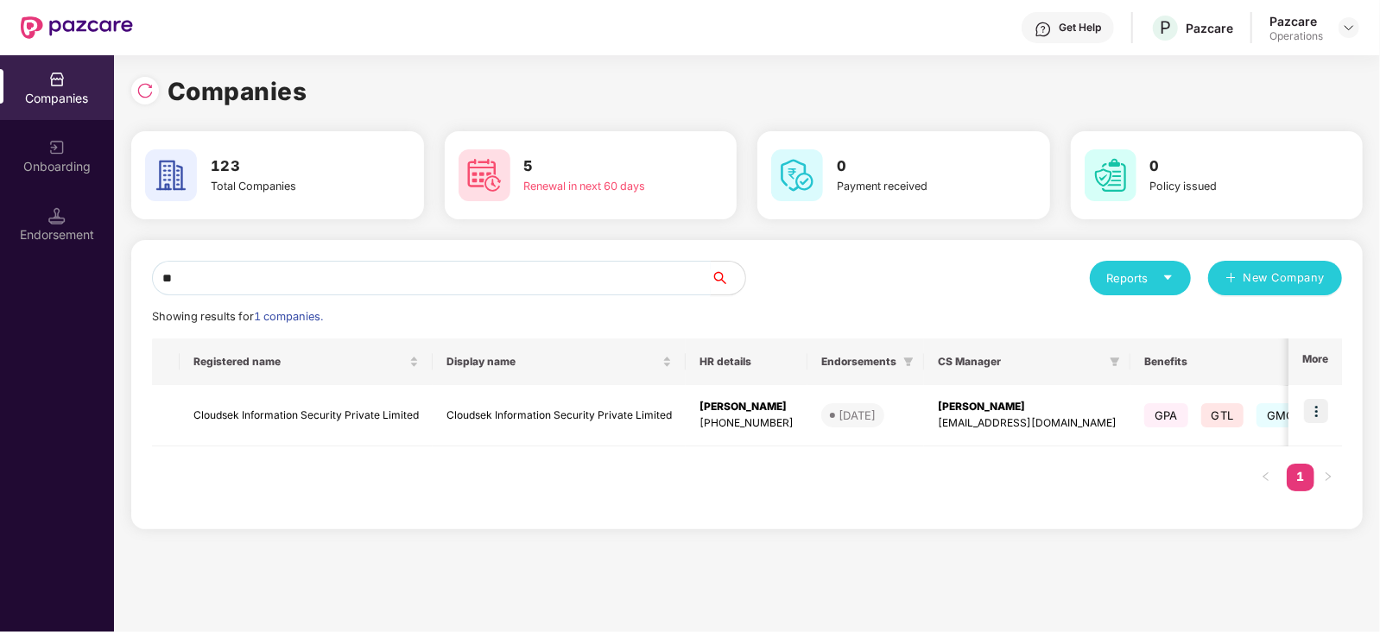
type input "*"
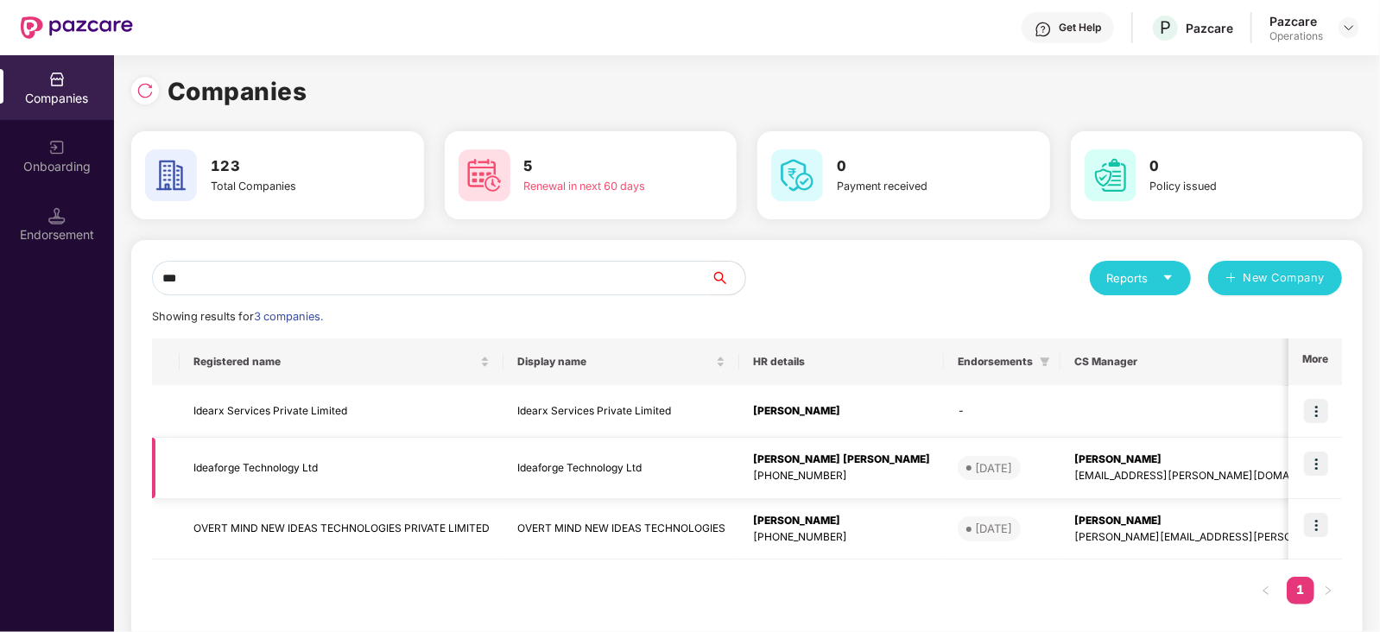
type input "***"
click at [284, 474] on td "Ideaforge Technology Ltd" at bounding box center [342, 468] width 324 height 61
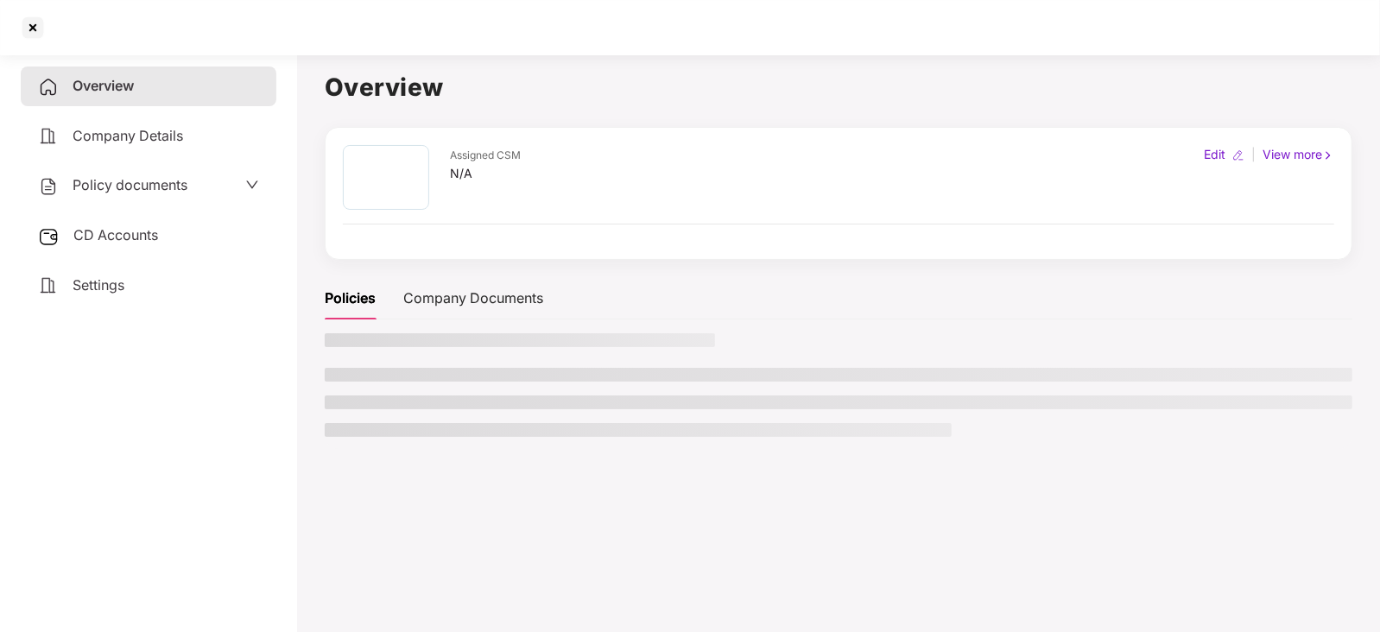
click at [121, 228] on span "CD Accounts" at bounding box center [115, 234] width 85 height 17
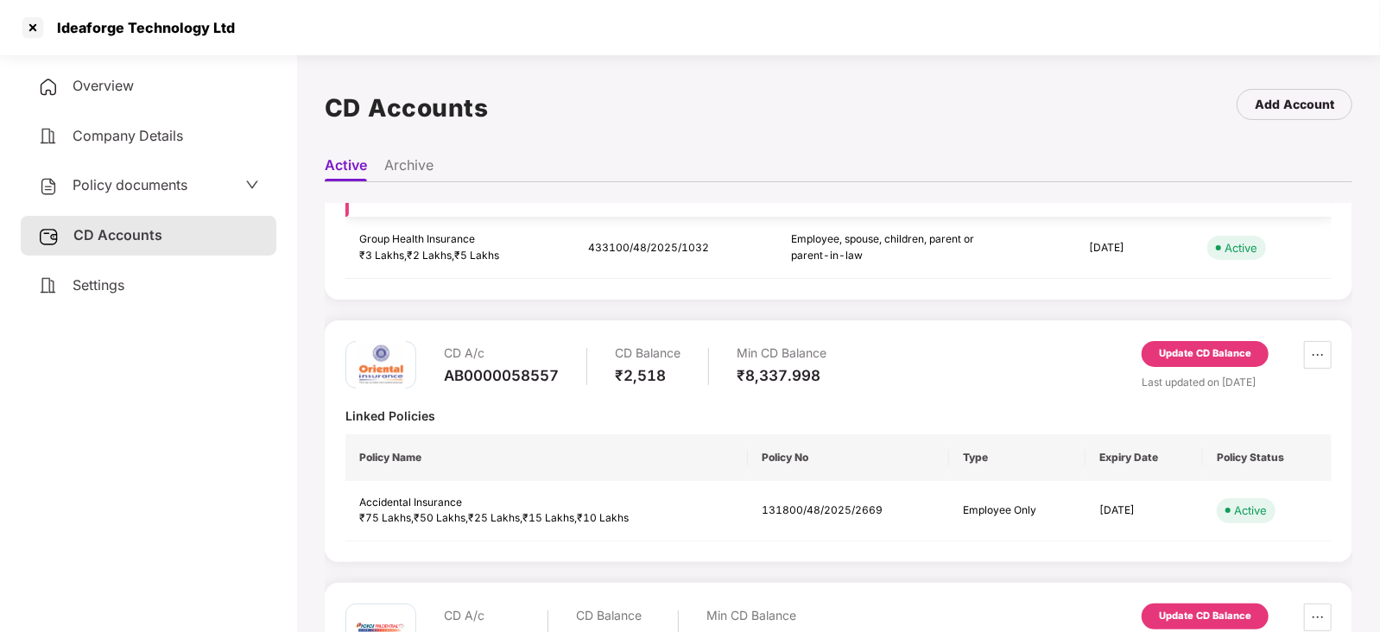
scroll to position [215, 0]
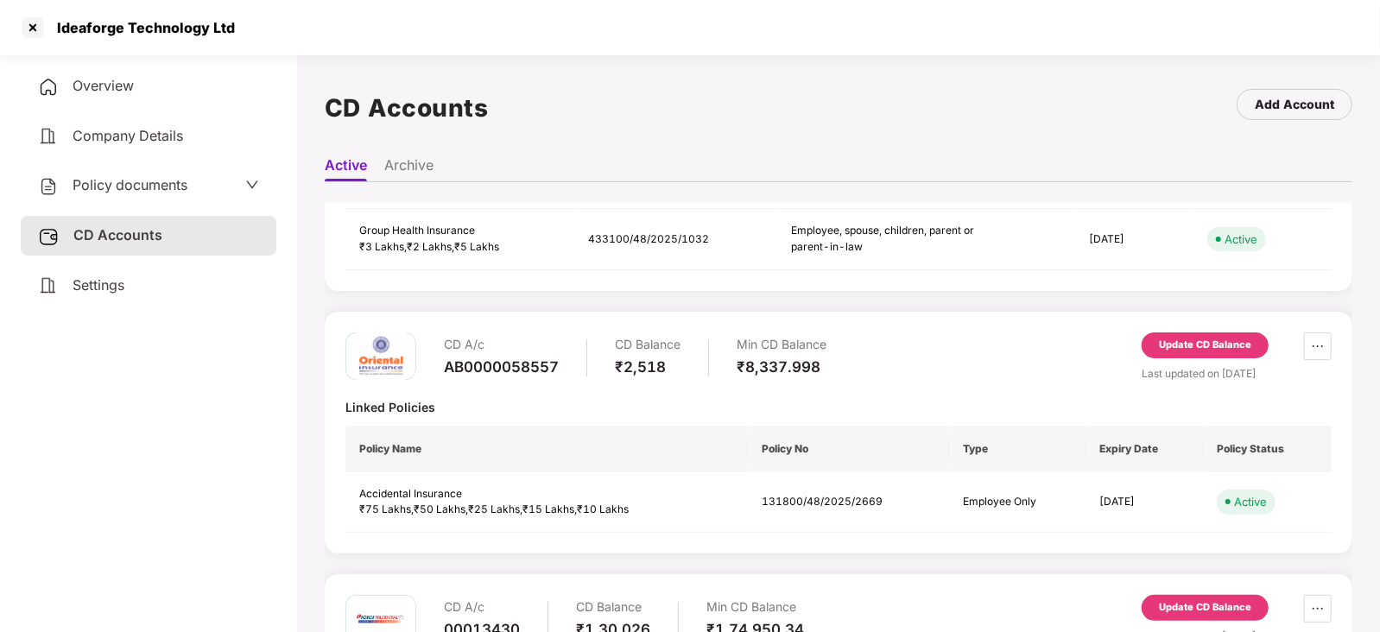
click at [1206, 352] on div "Update CD Balance" at bounding box center [1205, 346] width 127 height 26
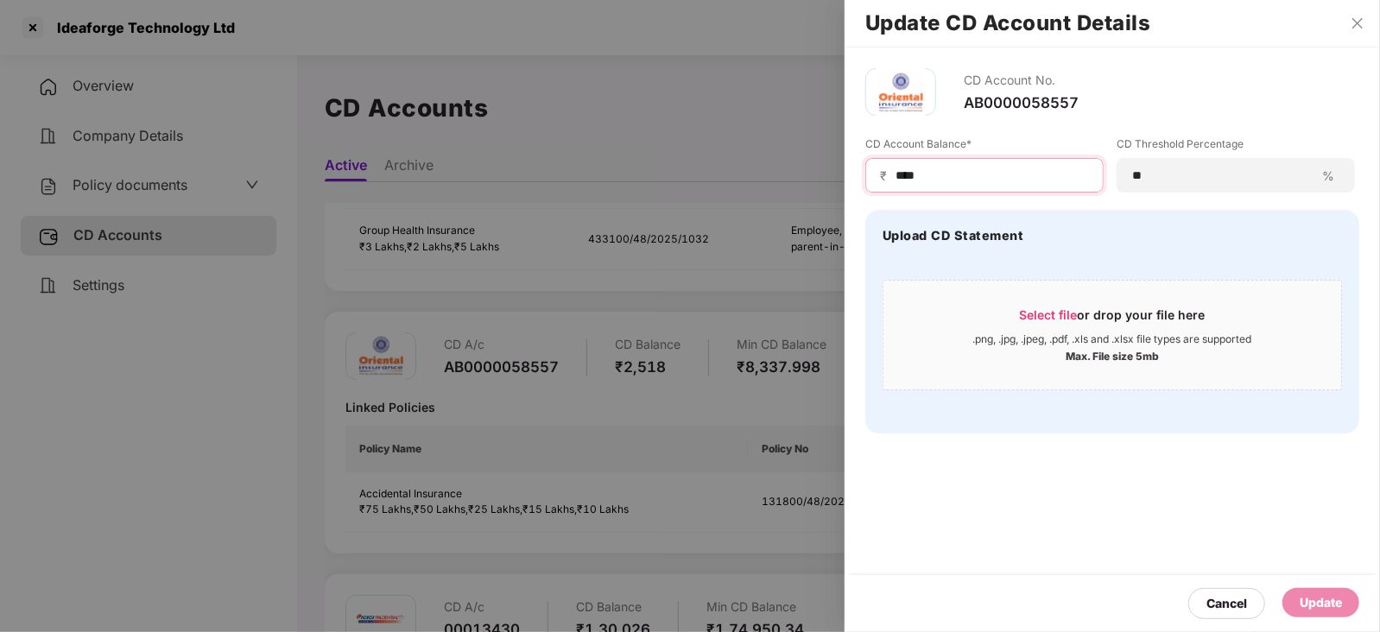
drag, startPoint x: 936, startPoint y: 166, endPoint x: 847, endPoint y: 169, distance: 89.0
click at [847, 169] on div "CD Account No. AB0000058557 CD Account Balance* ₹ **** CD Threshold Percentage …" at bounding box center [1113, 251] width 536 height 407
paste input
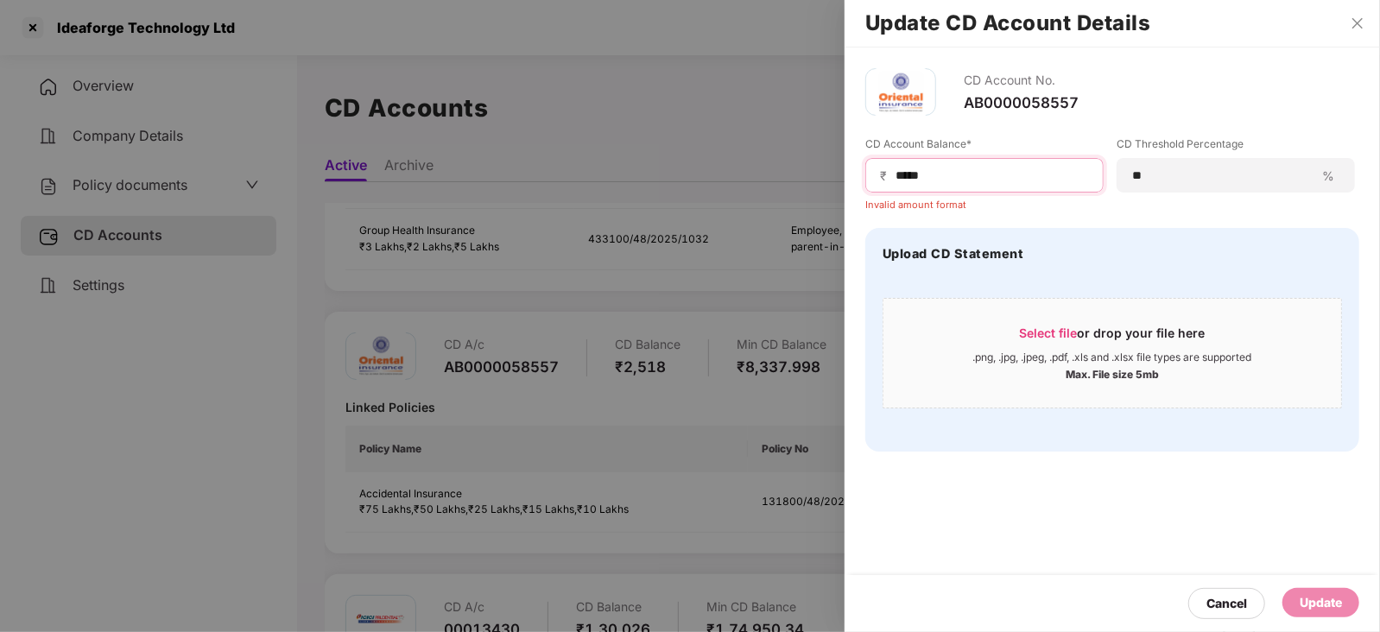
click at [896, 183] on input "****" at bounding box center [991, 176] width 195 height 18
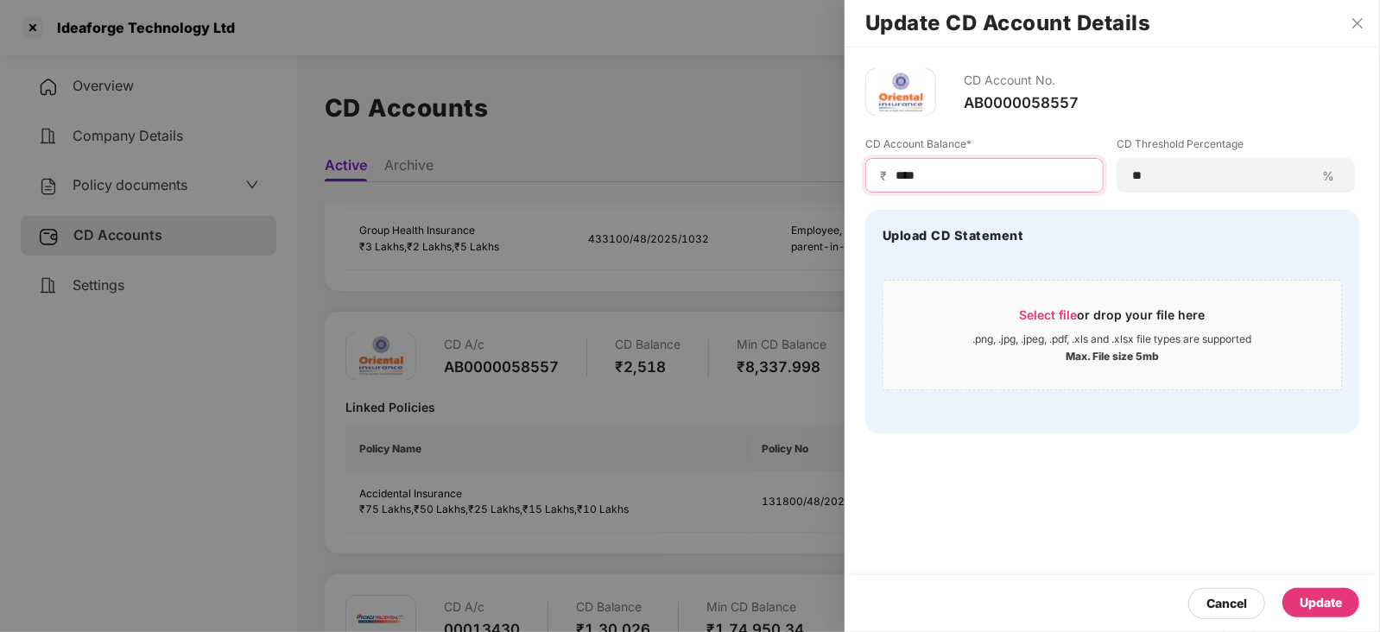
type input "****"
click at [1321, 605] on div "Update" at bounding box center [1321, 602] width 42 height 19
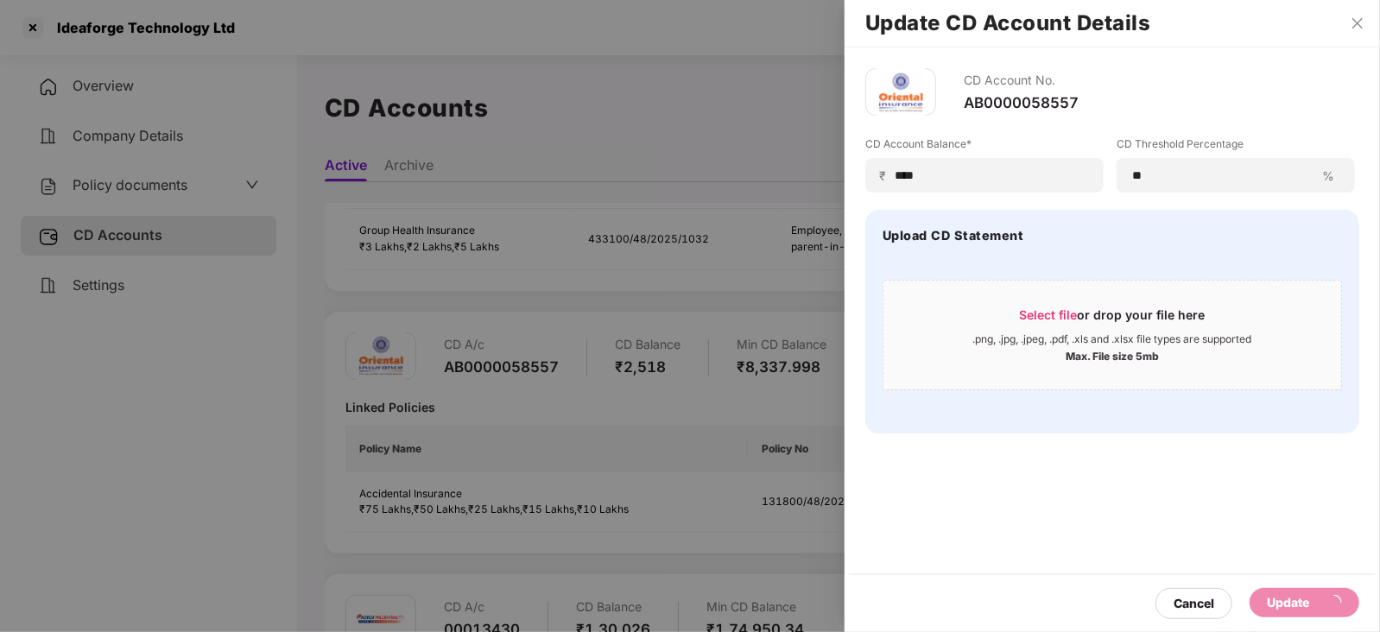
click at [628, 468] on div at bounding box center [690, 316] width 1380 height 632
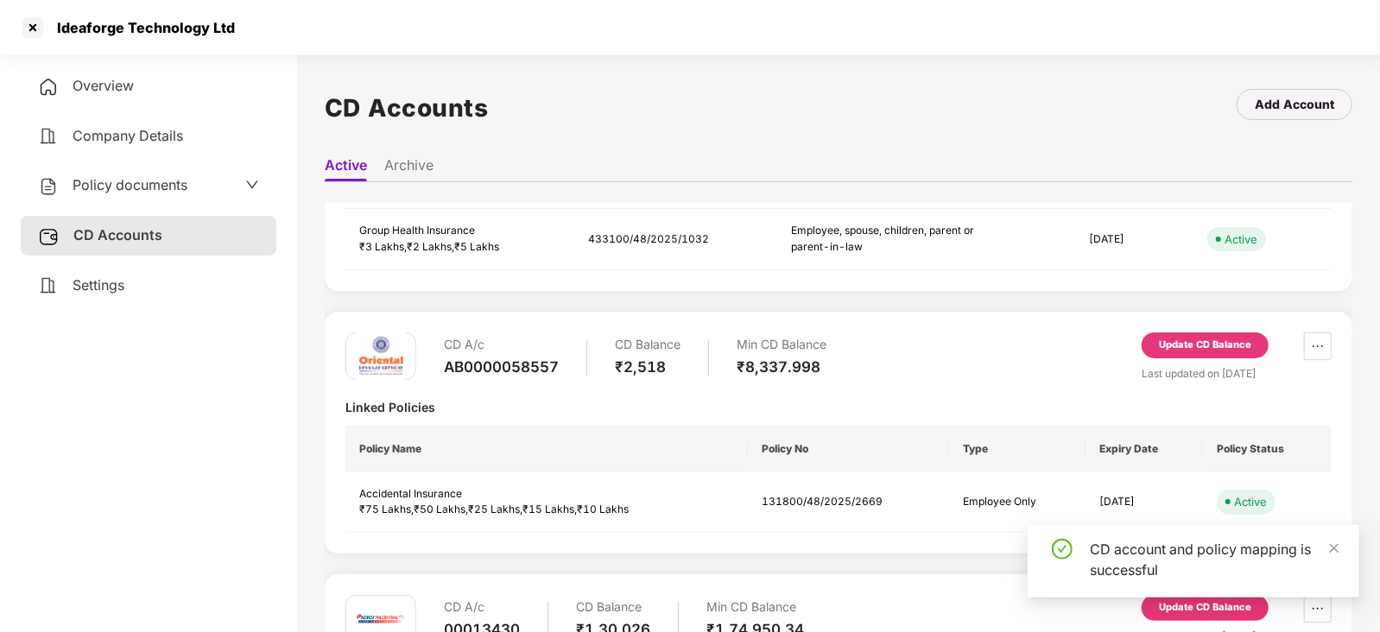
click at [116, 173] on div "Policy documents" at bounding box center [149, 186] width 256 height 40
click at [116, 180] on span "Policy documents" at bounding box center [130, 184] width 115 height 17
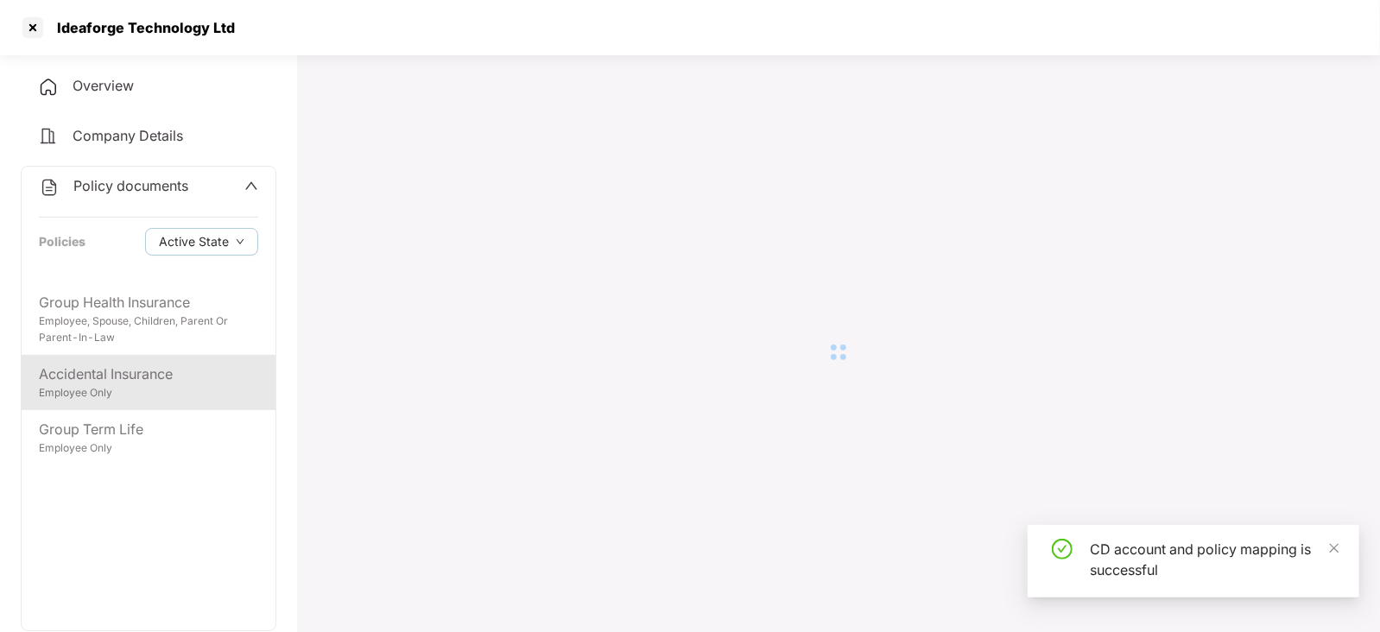
click at [162, 378] on div "Accidental Insurance" at bounding box center [148, 375] width 219 height 22
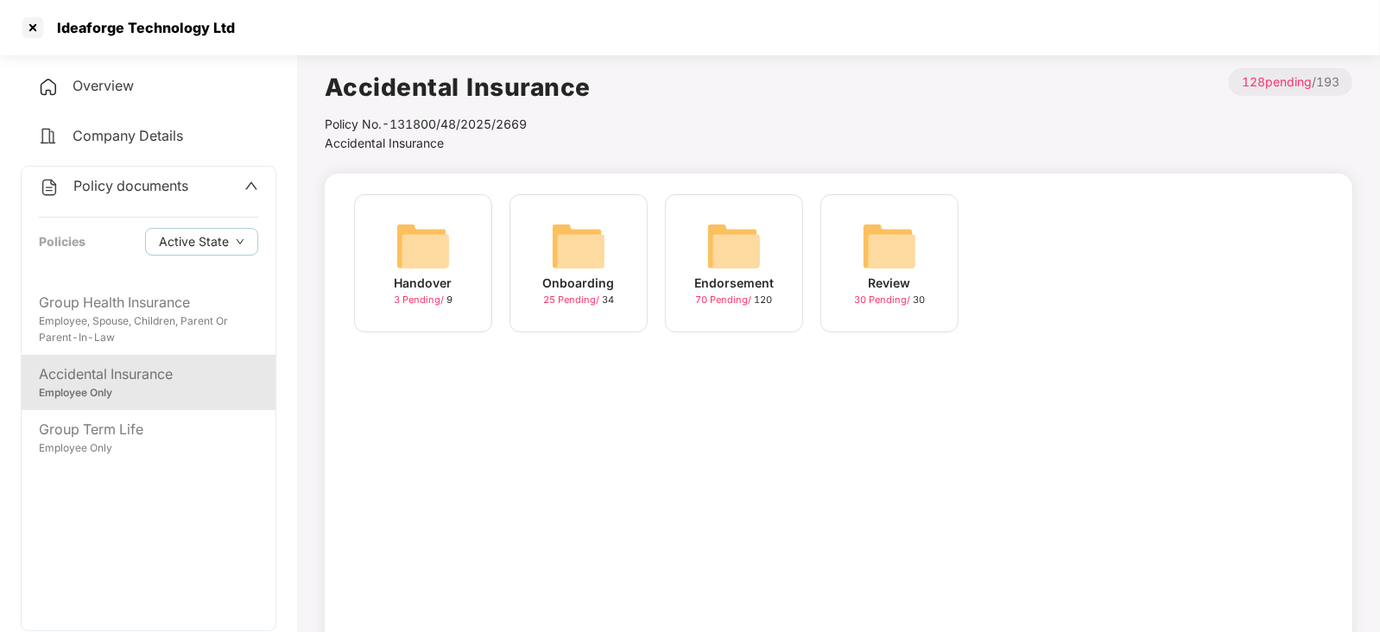
click at [739, 251] on img at bounding box center [734, 246] width 55 height 55
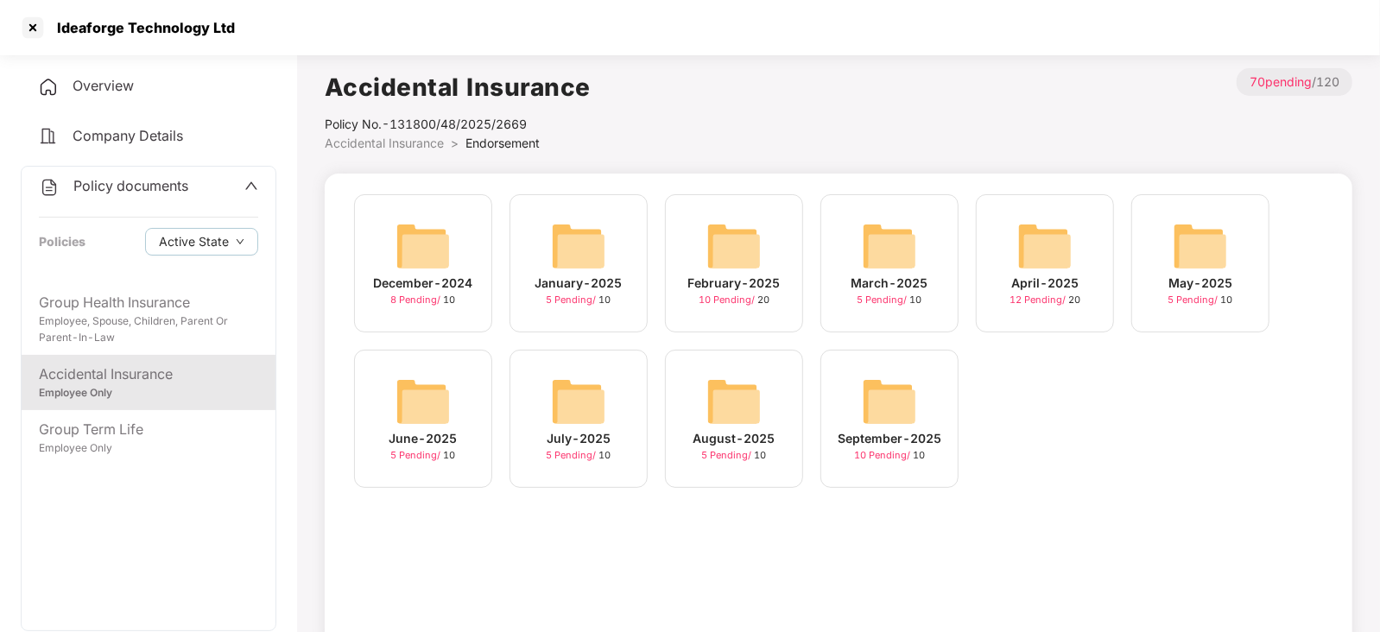
click at [913, 397] on img at bounding box center [889, 401] width 55 height 55
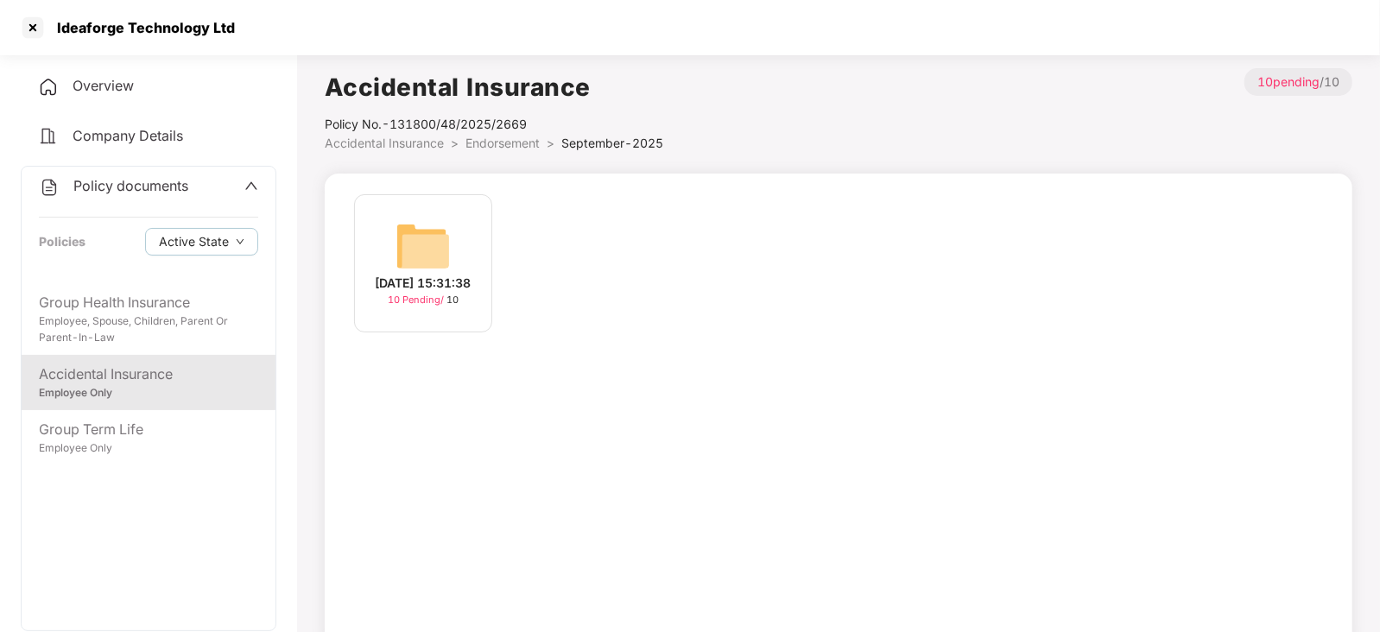
click at [422, 238] on img at bounding box center [423, 246] width 55 height 55
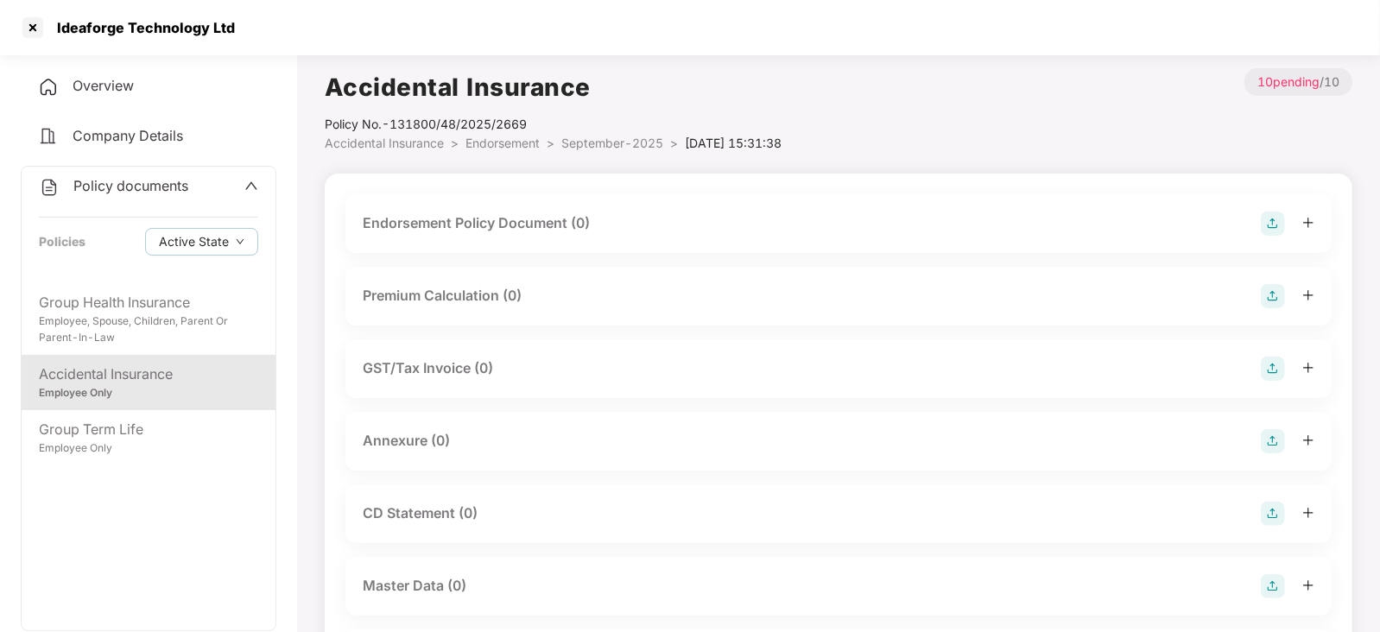
click at [1271, 223] on img at bounding box center [1273, 224] width 24 height 24
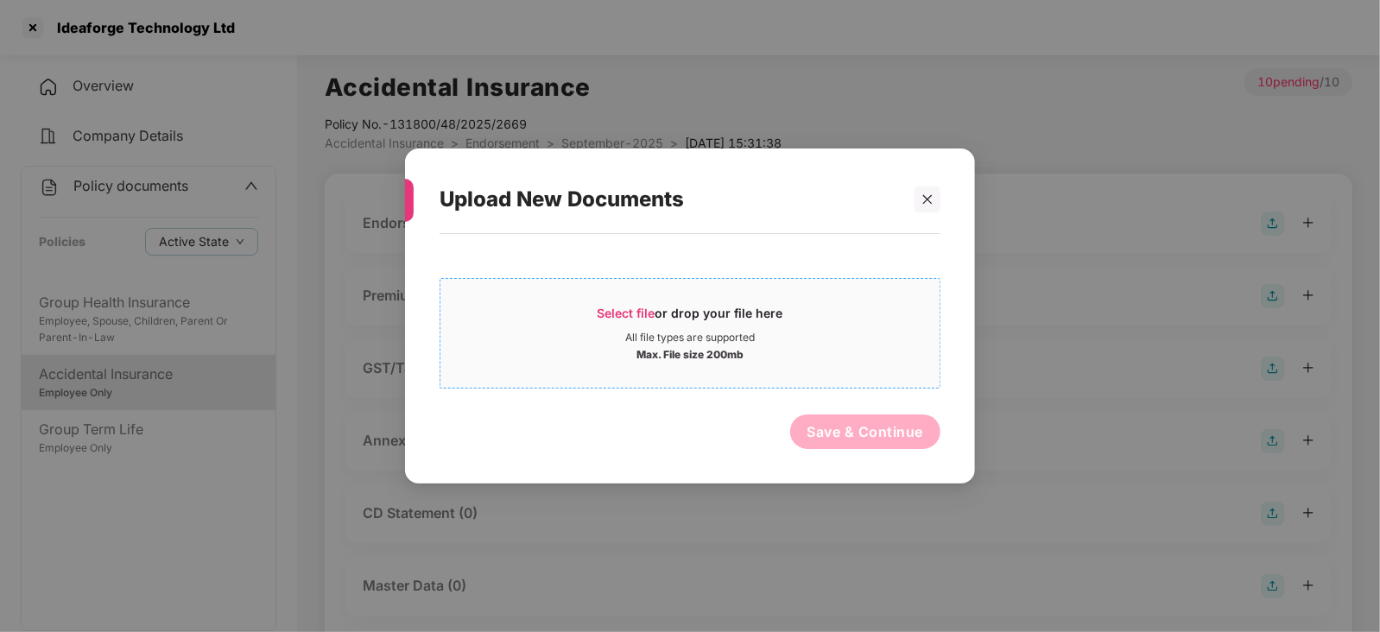
click at [620, 303] on span "Select file or drop your file here All file types are supported Max. File size …" at bounding box center [690, 333] width 499 height 83
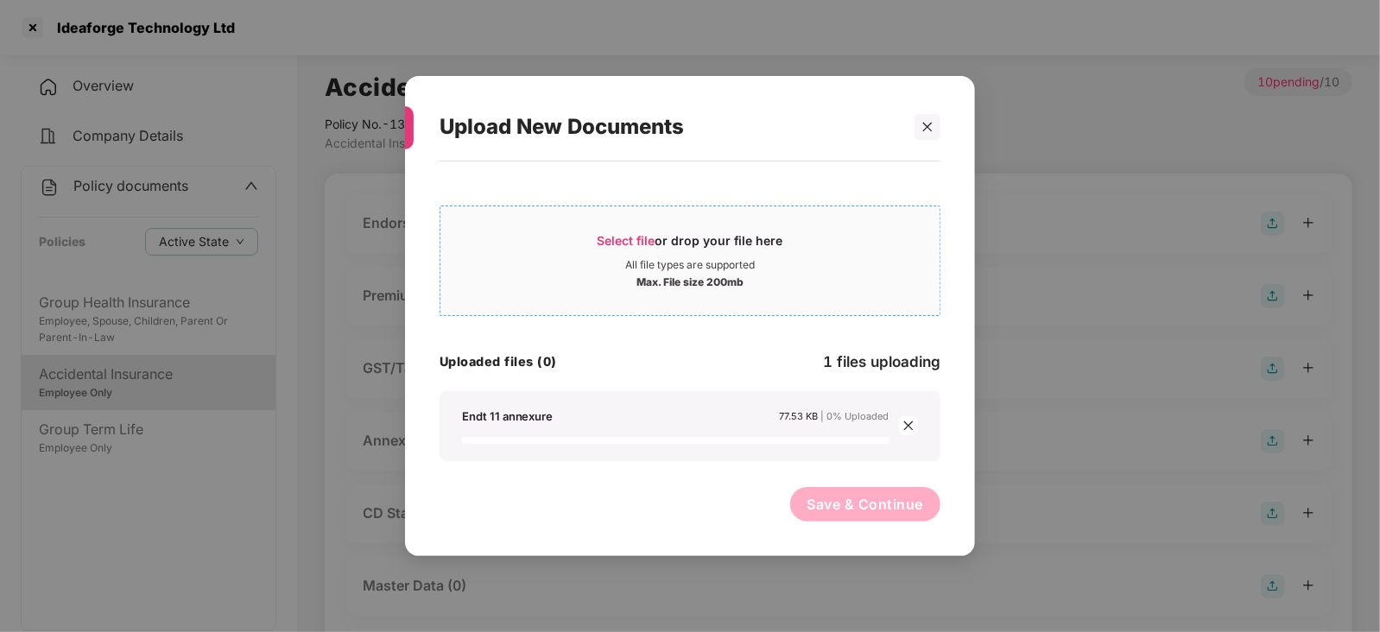
click at [612, 244] on span "Select file" at bounding box center [627, 240] width 58 height 15
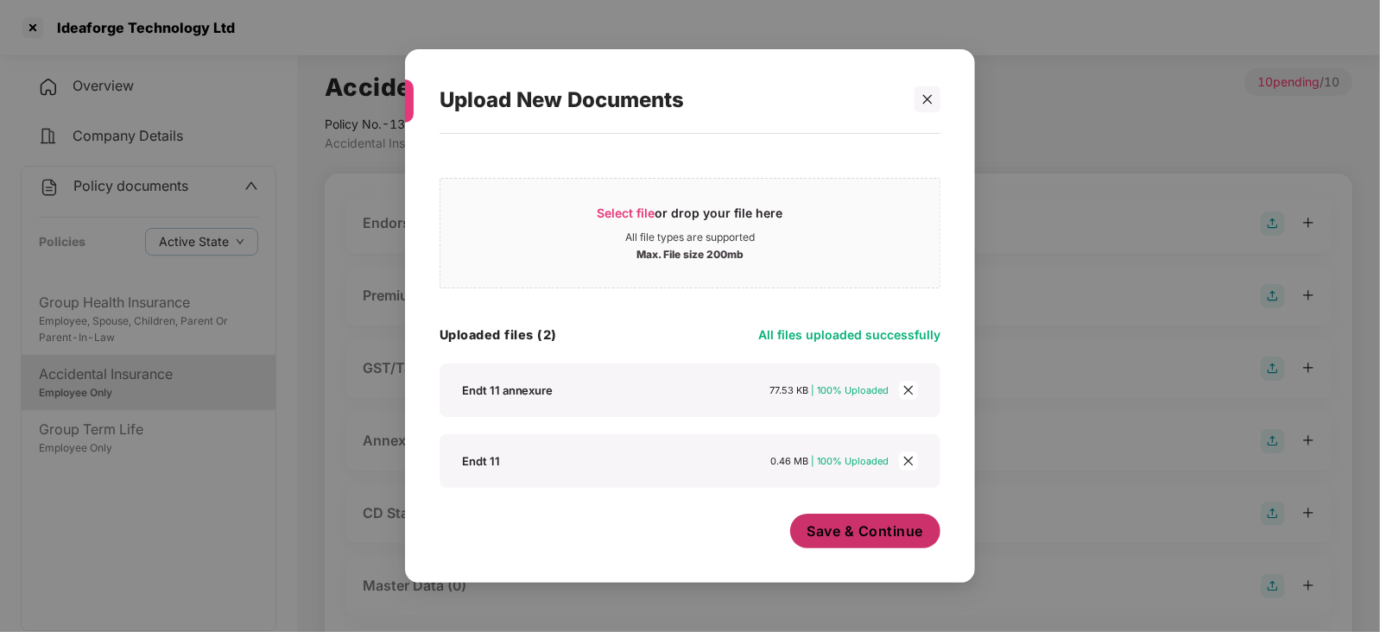
scroll to position [0, 0]
click at [878, 535] on span "Save & Continue" at bounding box center [866, 531] width 117 height 19
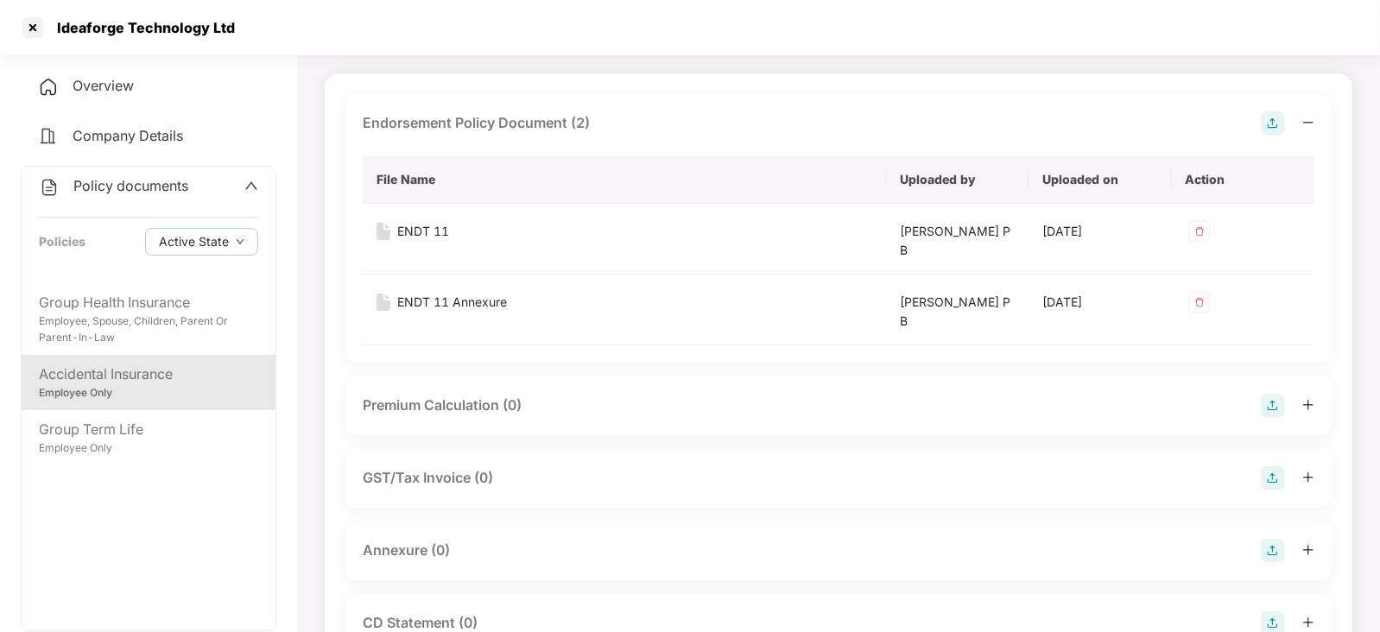
scroll to position [215, 0]
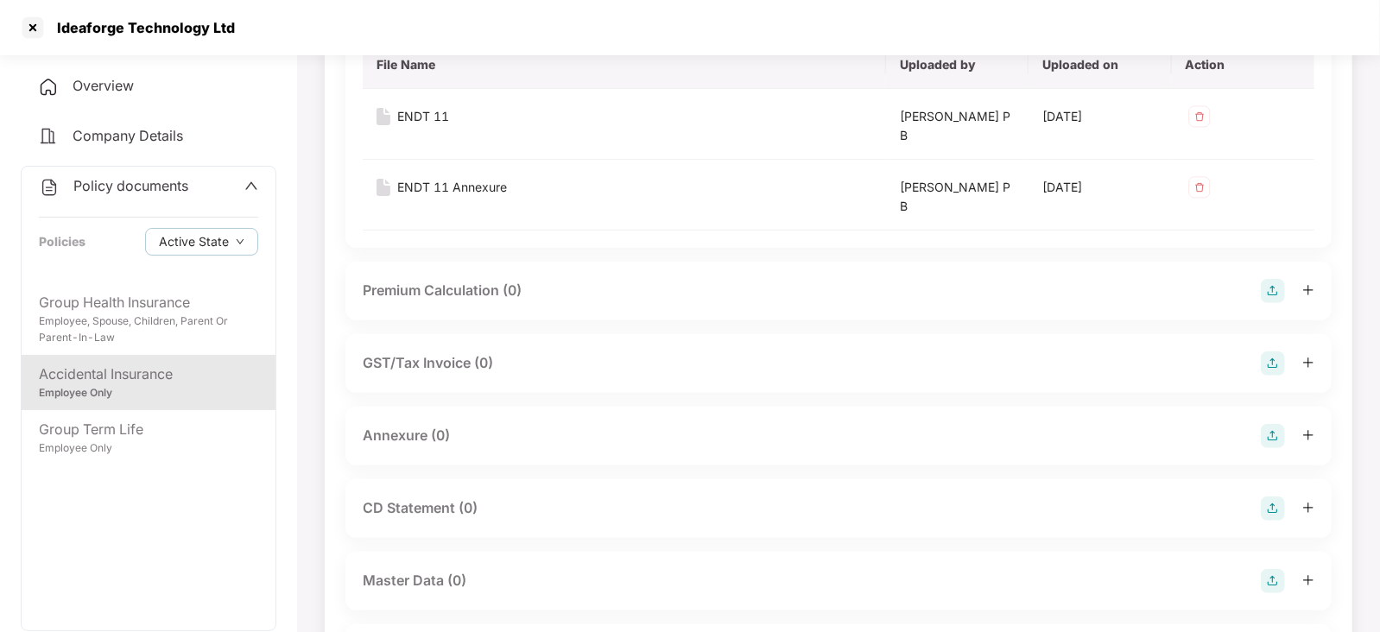
click at [1270, 288] on img at bounding box center [1273, 291] width 24 height 24
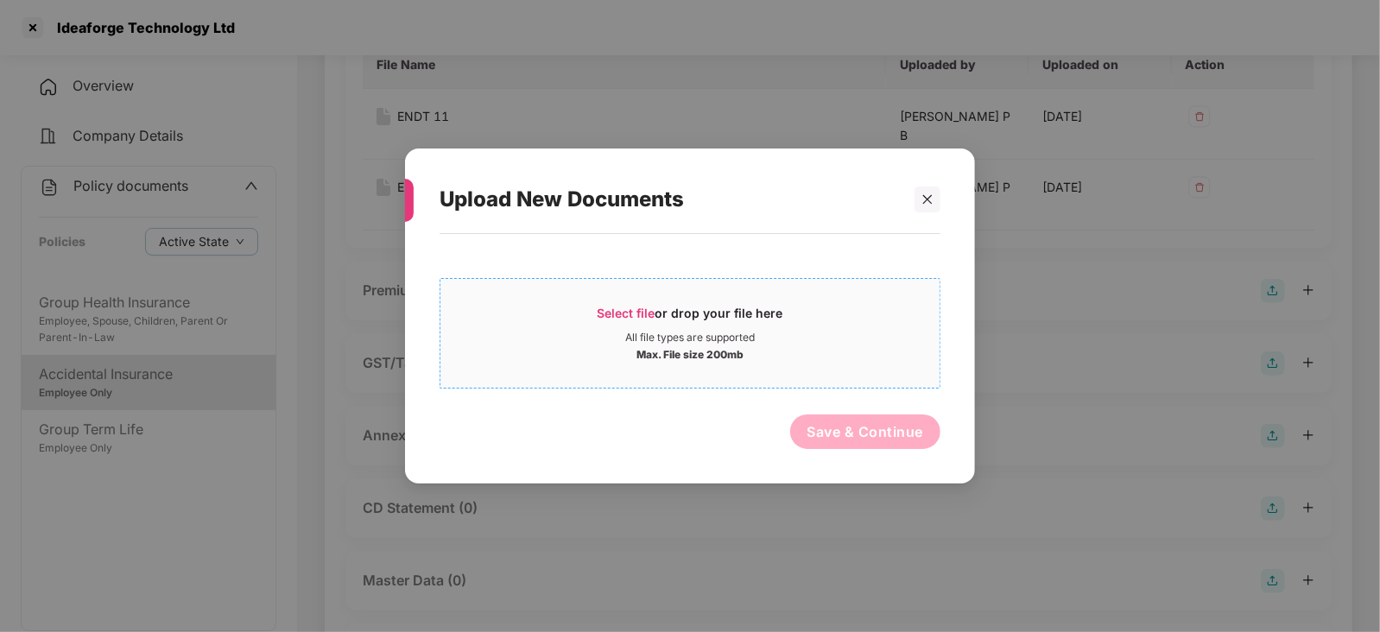
click at [635, 316] on span "Select file" at bounding box center [627, 313] width 58 height 15
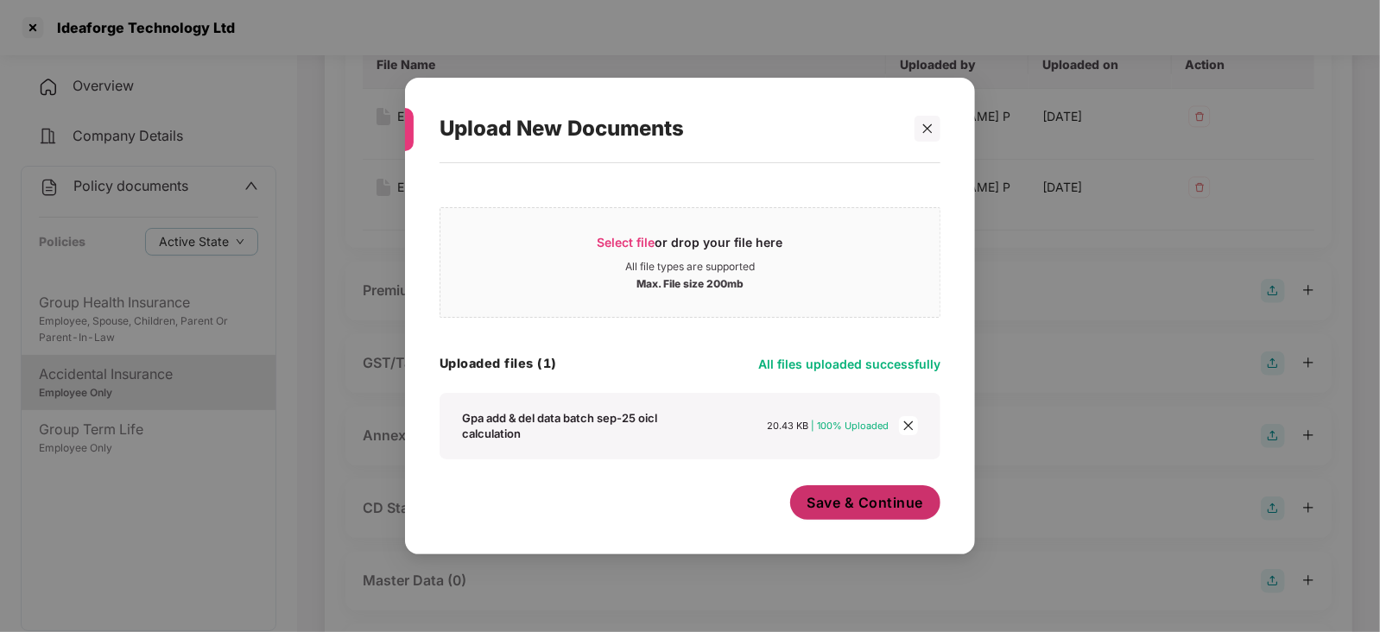
click at [877, 520] on button "Save & Continue" at bounding box center [865, 502] width 151 height 35
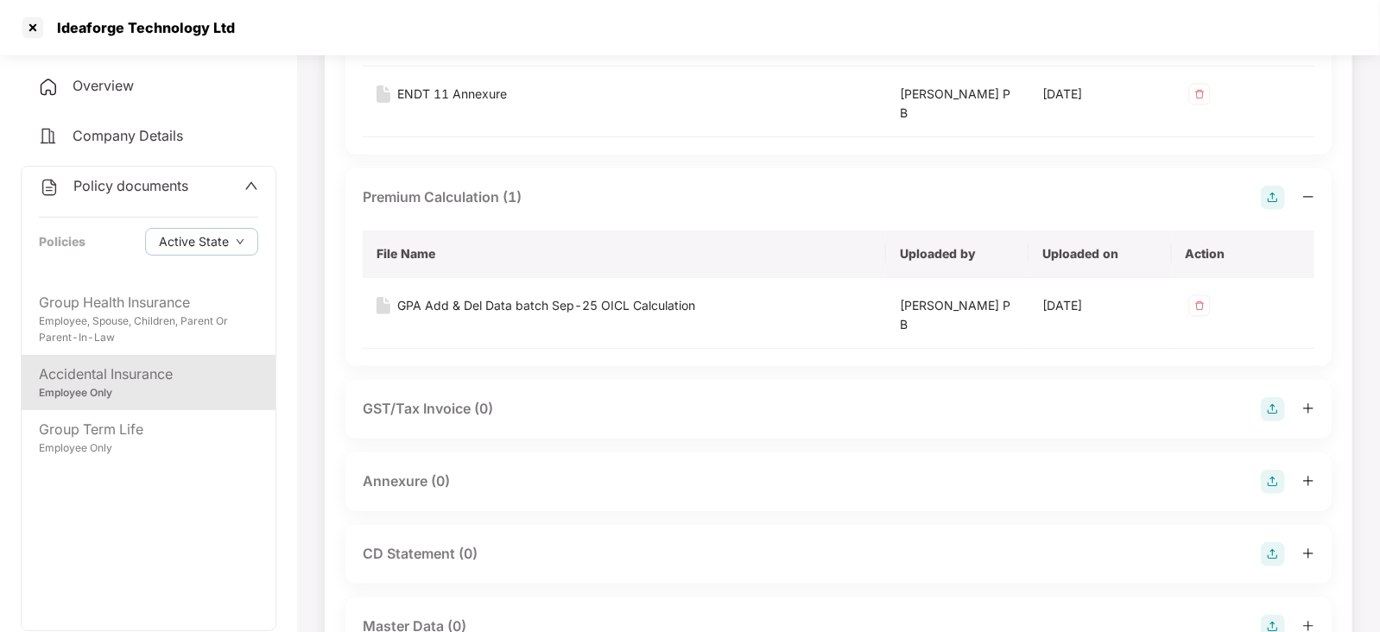
scroll to position [324, 0]
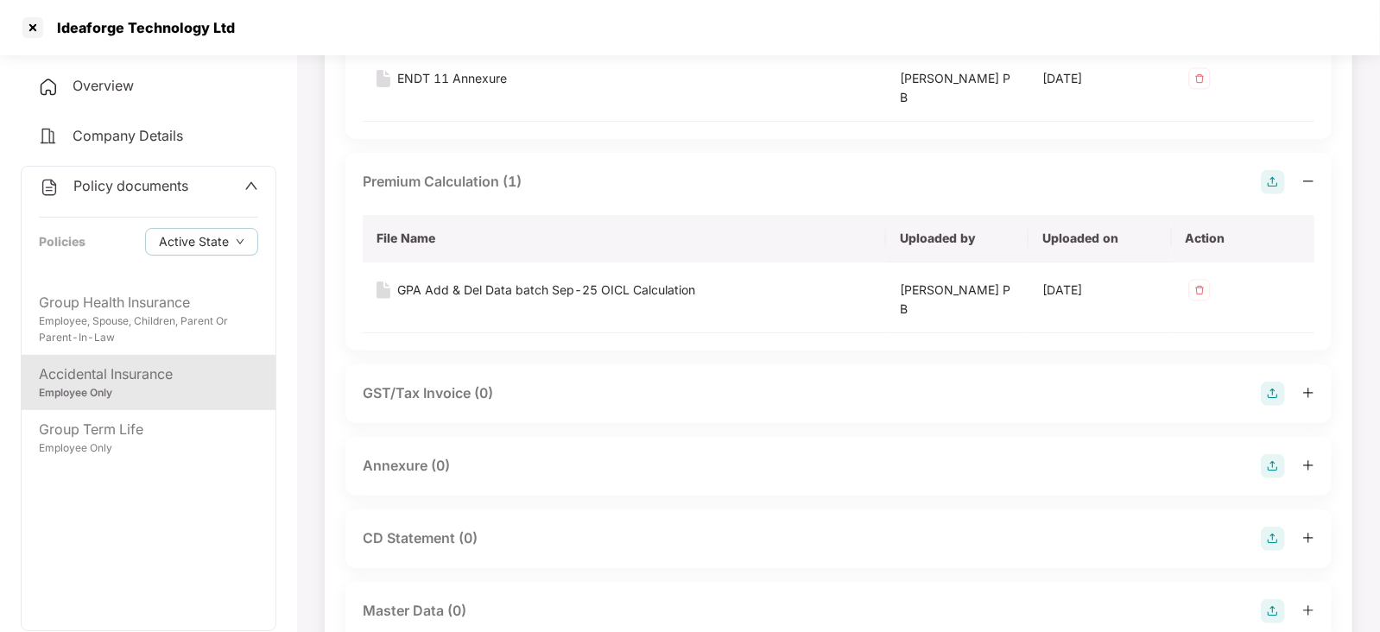
click at [1265, 468] on img at bounding box center [1273, 466] width 24 height 24
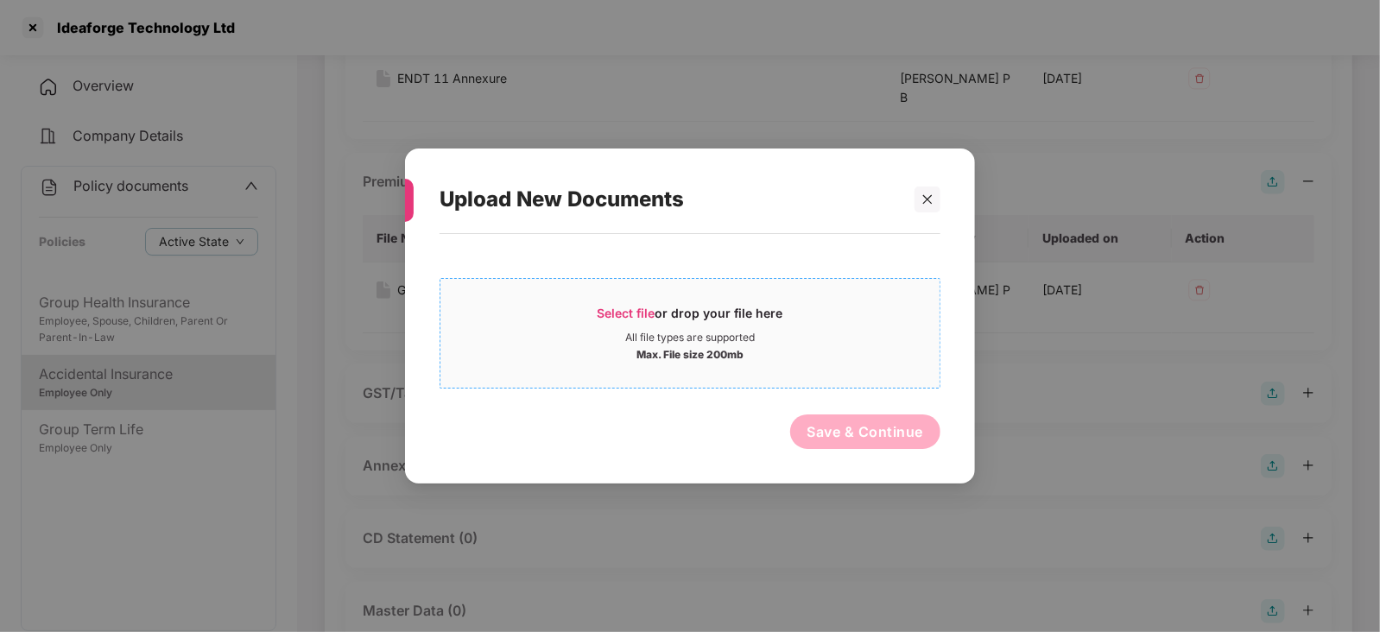
click at [599, 306] on span "Select file" at bounding box center [627, 313] width 58 height 15
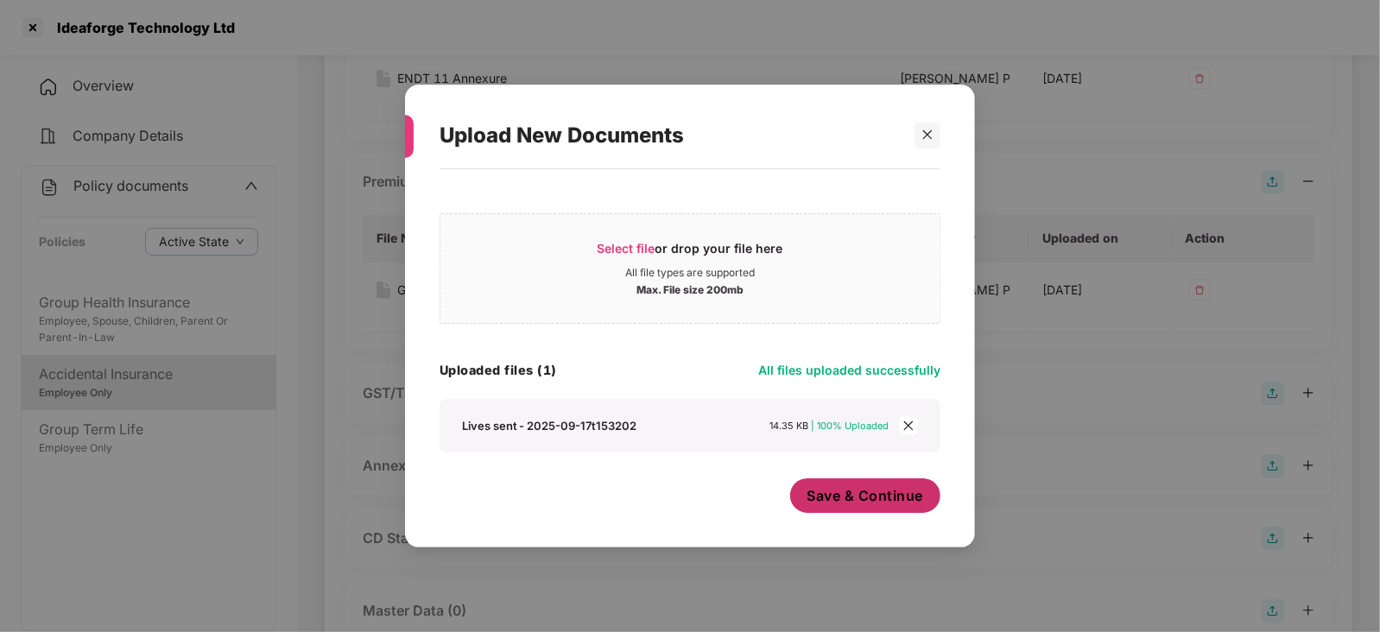
click at [848, 504] on span "Save & Continue" at bounding box center [866, 495] width 117 height 19
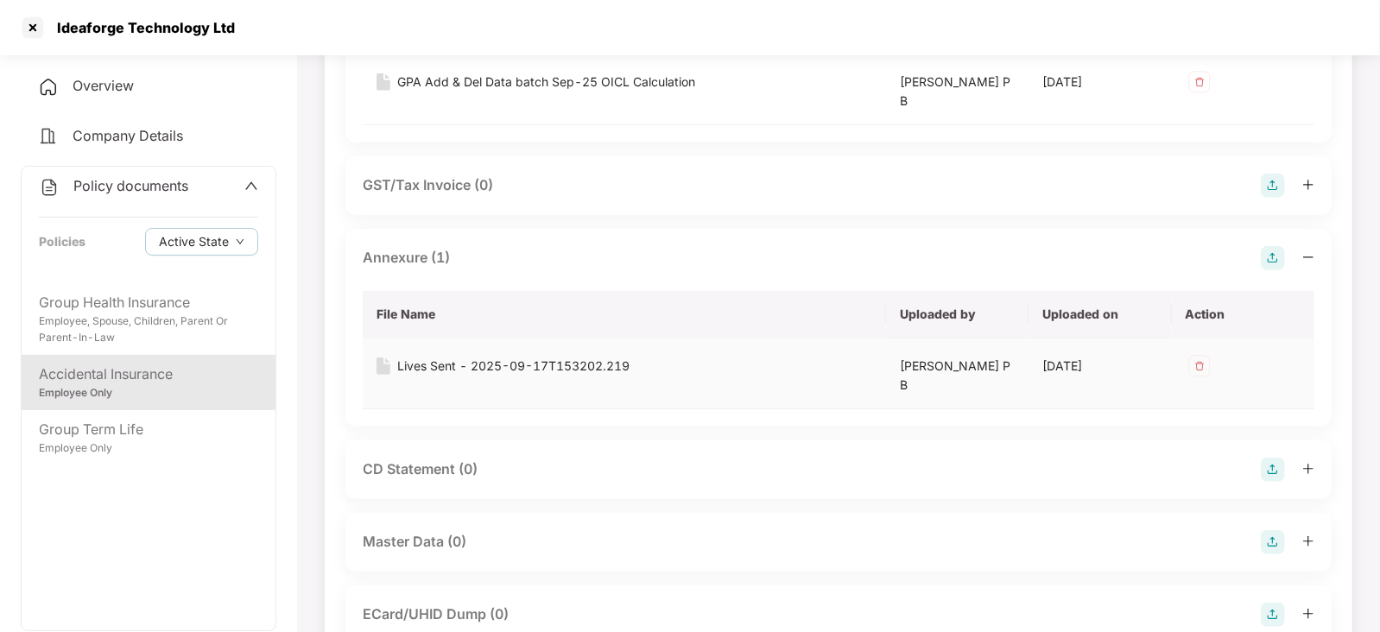
scroll to position [648, 0]
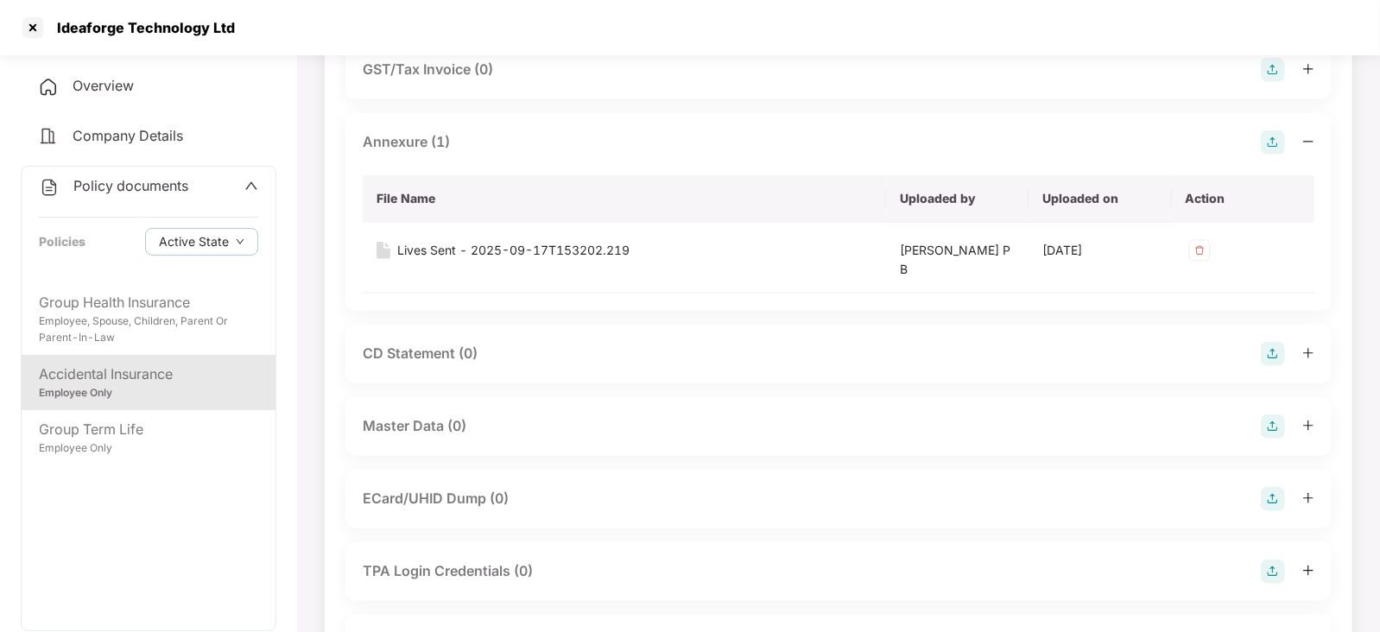
click at [1261, 356] on img at bounding box center [1273, 354] width 24 height 24
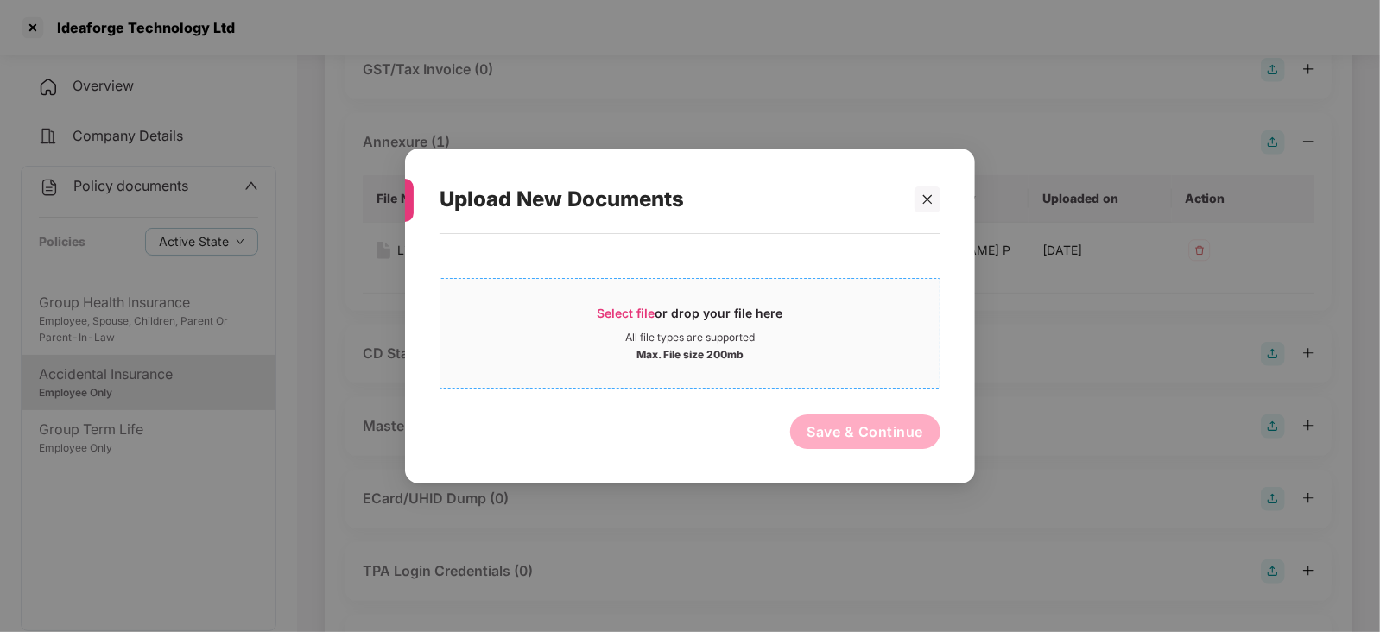
click at [628, 314] on span "Select file" at bounding box center [627, 313] width 58 height 15
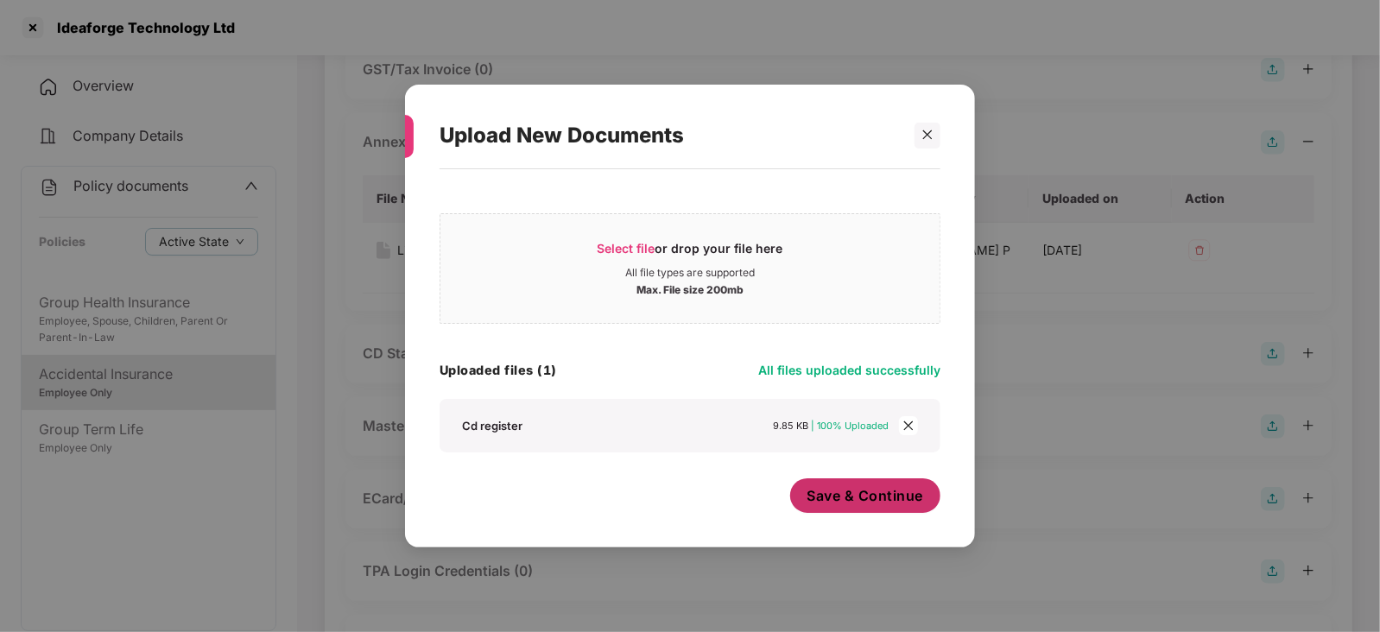
click at [828, 495] on span "Save & Continue" at bounding box center [866, 495] width 117 height 19
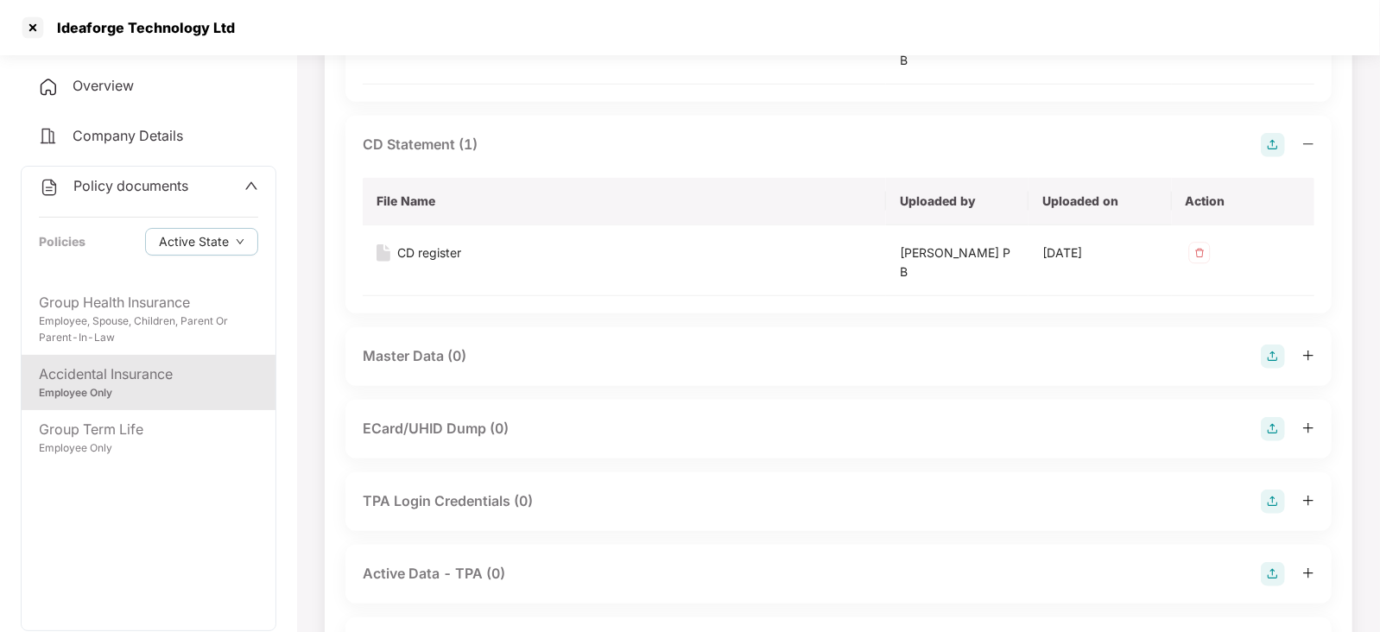
scroll to position [863, 0]
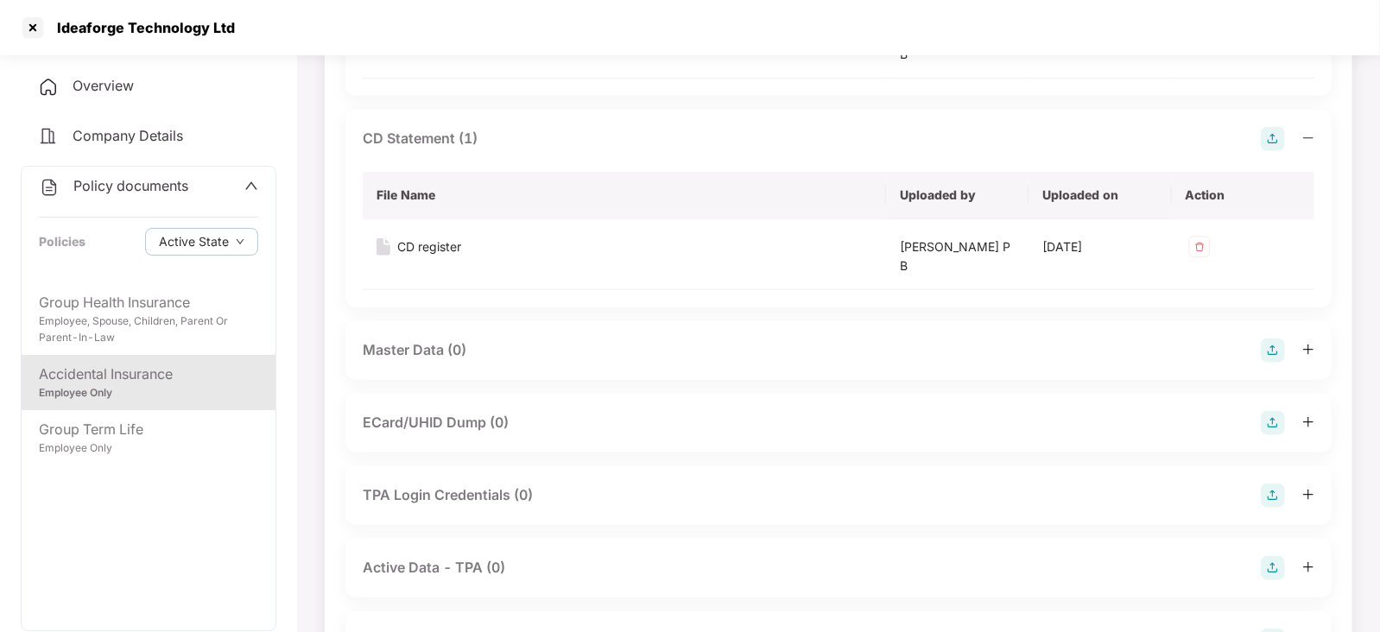
click at [1268, 355] on img at bounding box center [1273, 351] width 24 height 24
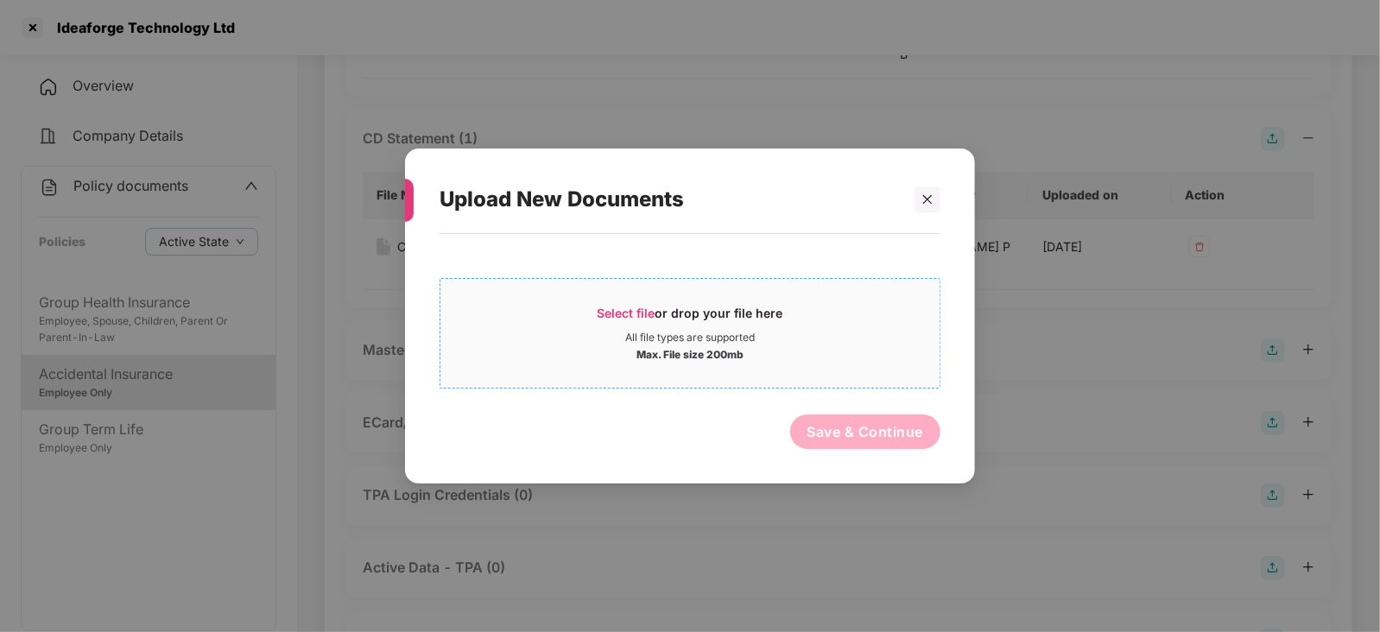
click at [618, 313] on span "Select file" at bounding box center [627, 313] width 58 height 15
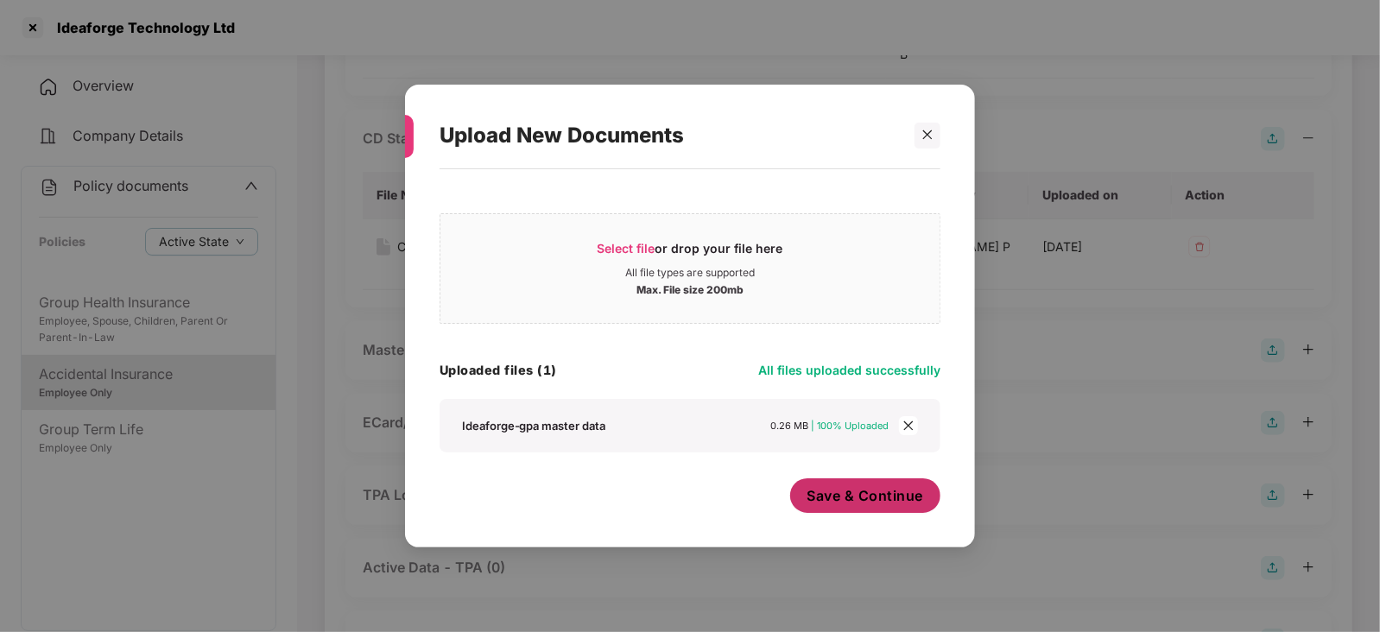
click at [850, 506] on button "Save & Continue" at bounding box center [865, 496] width 151 height 35
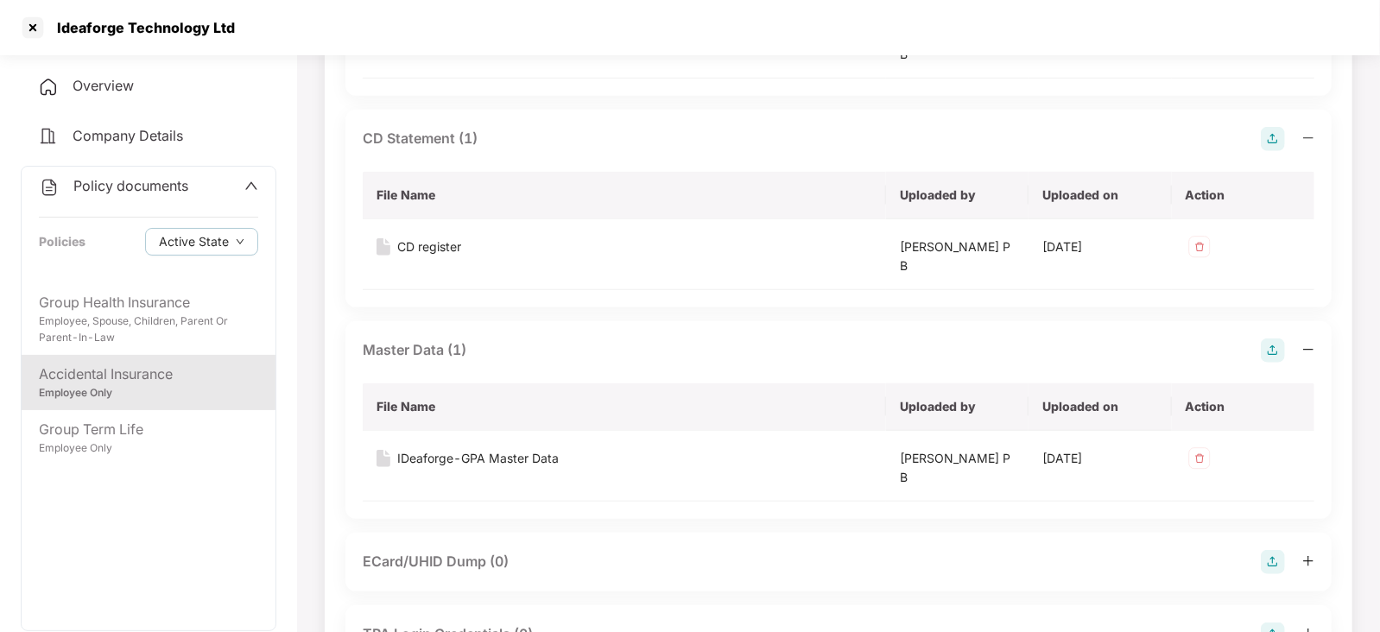
scroll to position [972, 0]
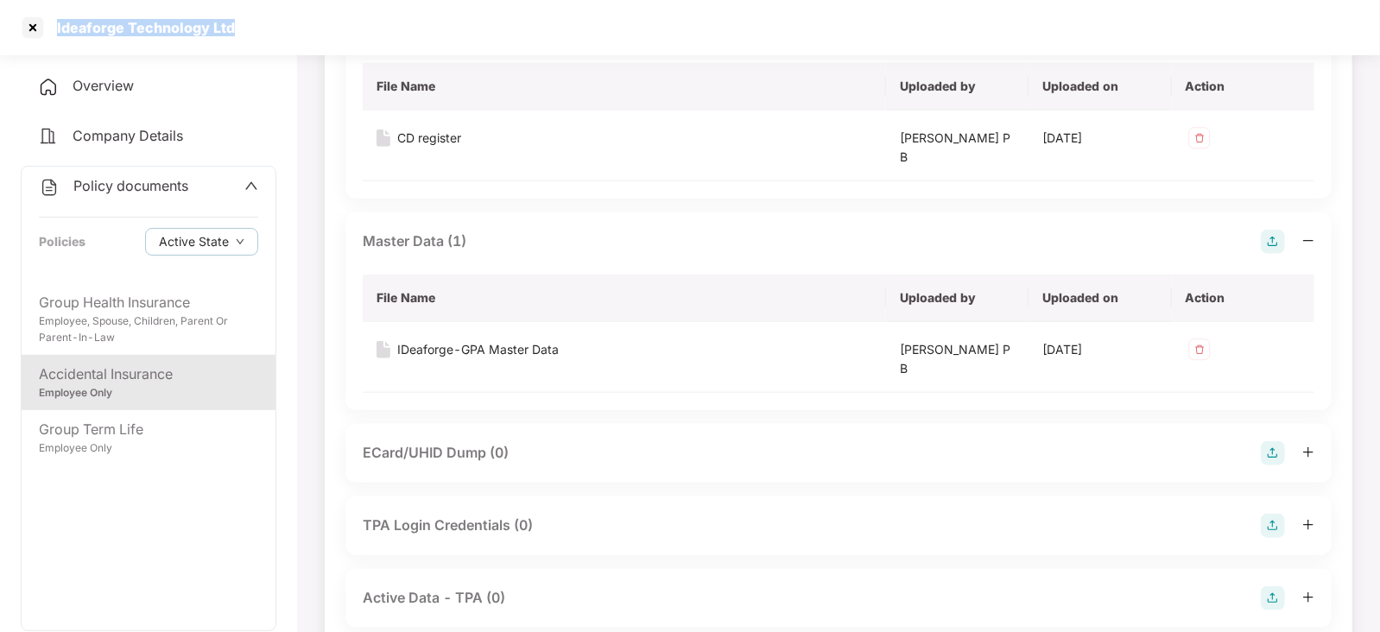
drag, startPoint x: 54, startPoint y: 36, endPoint x: 257, endPoint y: 41, distance: 202.2
click at [257, 41] on div "Ideaforge Technology Ltd" at bounding box center [690, 27] width 1380 height 55
copy div "Ideaforge Technology Ltd"
click at [32, 24] on div at bounding box center [33, 28] width 28 height 28
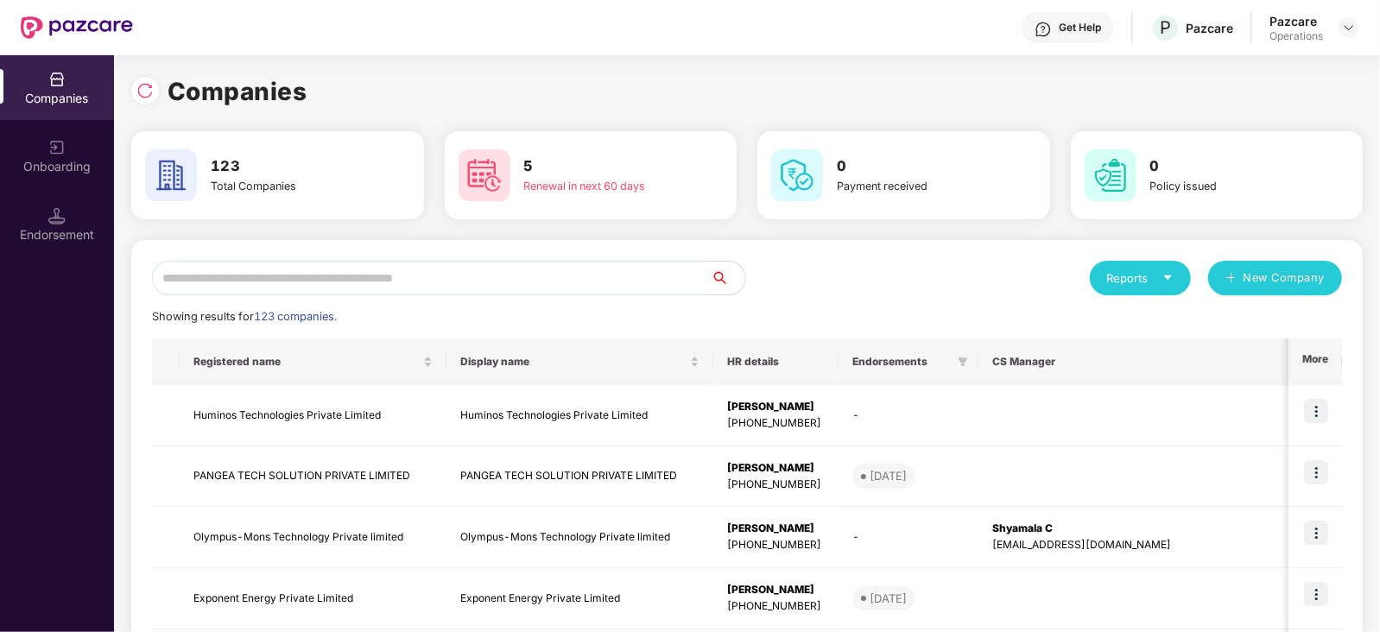
scroll to position [0, 0]
click at [434, 282] on input "text" at bounding box center [431, 278] width 559 height 35
paste input "**********"
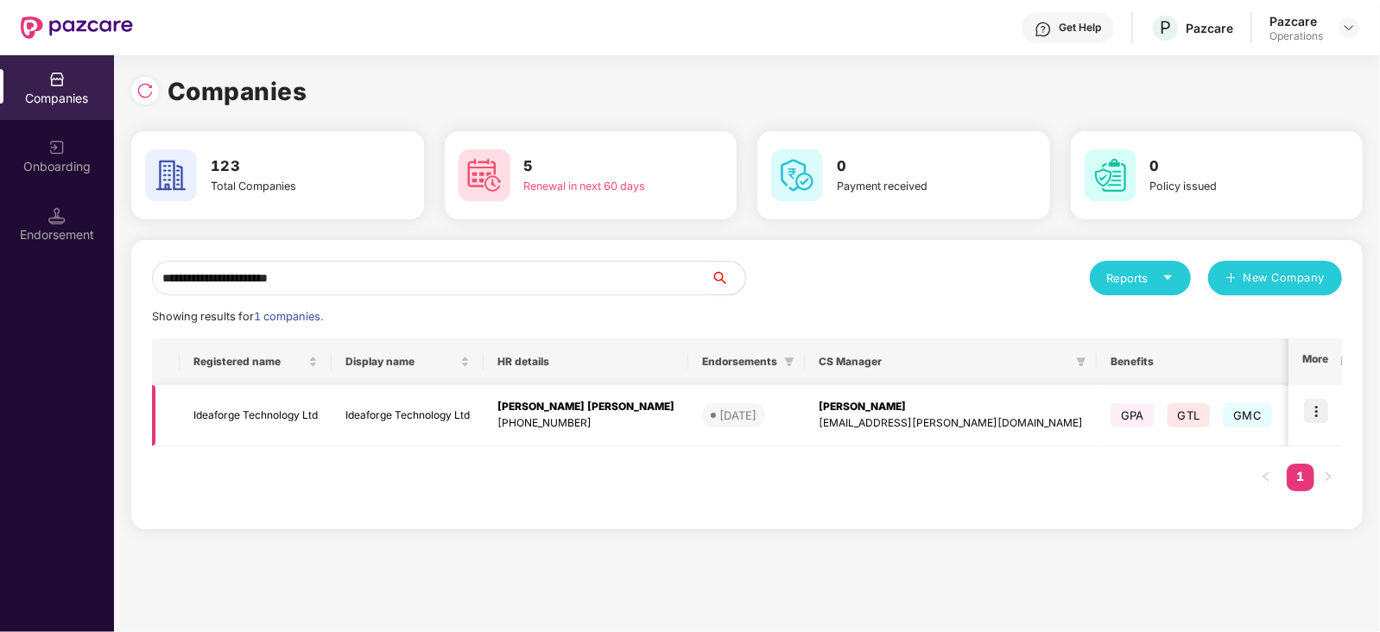
type input "**********"
click at [1310, 416] on img at bounding box center [1316, 411] width 24 height 24
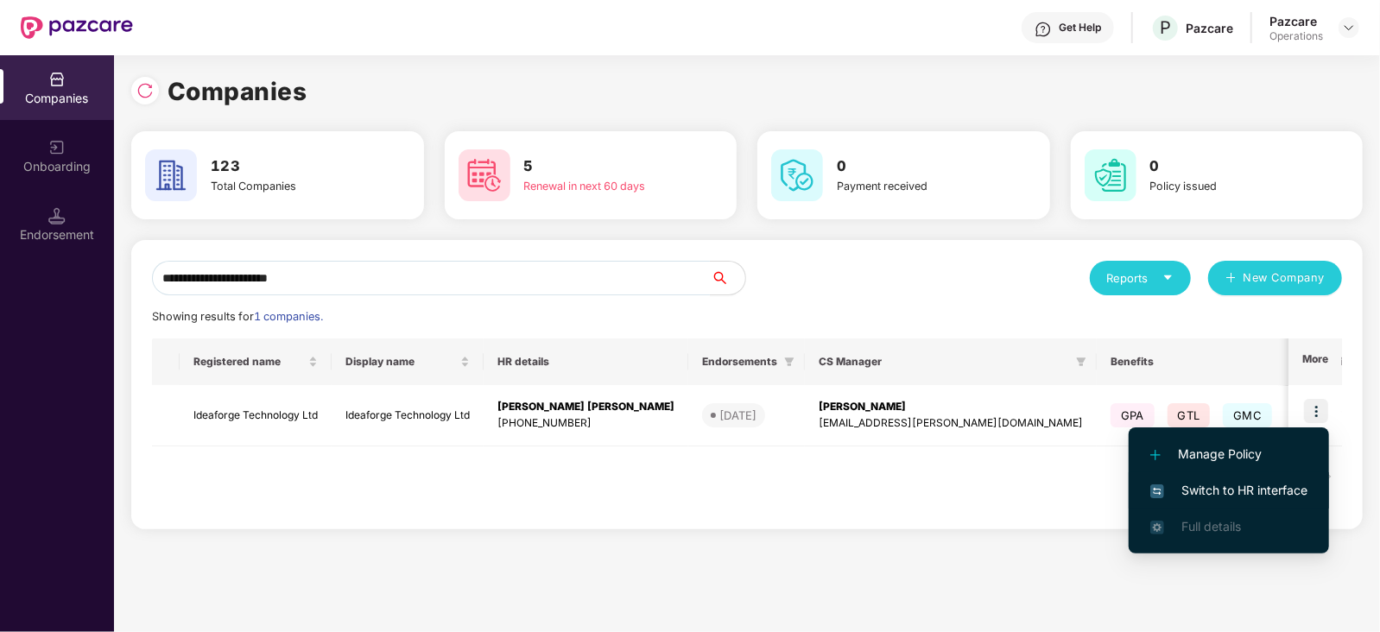
click at [1249, 491] on span "Switch to HR interface" at bounding box center [1229, 490] width 157 height 19
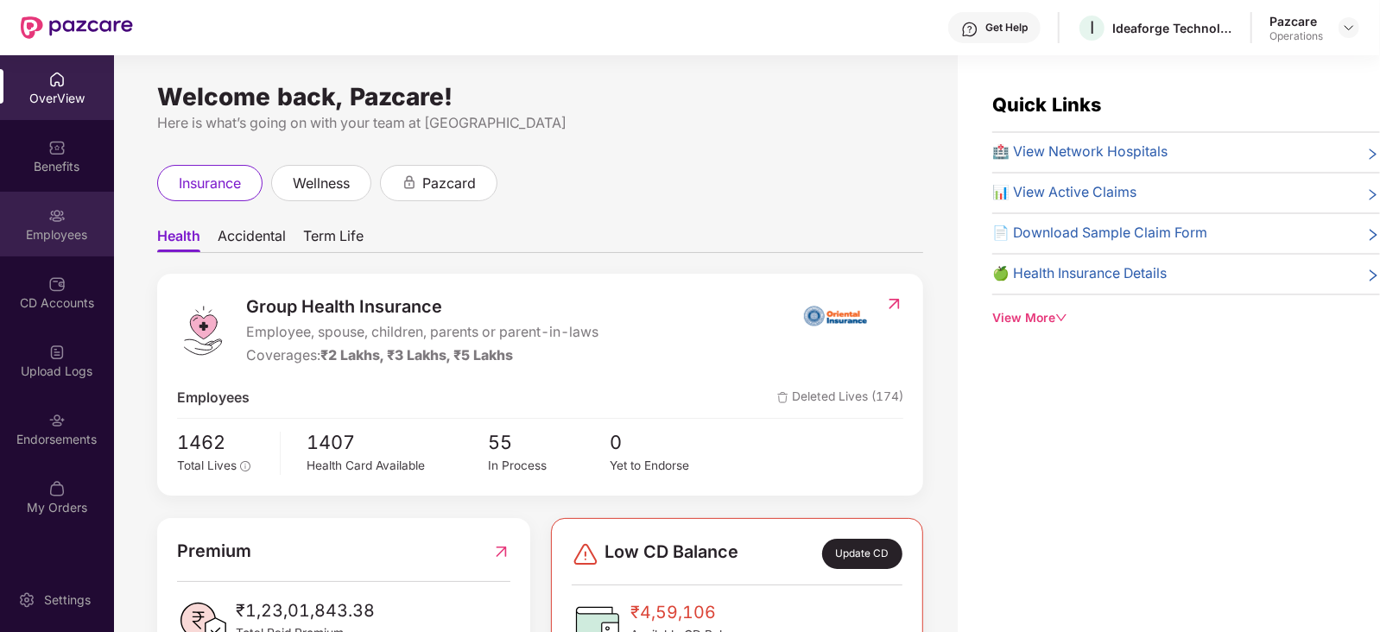
click at [60, 231] on div "Employees" at bounding box center [57, 234] width 114 height 17
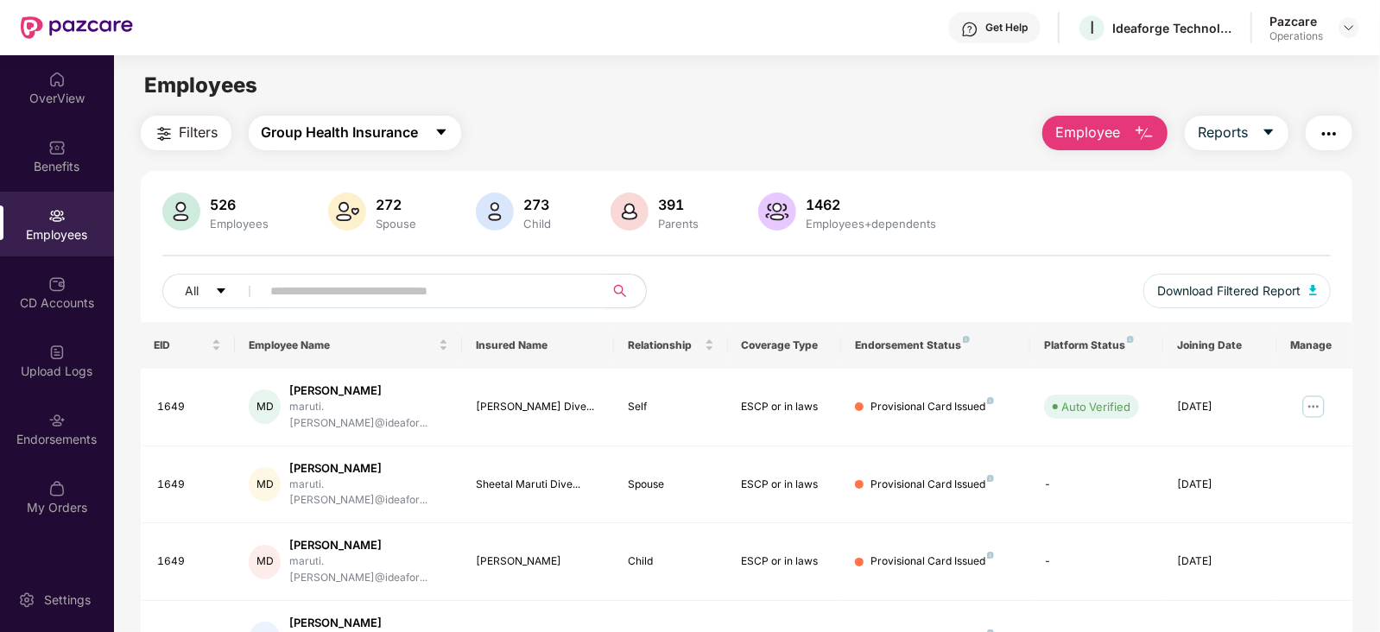
click at [335, 143] on button "Group Health Insurance" at bounding box center [355, 133] width 212 height 35
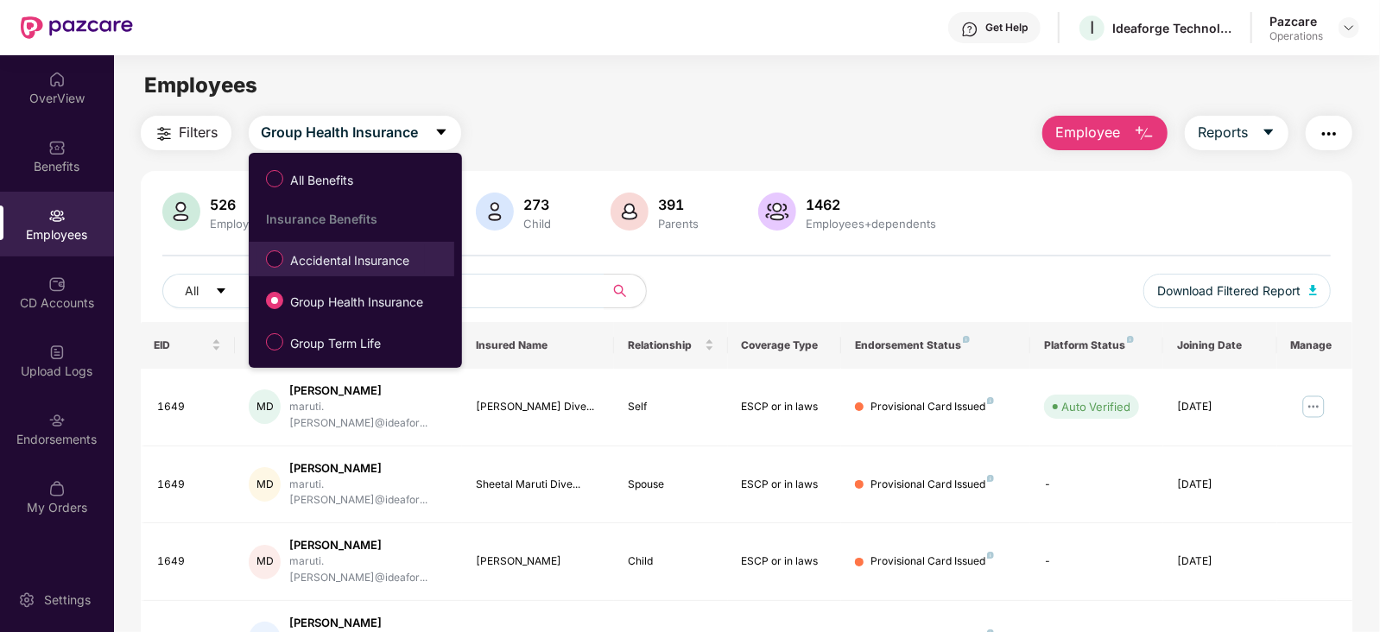
click at [335, 265] on span "Accidental Insurance" at bounding box center [349, 260] width 133 height 19
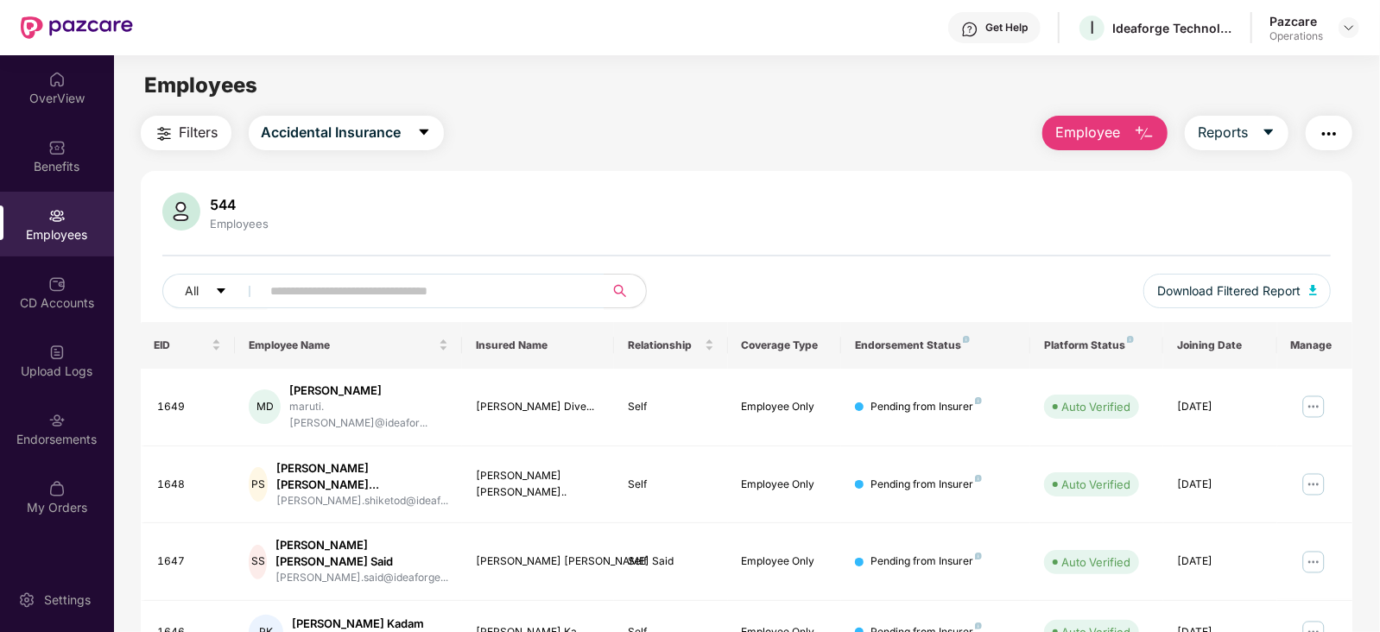
click at [166, 150] on div "Filters Accidental Insurance Employee Reports 544 Employees All Download Filter…" at bounding box center [747, 611] width 1213 height 990
click at [166, 143] on img "button" at bounding box center [164, 134] width 21 height 21
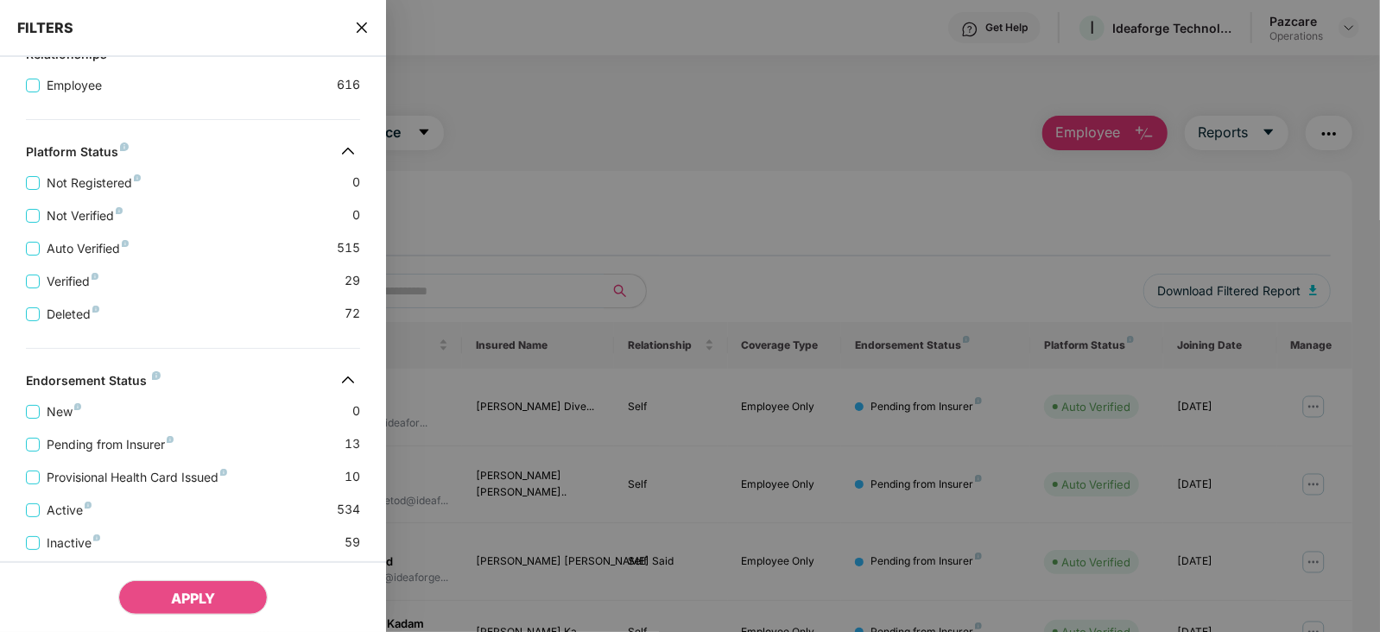
scroll to position [431, 0]
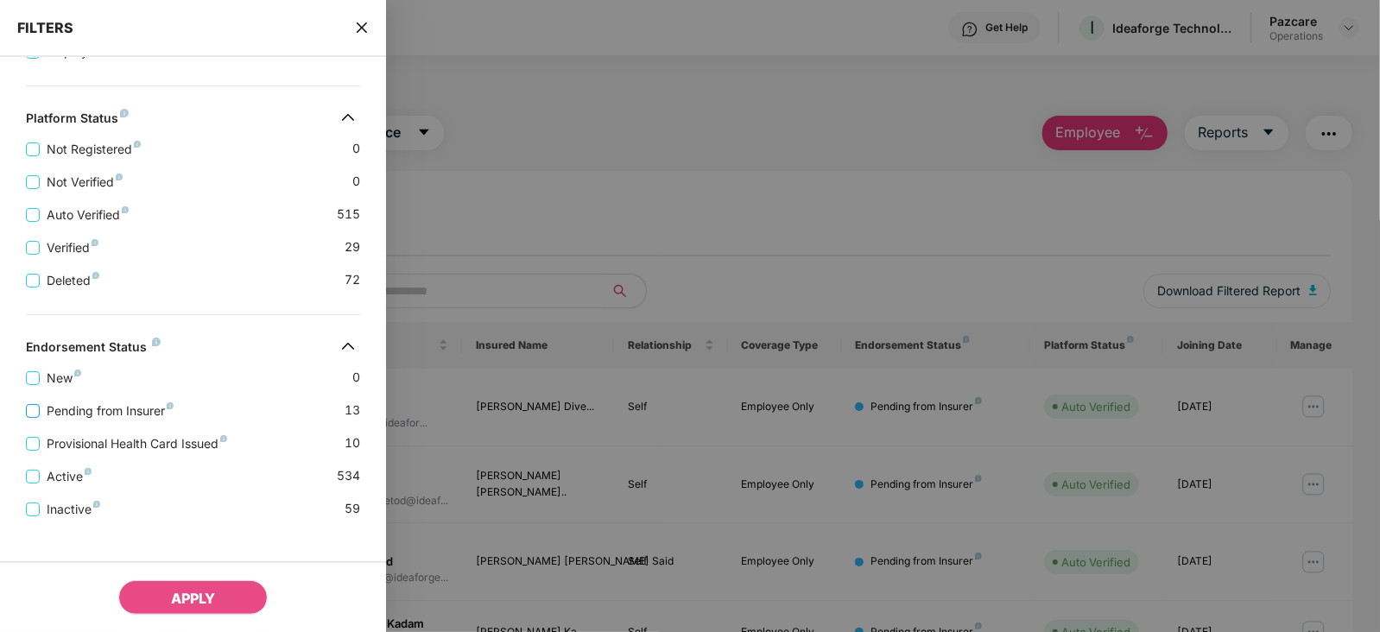
click at [143, 415] on span "Pending from Insurer" at bounding box center [110, 411] width 141 height 19
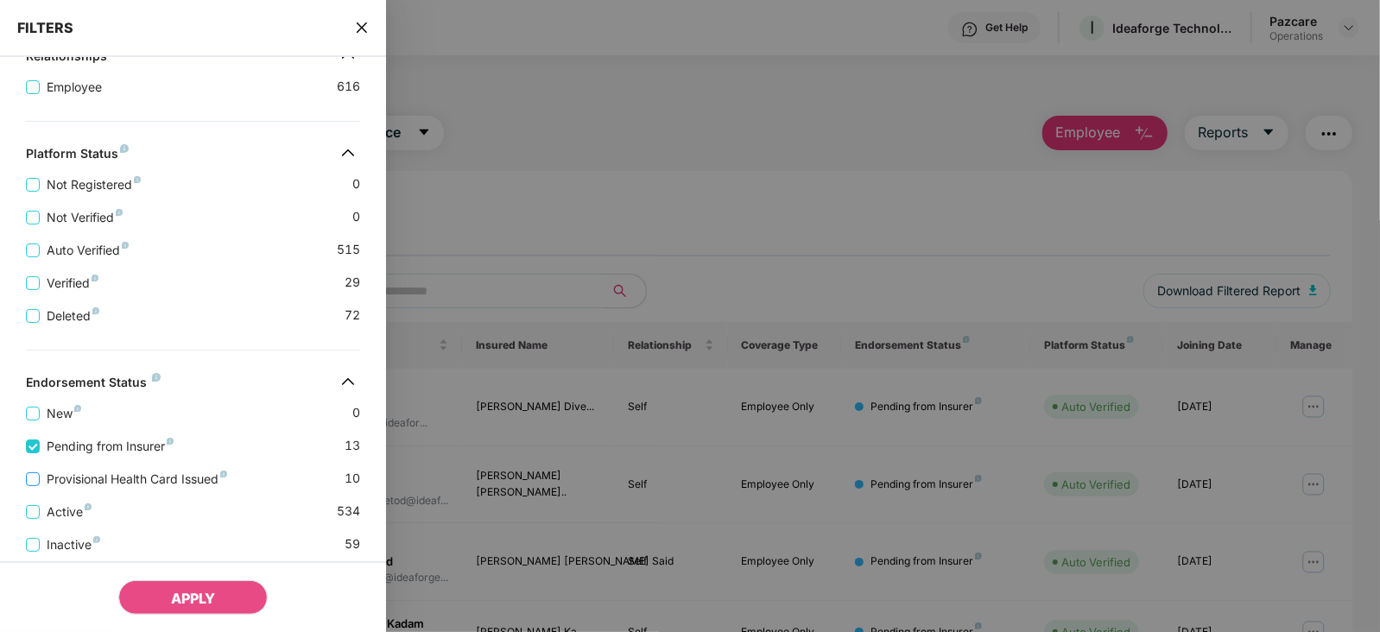
click at [150, 488] on span "Provisional Health Card Issued" at bounding box center [137, 479] width 194 height 19
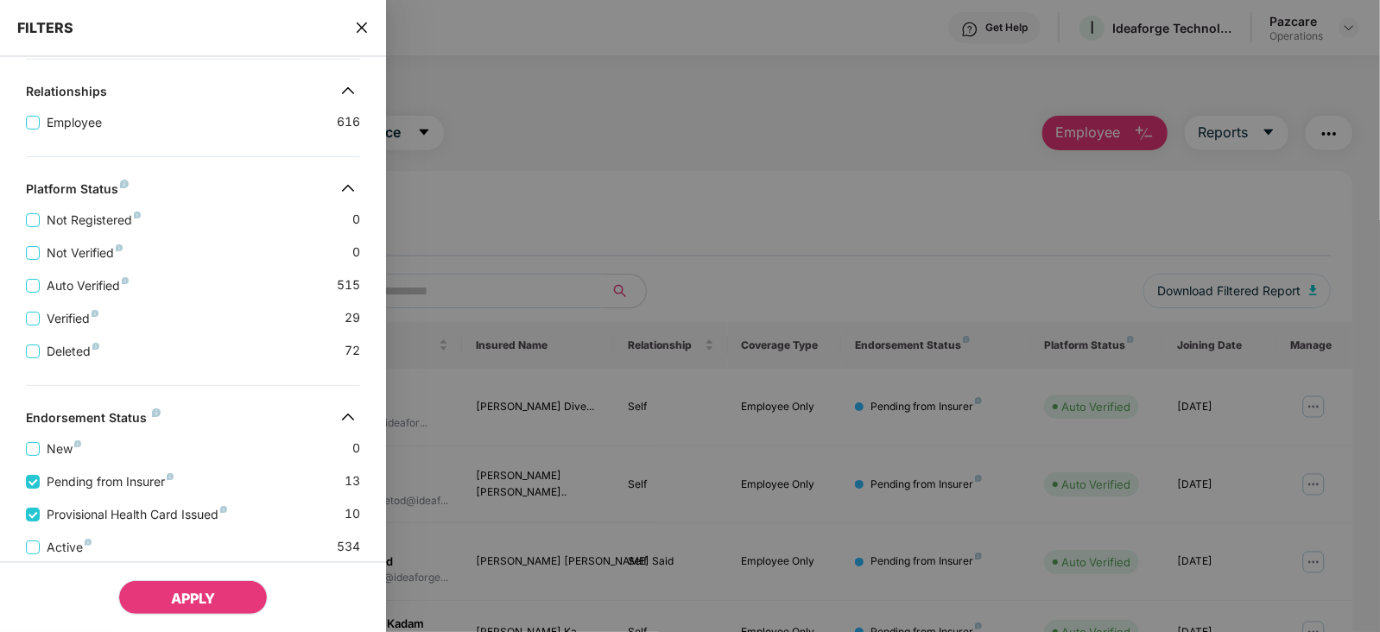
click at [198, 582] on button "APPLY" at bounding box center [192, 597] width 149 height 35
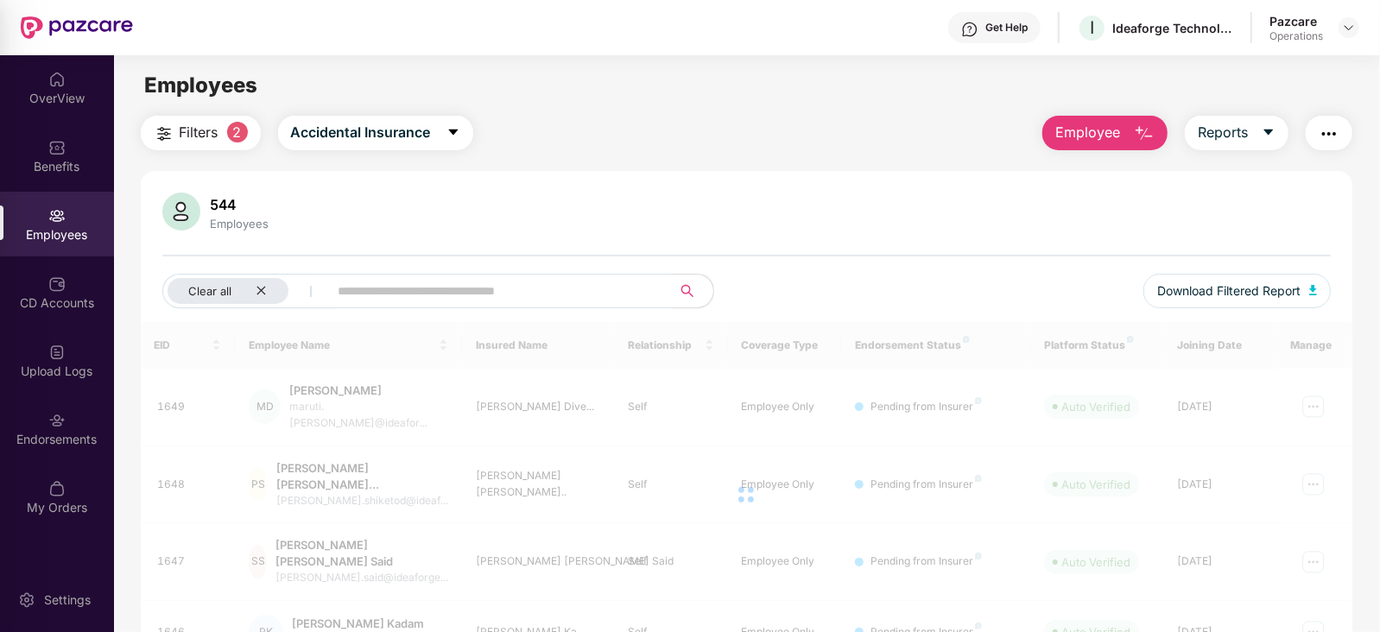
click at [200, 594] on div at bounding box center [690, 316] width 1380 height 632
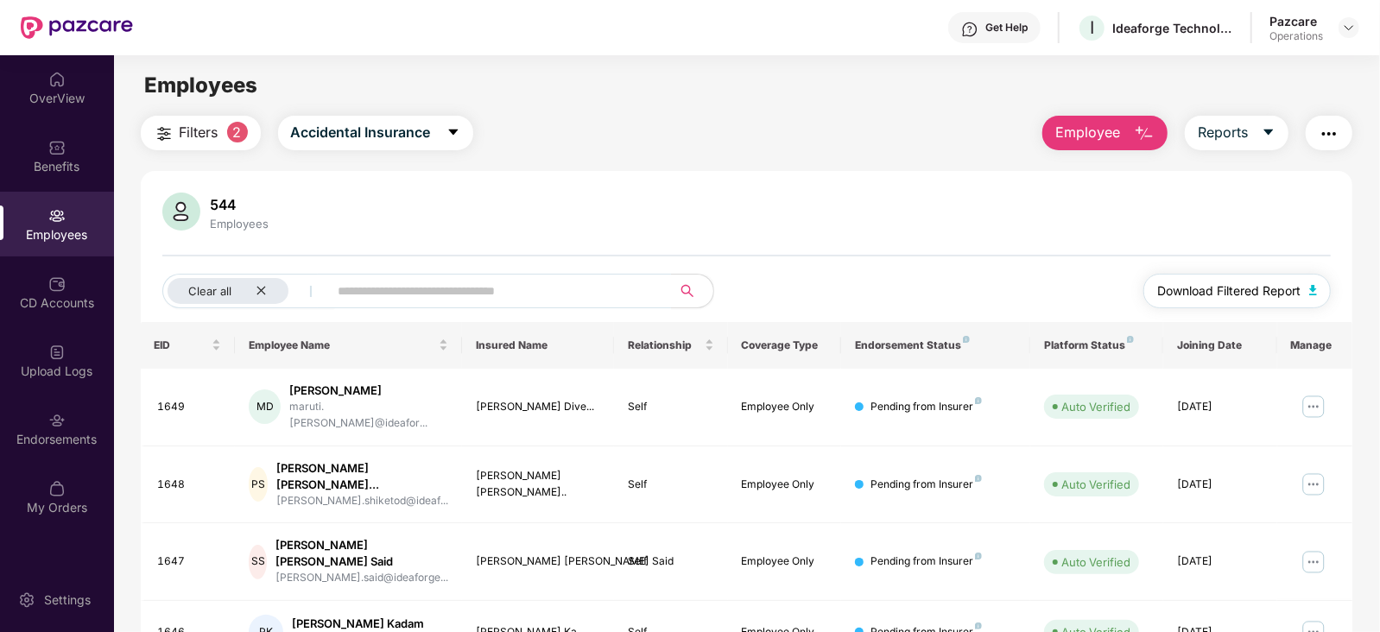
click at [1308, 287] on button "Download Filtered Report" at bounding box center [1238, 291] width 188 height 35
click at [741, 206] on div "544 Employees" at bounding box center [747, 213] width 1170 height 41
click at [1331, 135] on img "button" at bounding box center [1329, 134] width 21 height 21
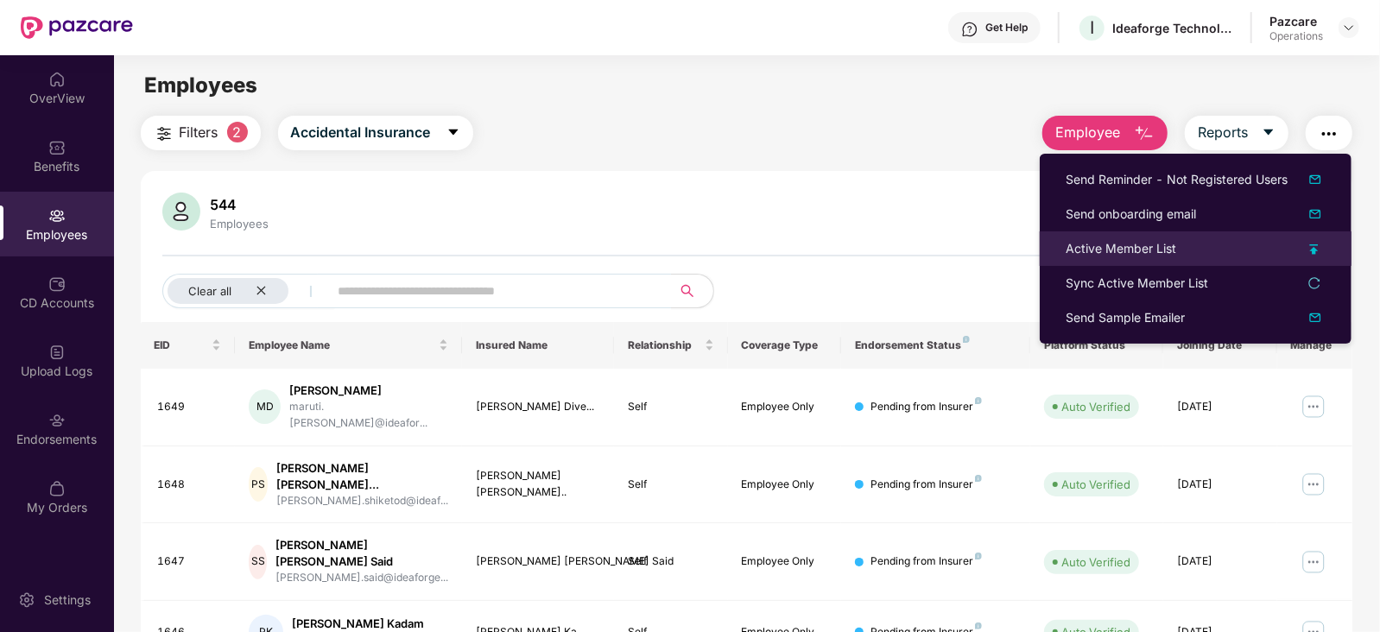
click at [1120, 256] on div "Active Member List" at bounding box center [1121, 248] width 111 height 19
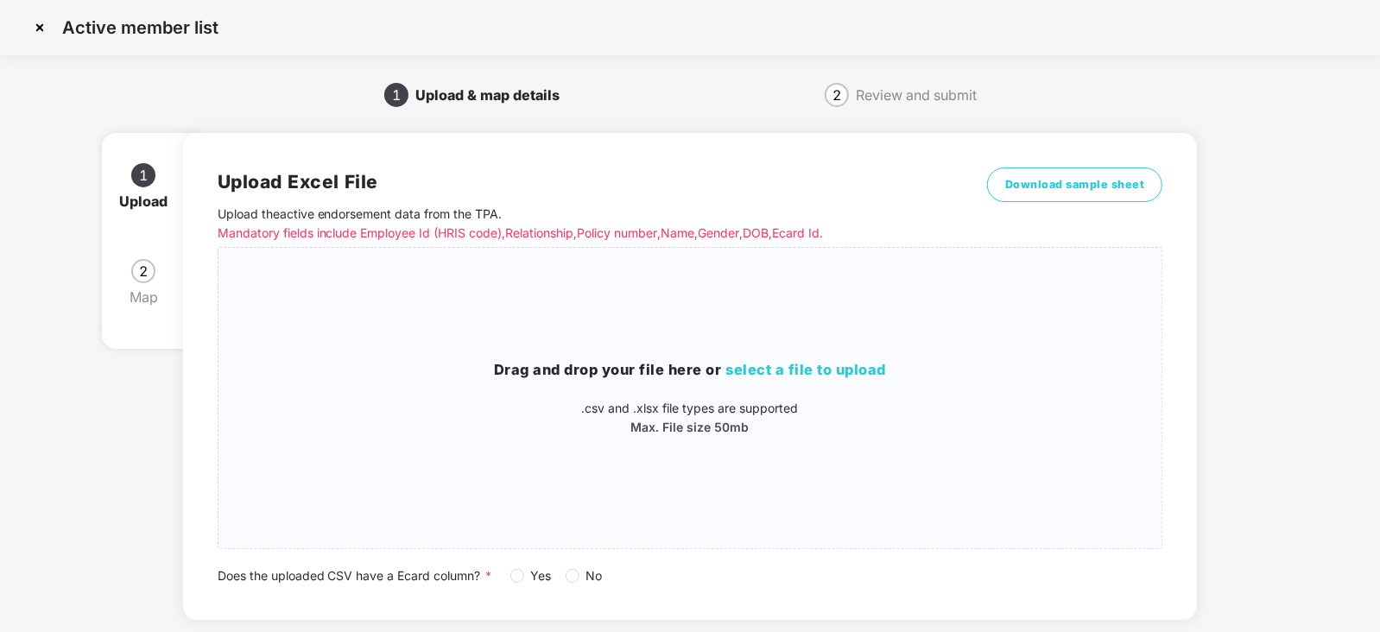
click at [583, 573] on span "No" at bounding box center [595, 576] width 30 height 19
click at [763, 368] on span "select a file to upload" at bounding box center [806, 369] width 161 height 17
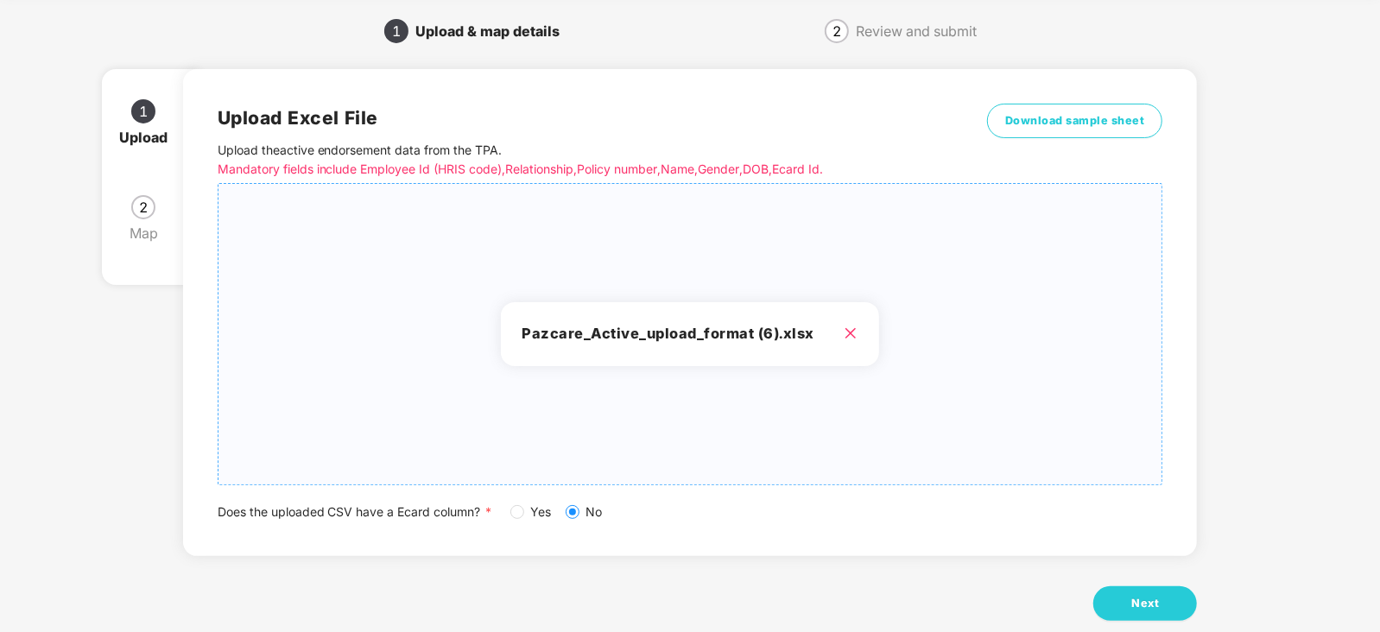
scroll to position [96, 0]
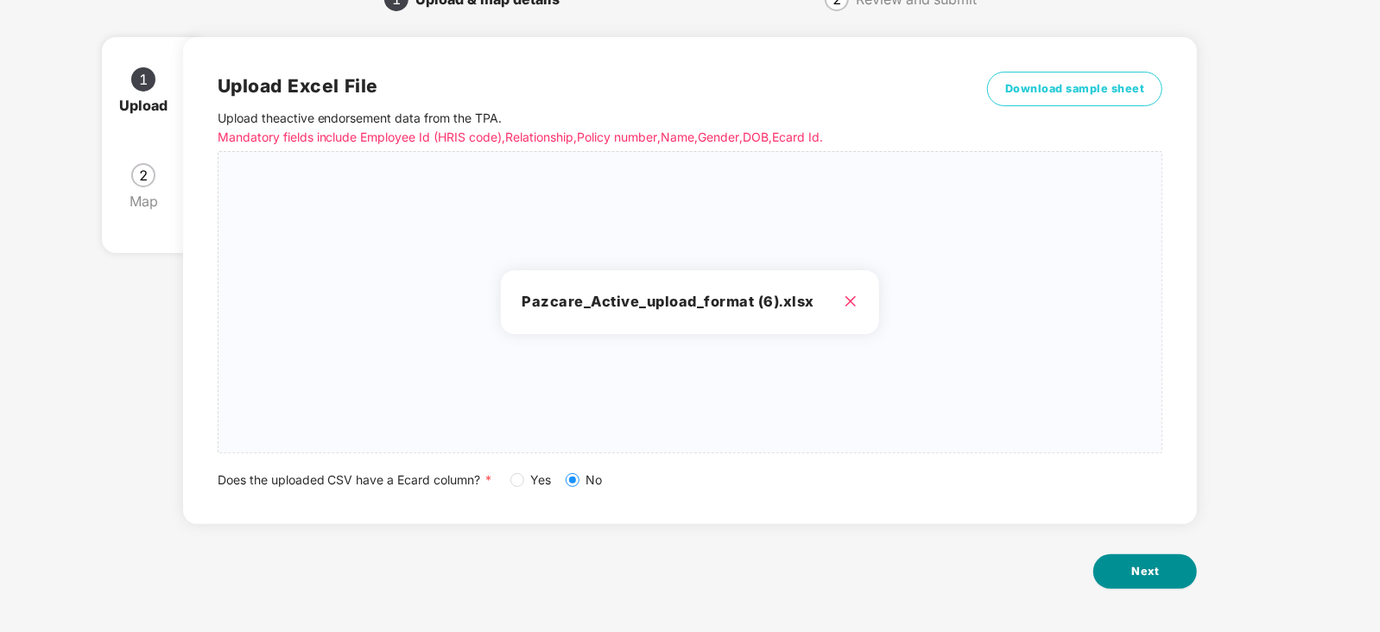
click at [1148, 577] on span "Next" at bounding box center [1146, 571] width 28 height 17
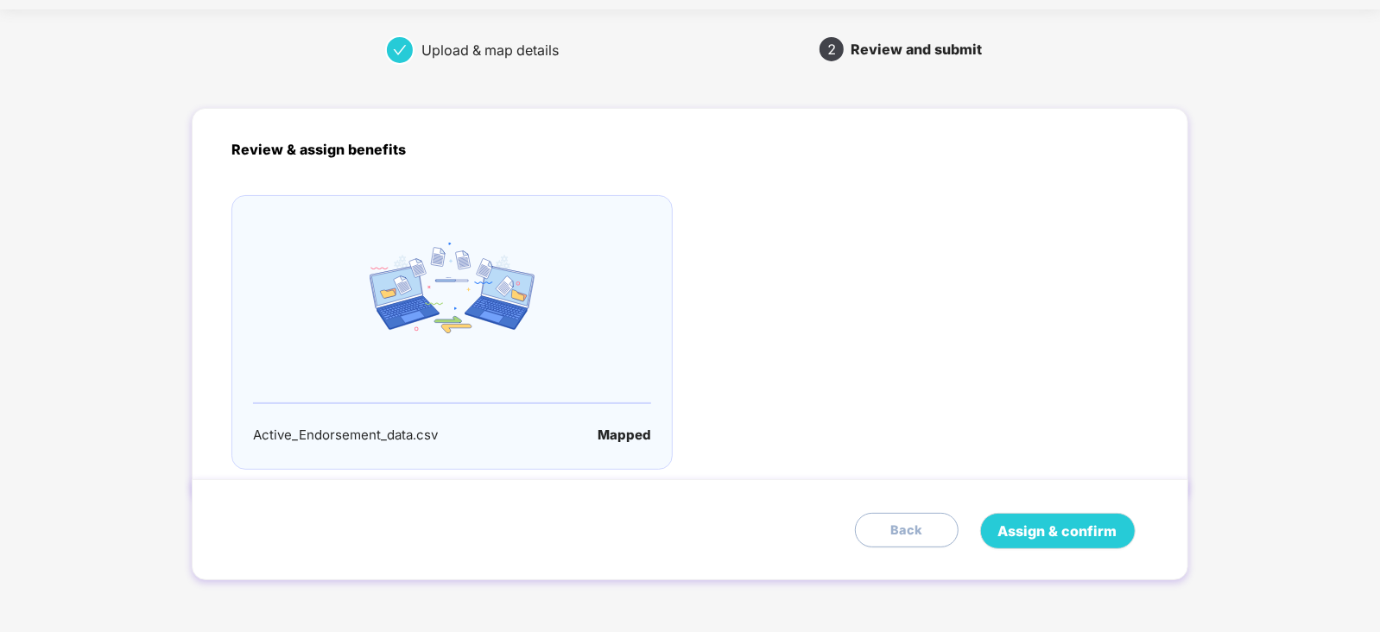
scroll to position [0, 0]
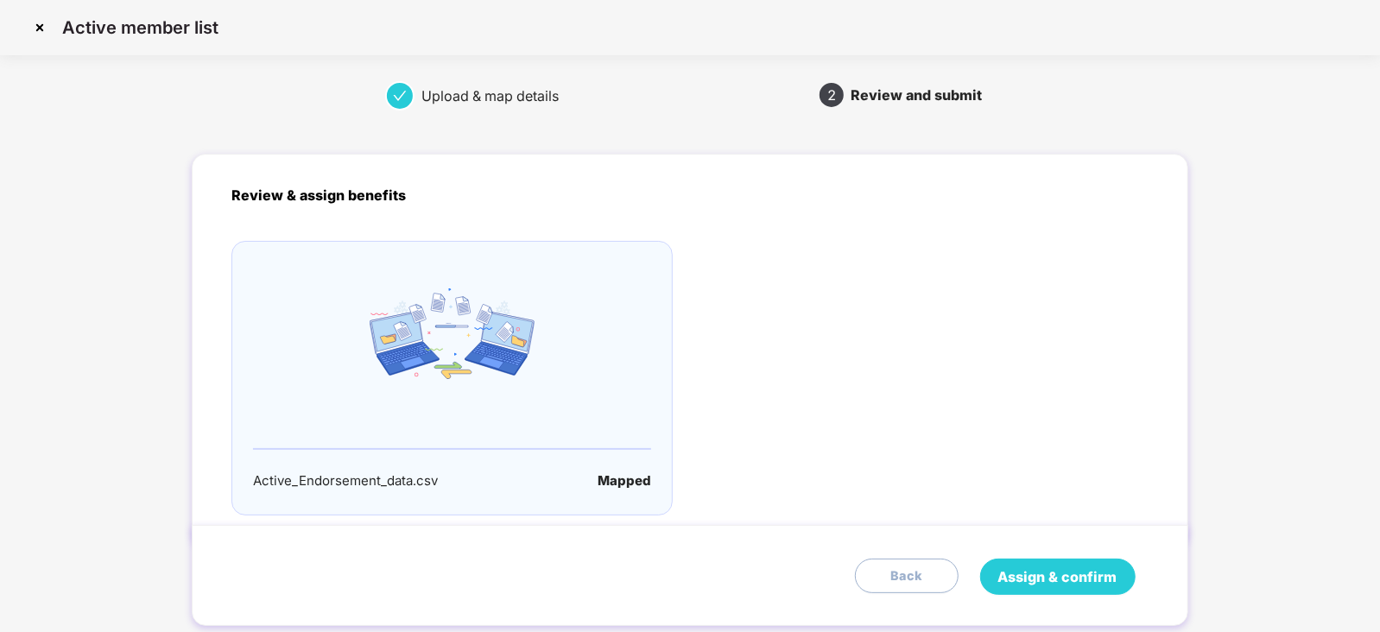
click at [1059, 569] on span "Assign & confirm" at bounding box center [1057, 578] width 119 height 22
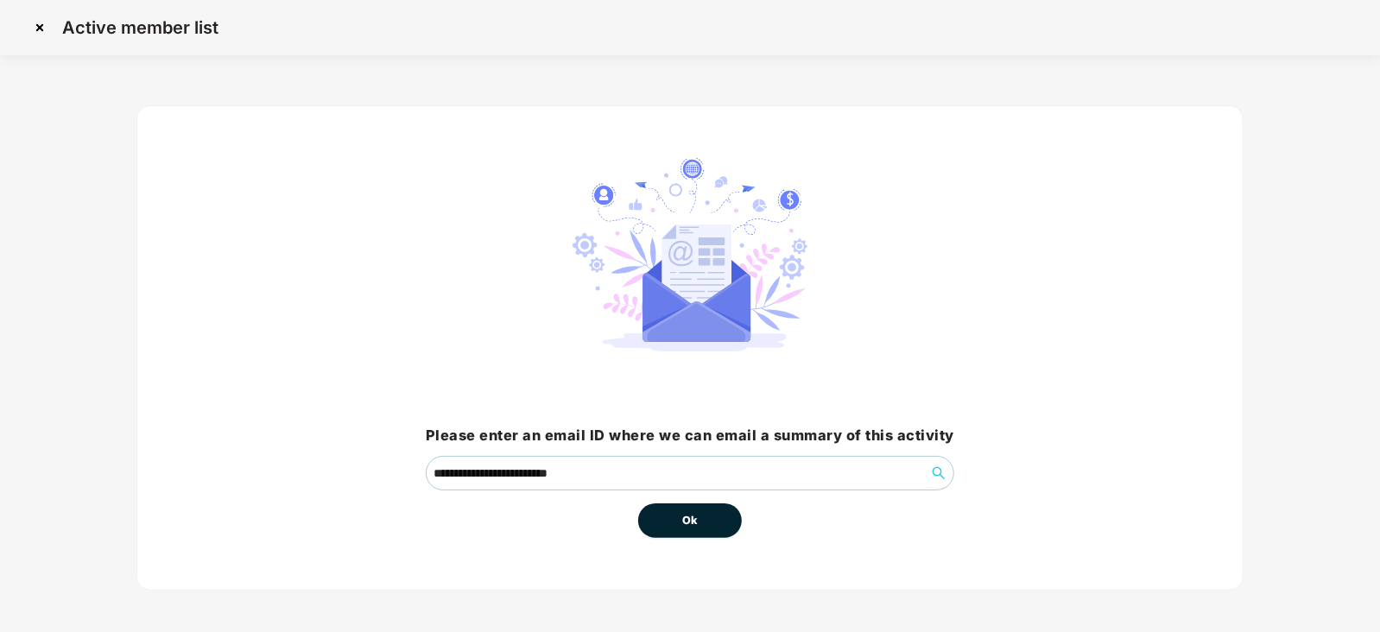
click at [683, 525] on span "Ok" at bounding box center [690, 520] width 16 height 17
click at [694, 529] on button "Ok" at bounding box center [690, 521] width 104 height 35
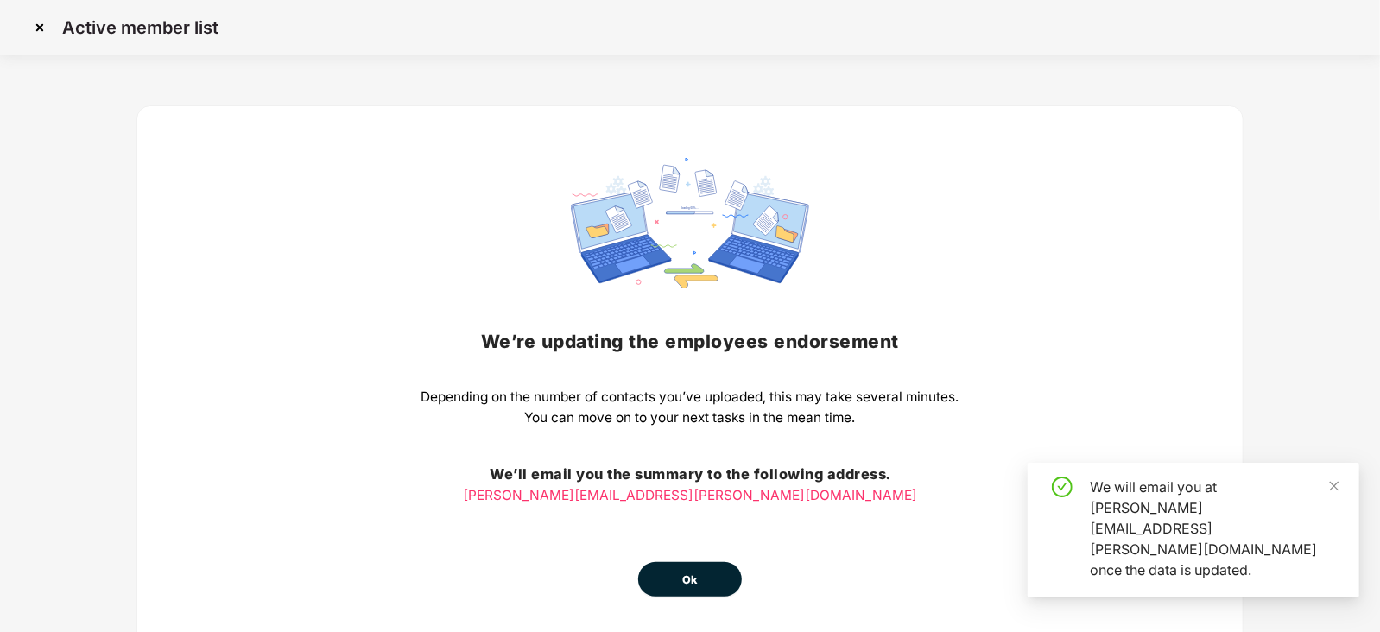
click at [693, 572] on span "Ok" at bounding box center [690, 580] width 16 height 17
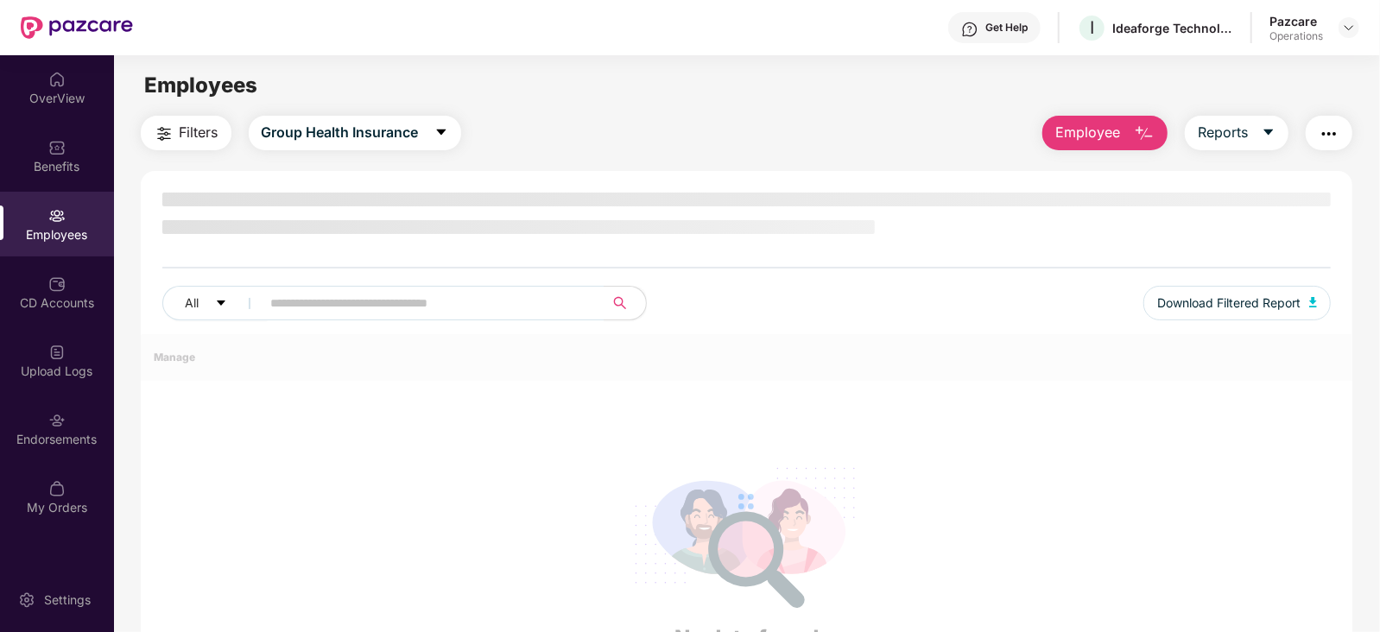
click at [60, 394] on div "OverView Benefits Employees CD Accounts Upload Logs Endorsements My Orders" at bounding box center [57, 294] width 114 height 478
click at [59, 365] on div "Upload Logs" at bounding box center [57, 371] width 114 height 17
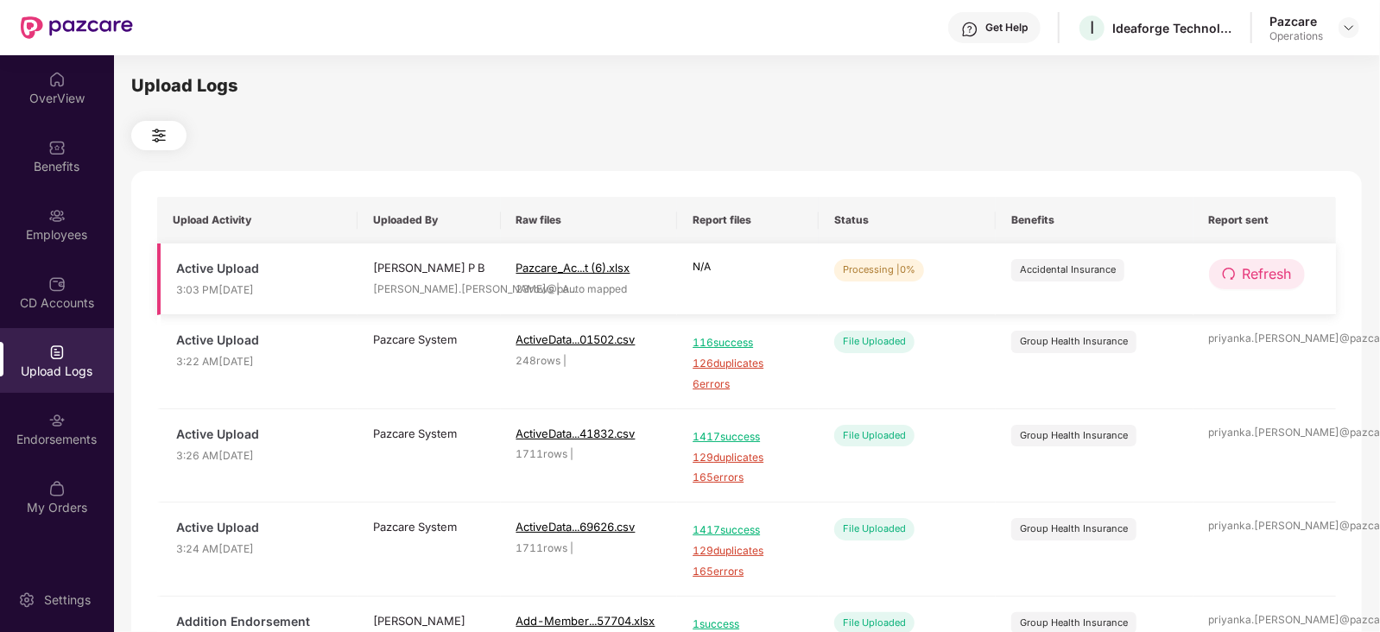
click at [1278, 273] on span "Refresh" at bounding box center [1267, 274] width 49 height 22
click at [1278, 273] on span "Refresh" at bounding box center [1268, 274] width 49 height 22
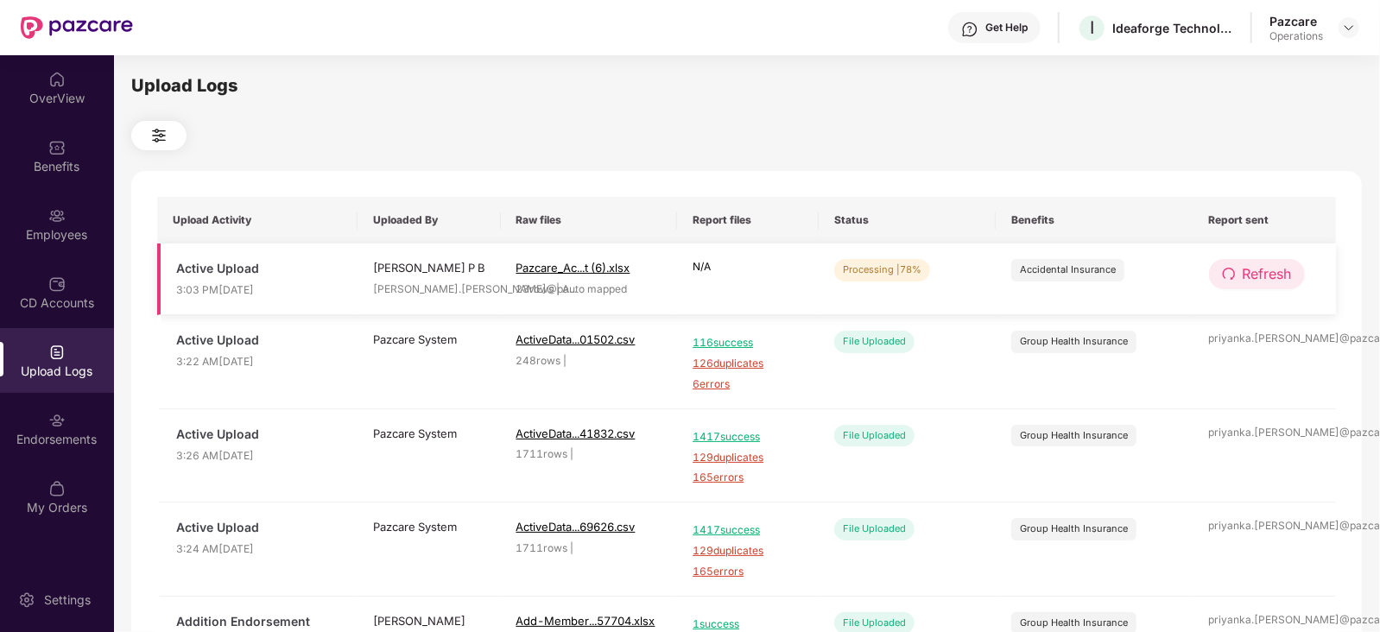
click at [1278, 273] on span "Refresh" at bounding box center [1267, 274] width 49 height 22
click at [1278, 273] on span "Refresh" at bounding box center [1268, 274] width 49 height 22
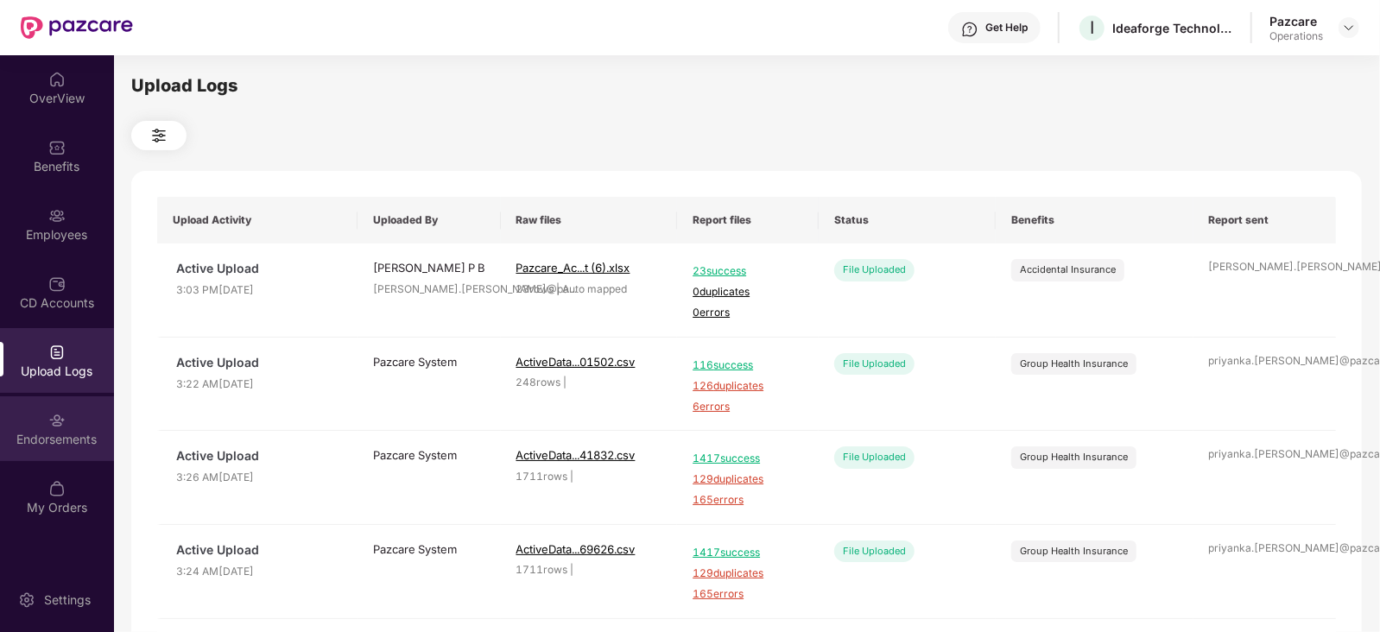
click at [92, 411] on div "Endorsements" at bounding box center [57, 428] width 114 height 65
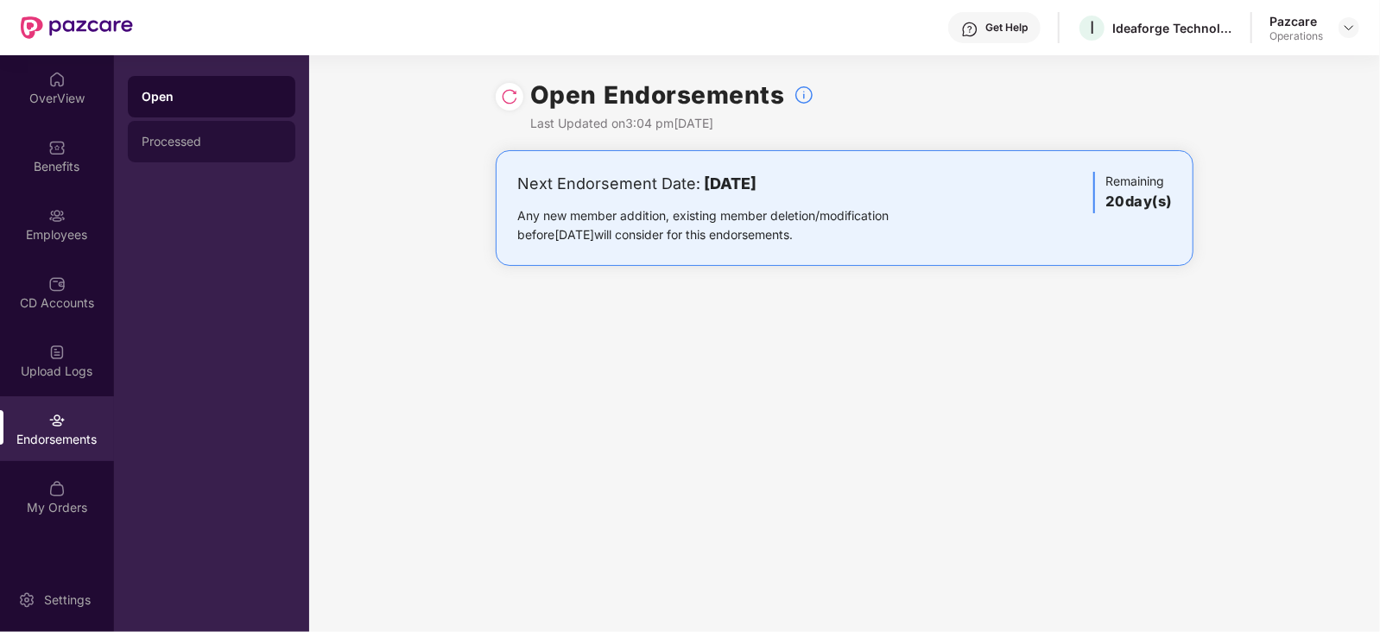
click at [176, 155] on div "Processed" at bounding box center [212, 141] width 168 height 41
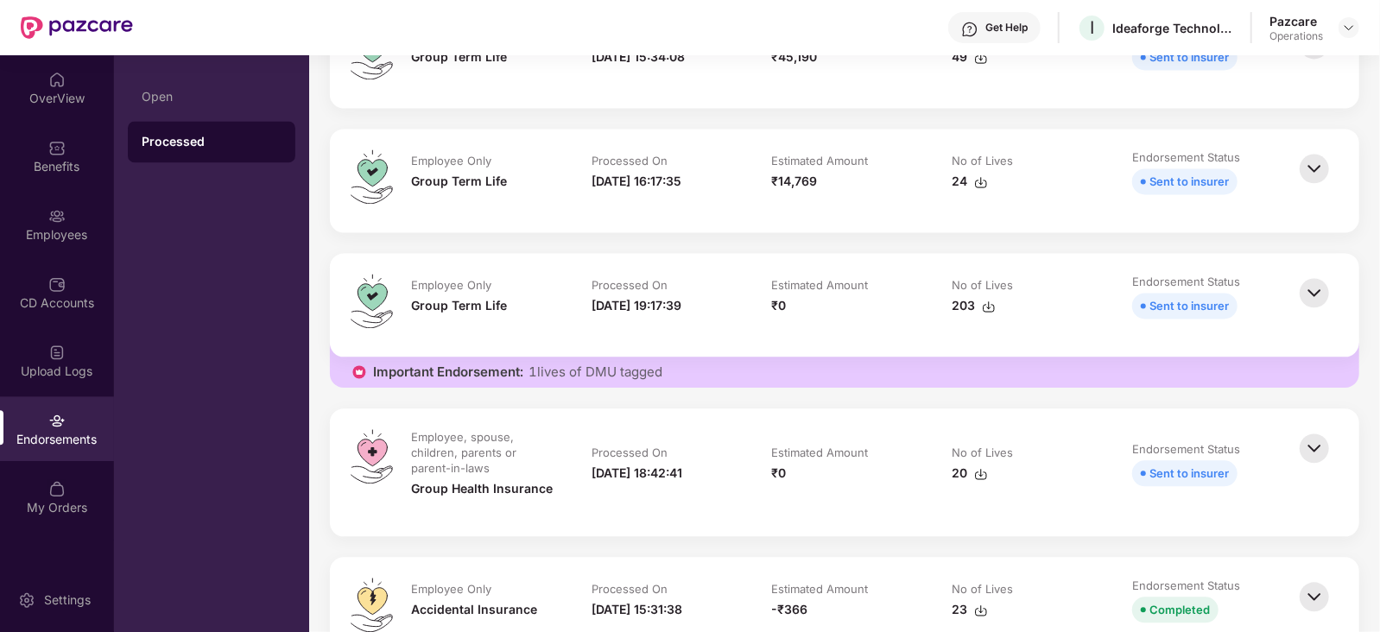
scroll to position [2159, 0]
